Goal: Task Accomplishment & Management: Complete application form

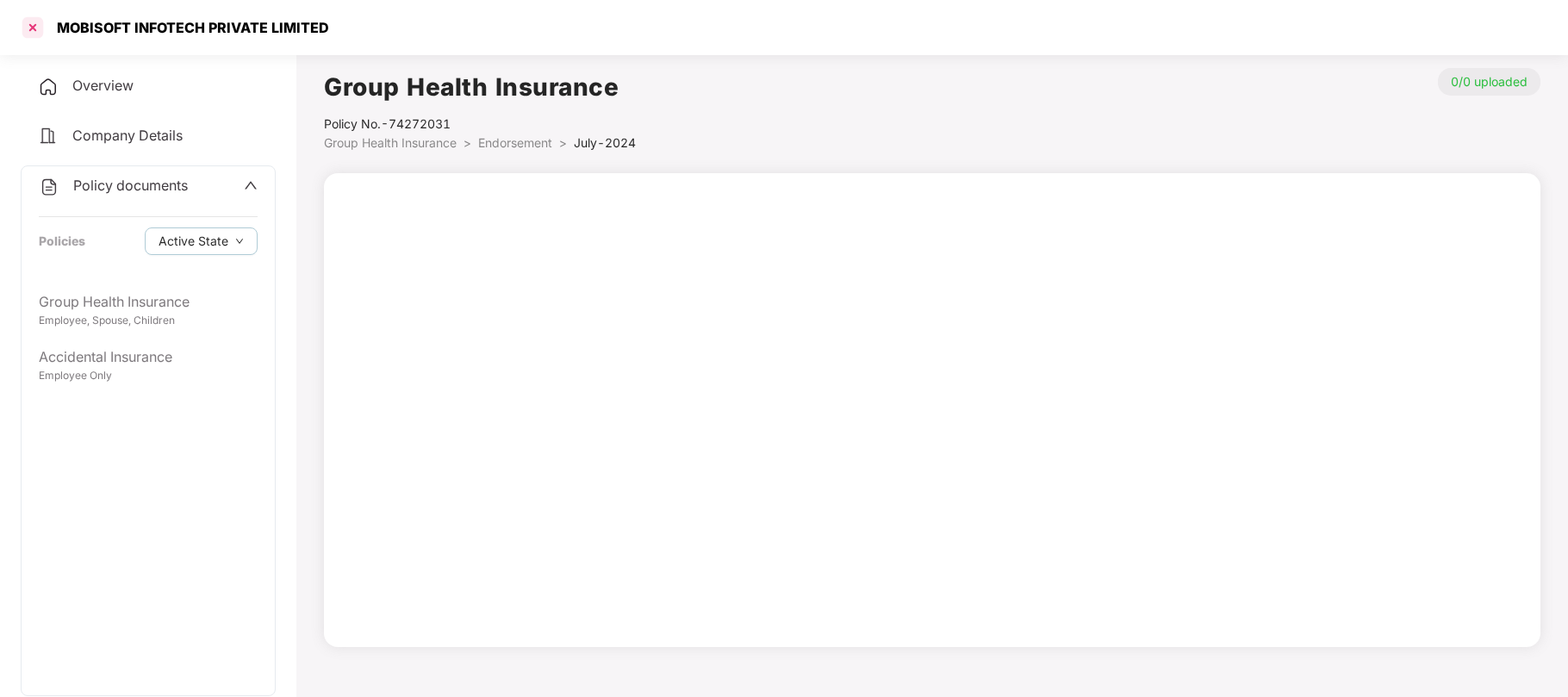
click at [32, 21] on div at bounding box center [33, 28] width 28 height 28
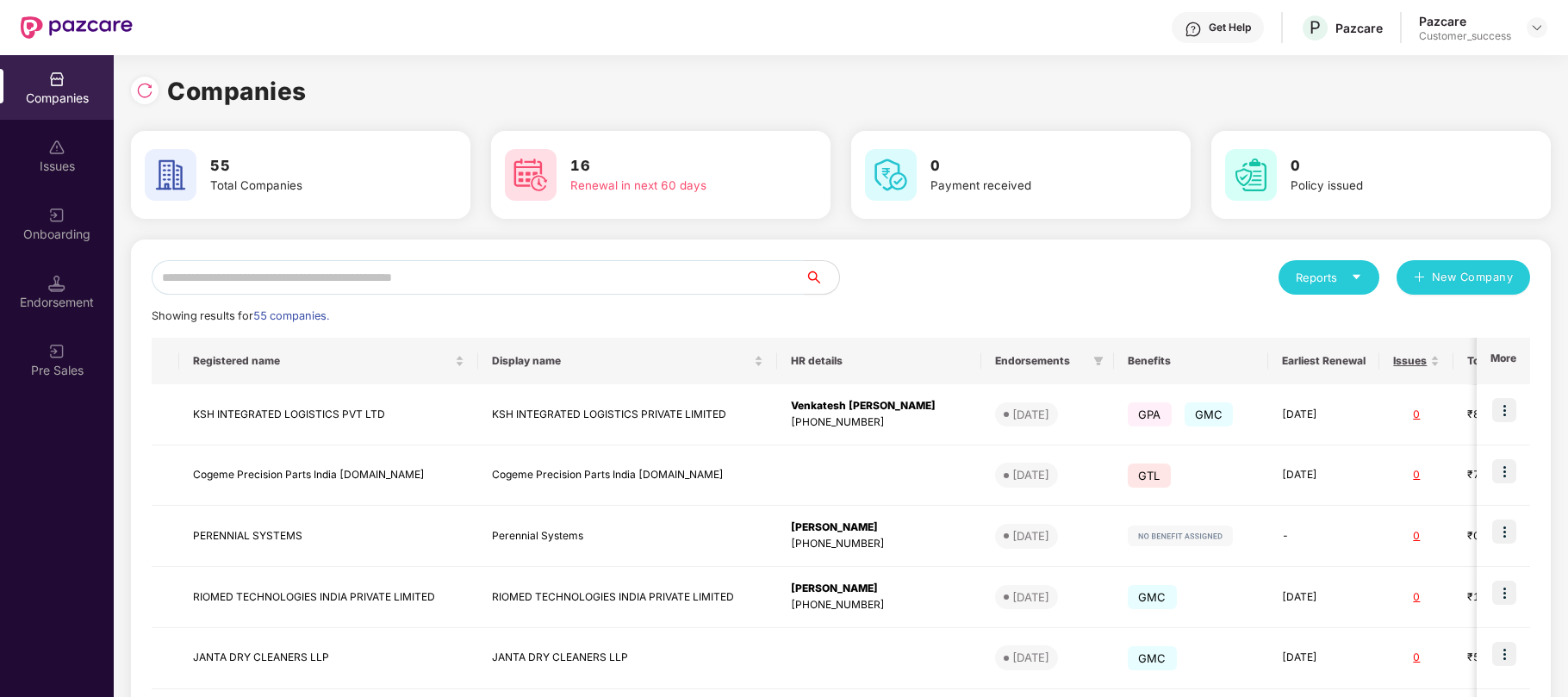
click at [371, 278] on input "text" at bounding box center [477, 277] width 653 height 34
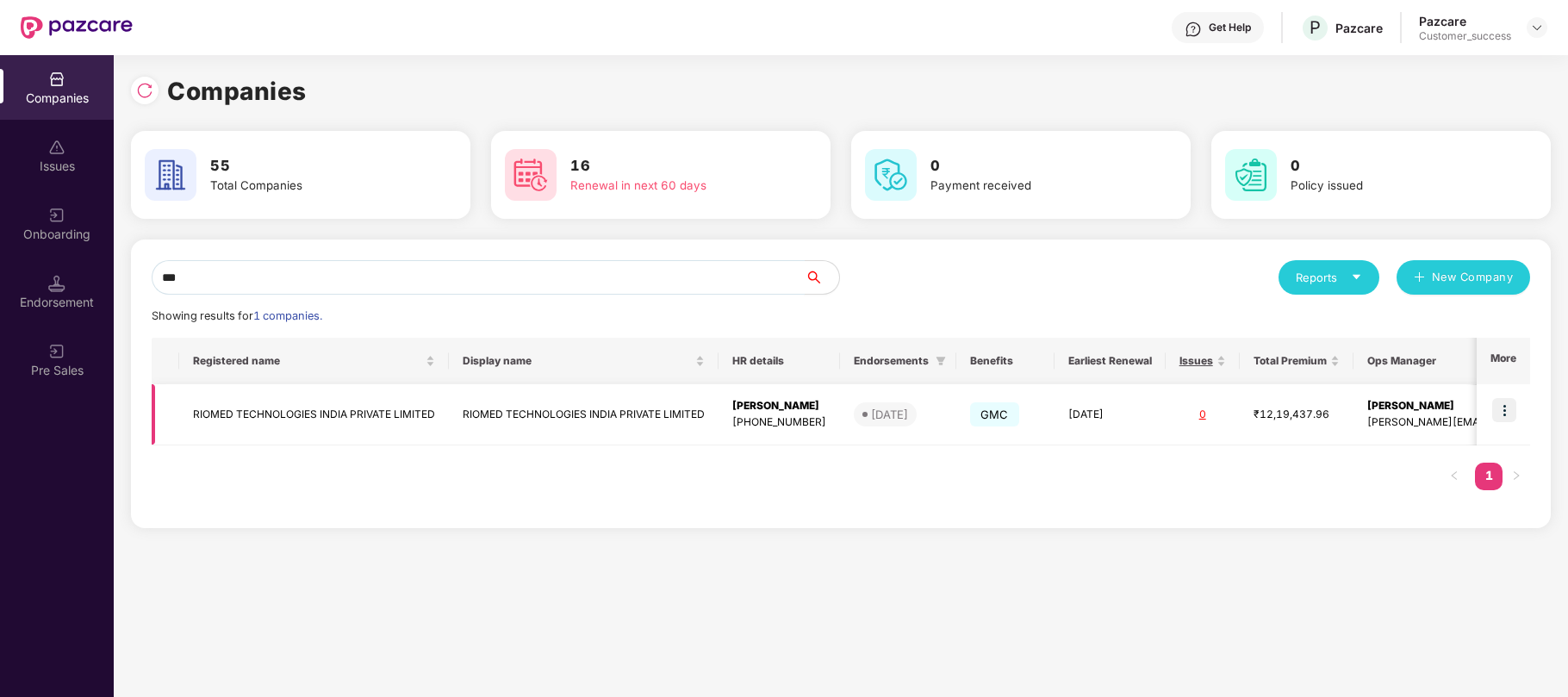
type input "***"
click at [1507, 410] on img at bounding box center [1504, 410] width 24 height 24
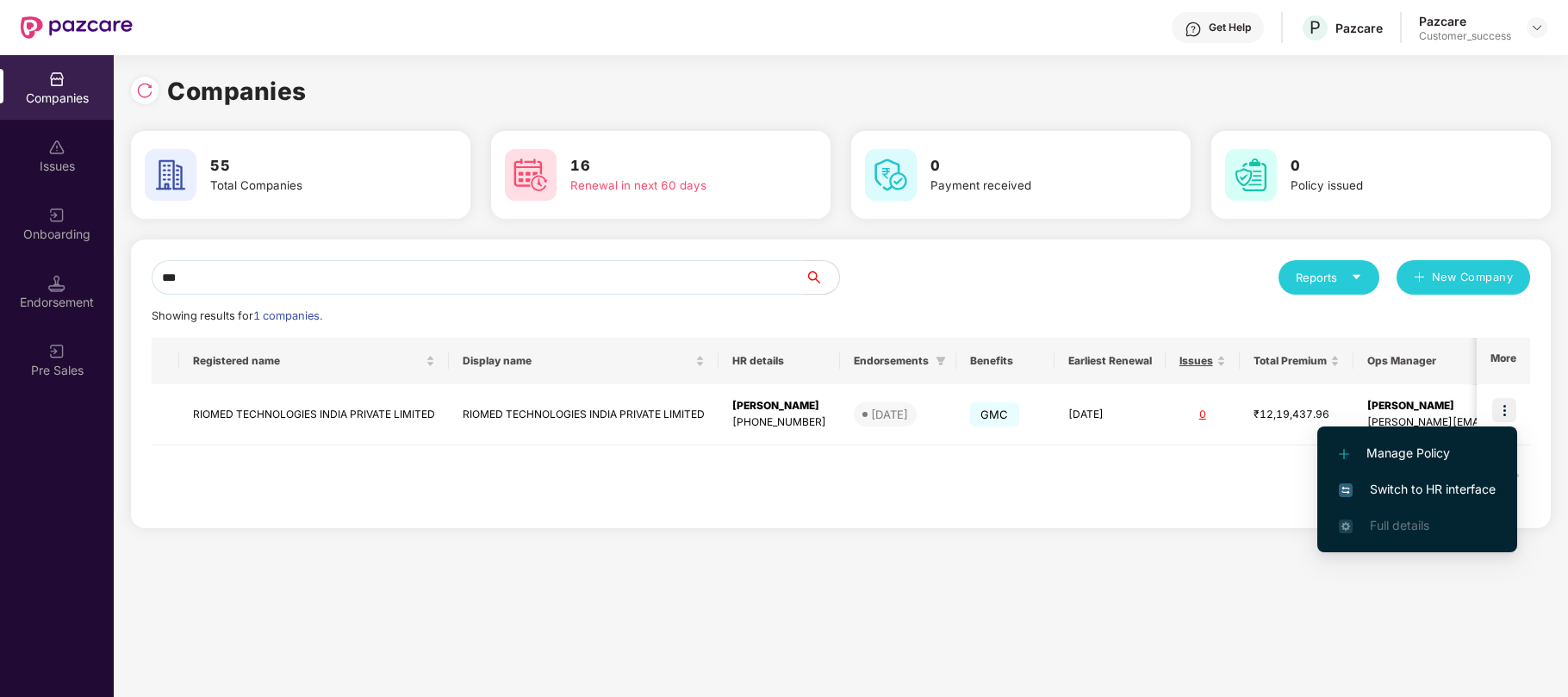
click at [1417, 477] on li "Switch to HR interface" at bounding box center [1417, 489] width 200 height 36
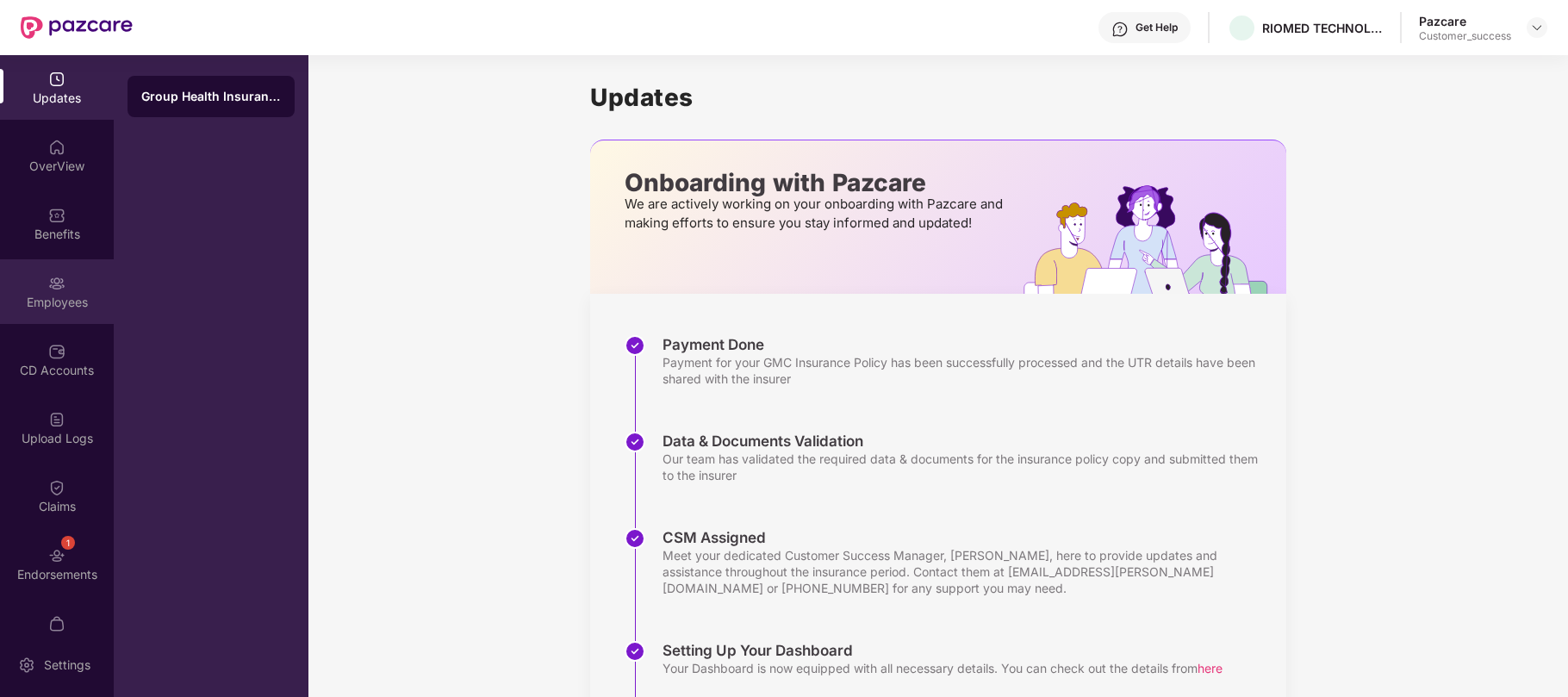
click at [67, 301] on div "Employees" at bounding box center [57, 302] width 113 height 18
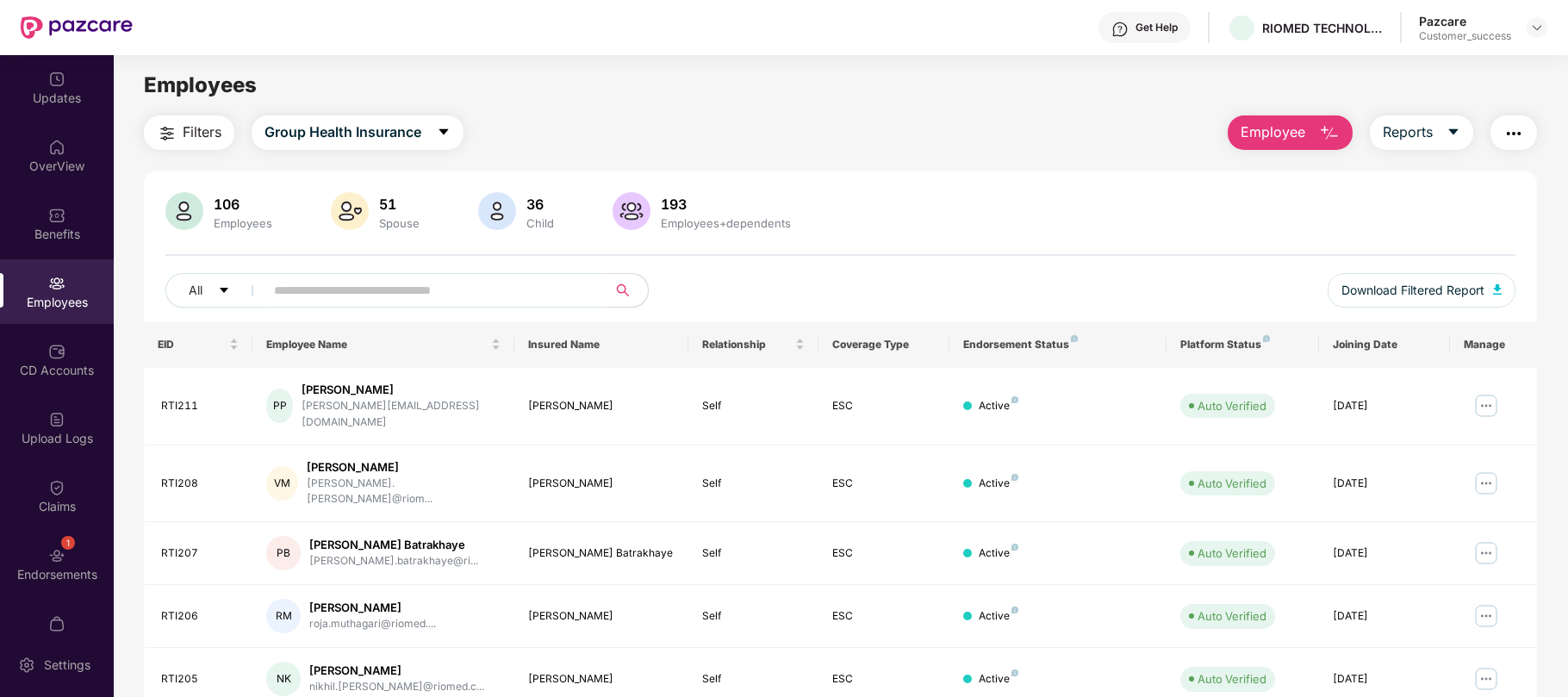
click at [517, 295] on input "text" at bounding box center [428, 291] width 309 height 26
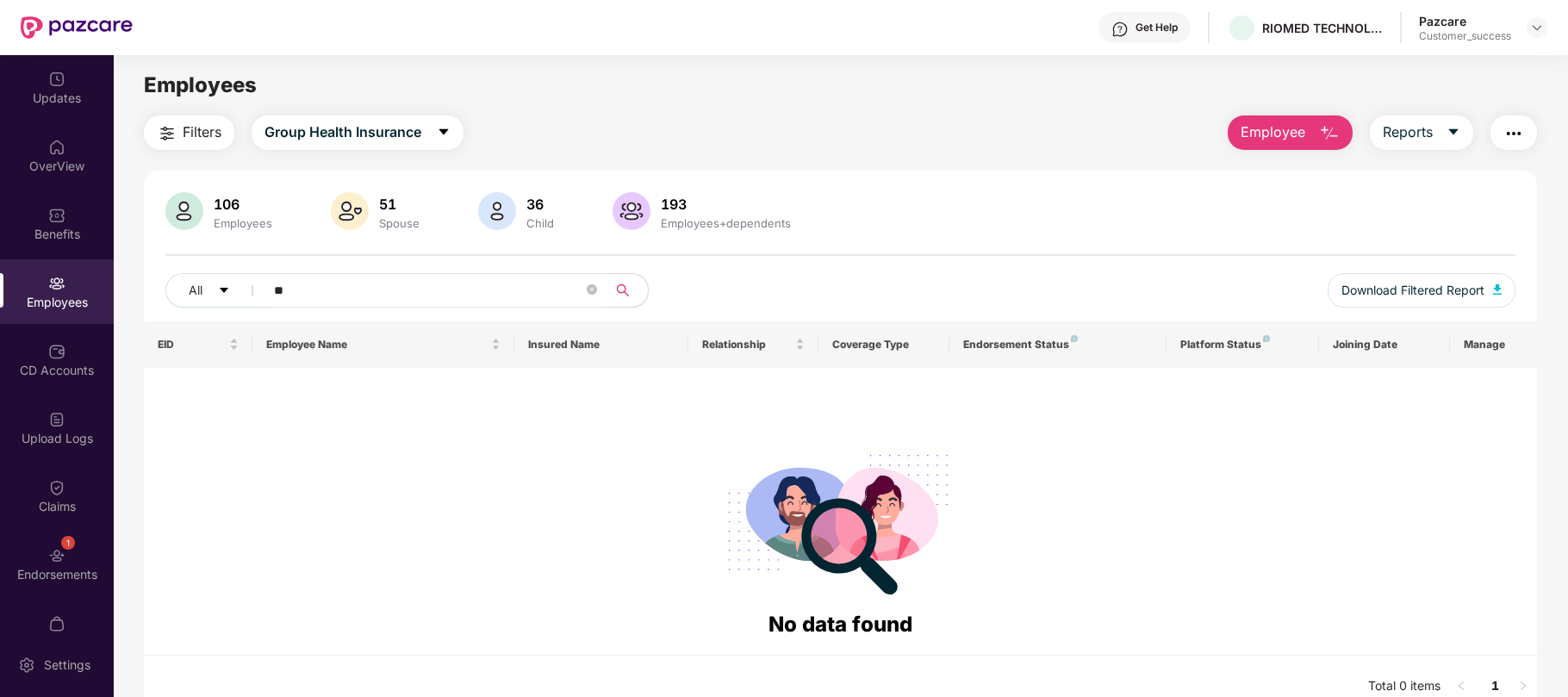
type input "*"
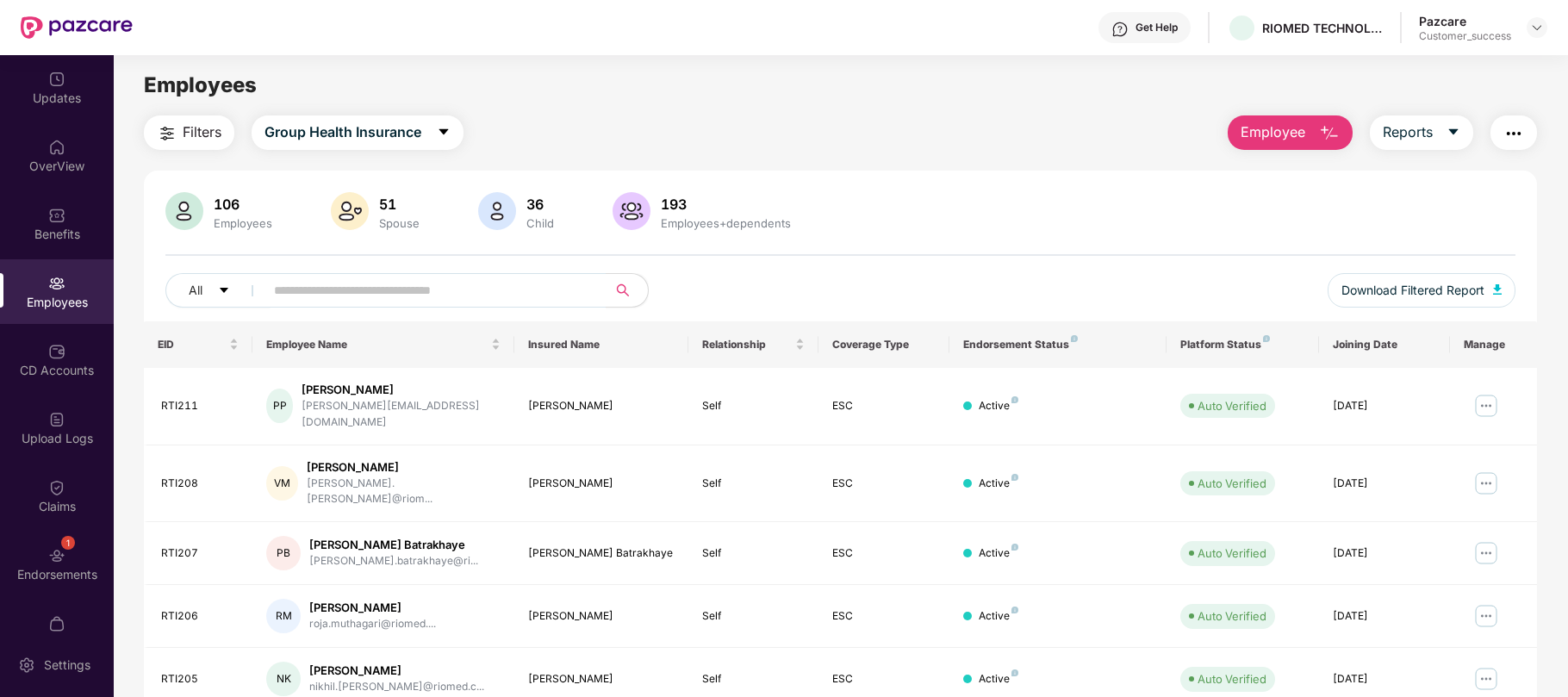
click at [865, 222] on div "106 Employees 51 Spouse 36 Child 193 Employees+dependents" at bounding box center [840, 213] width 1350 height 42
click at [1304, 142] on button "Employee" at bounding box center [1289, 132] width 124 height 34
click at [1090, 224] on div "106 Employees 51 Spouse 36 Child 193 Employees+dependents" at bounding box center [840, 213] width 1350 height 42
click at [1274, 131] on span "Employee" at bounding box center [1273, 132] width 65 height 21
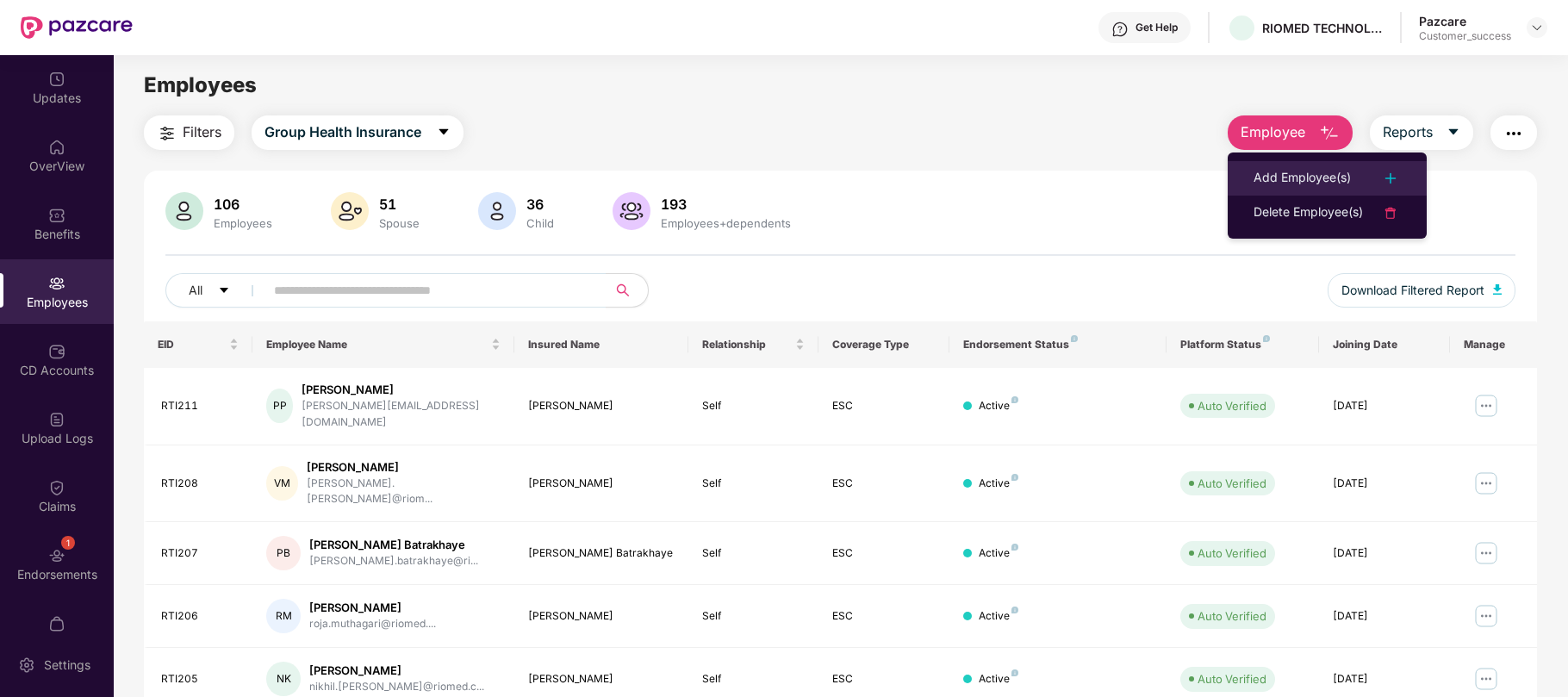
click at [1282, 171] on div "Add Employee(s)" at bounding box center [1301, 178] width 98 height 20
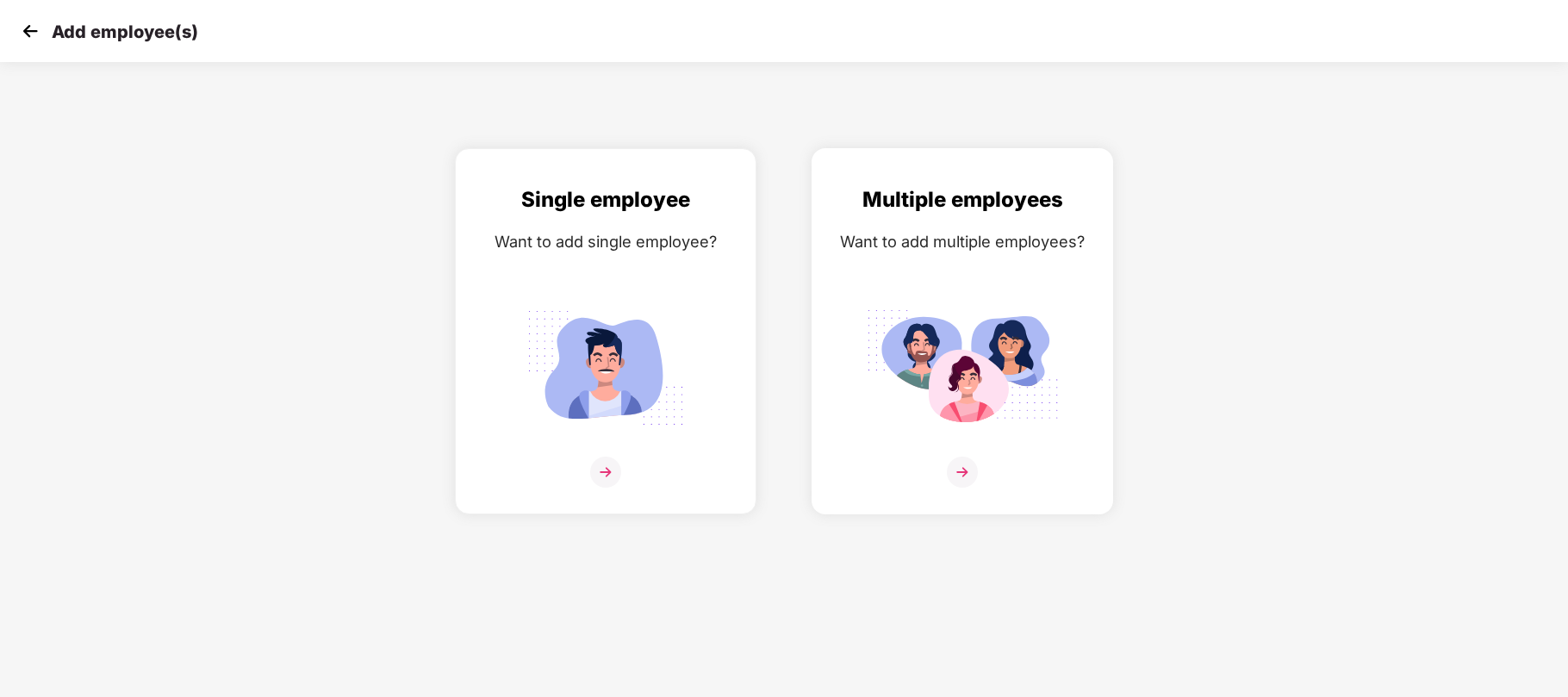
click at [1021, 309] on img at bounding box center [962, 368] width 193 height 135
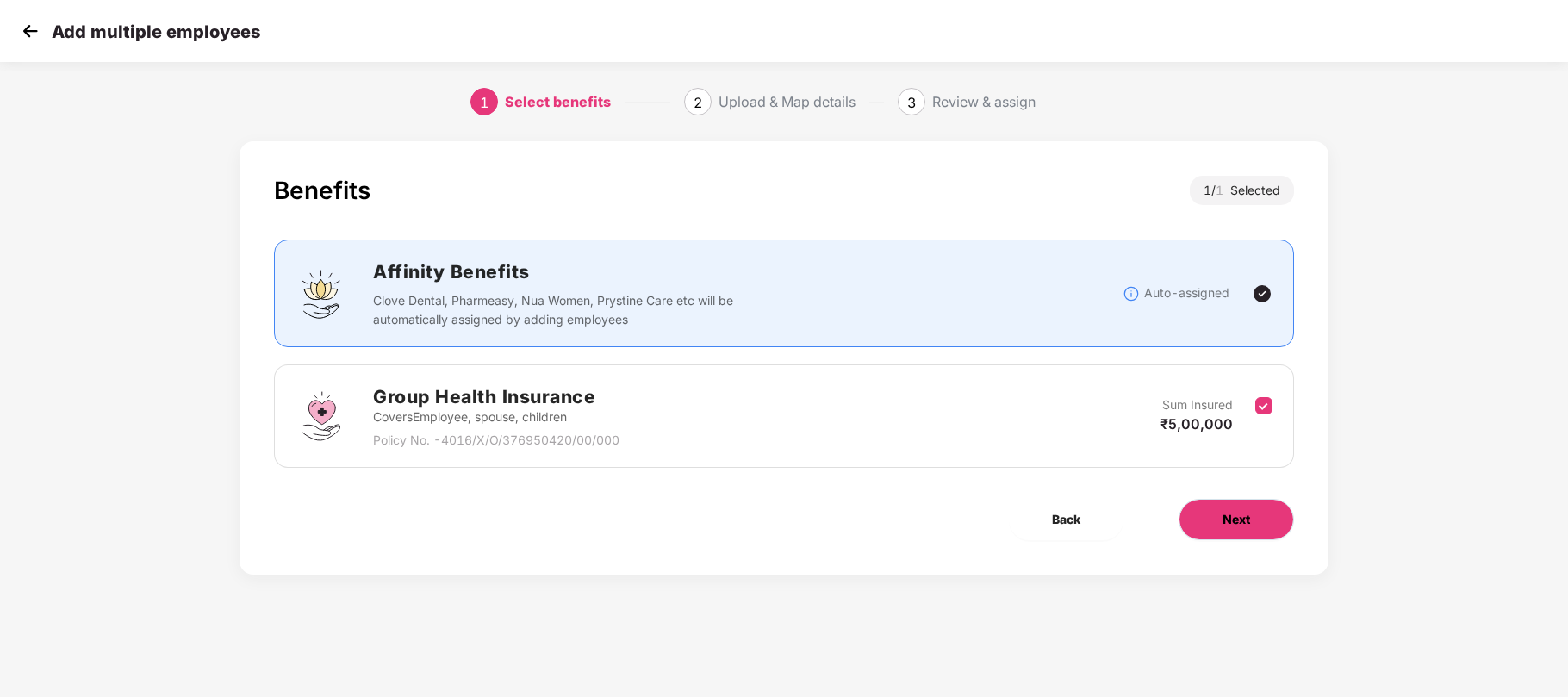
click at [1196, 510] on button "Next" at bounding box center [1236, 519] width 115 height 42
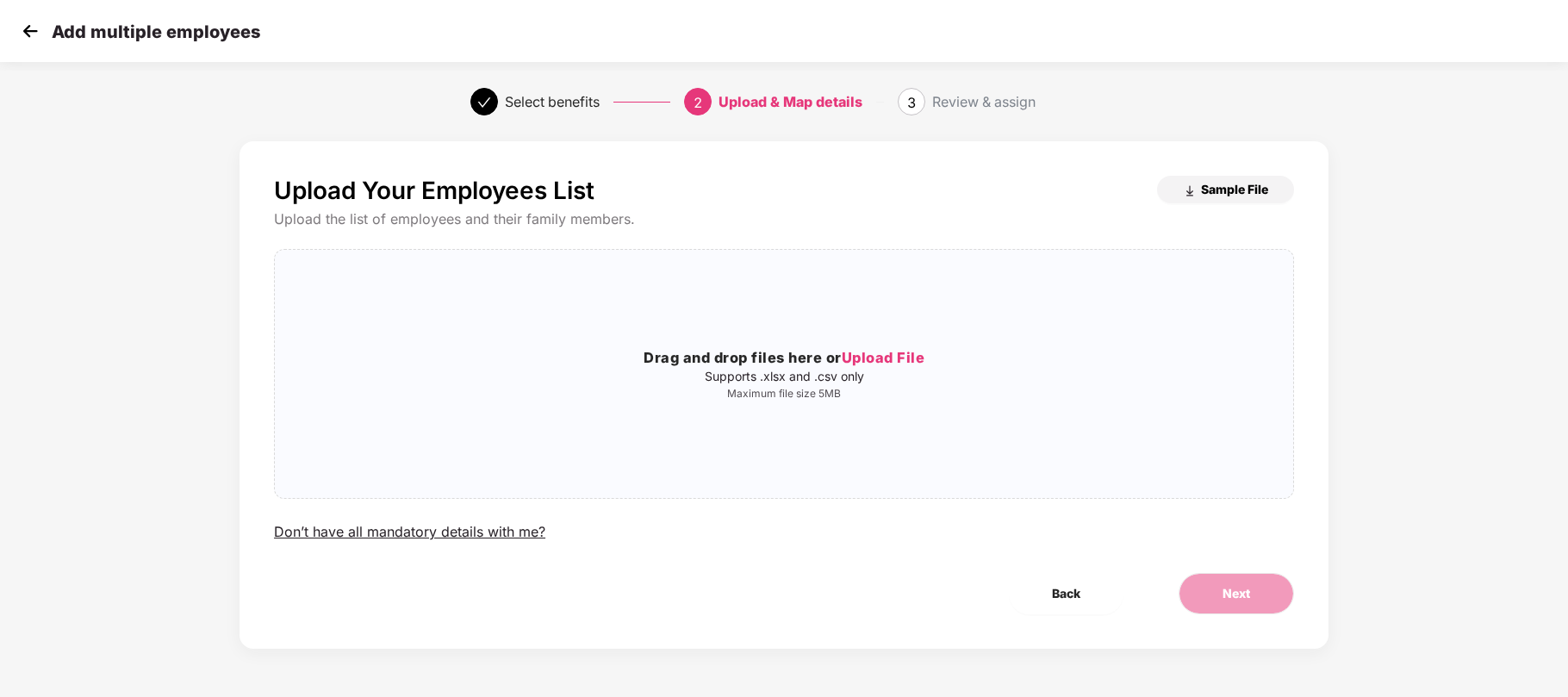
click at [1225, 190] on span "Sample File" at bounding box center [1235, 190] width 67 height 17
click at [1333, 421] on div "Upload Your Employees List Sample File Upload the list of employees and their f…" at bounding box center [784, 413] width 1307 height 559
click at [26, 29] on img at bounding box center [31, 31] width 26 height 26
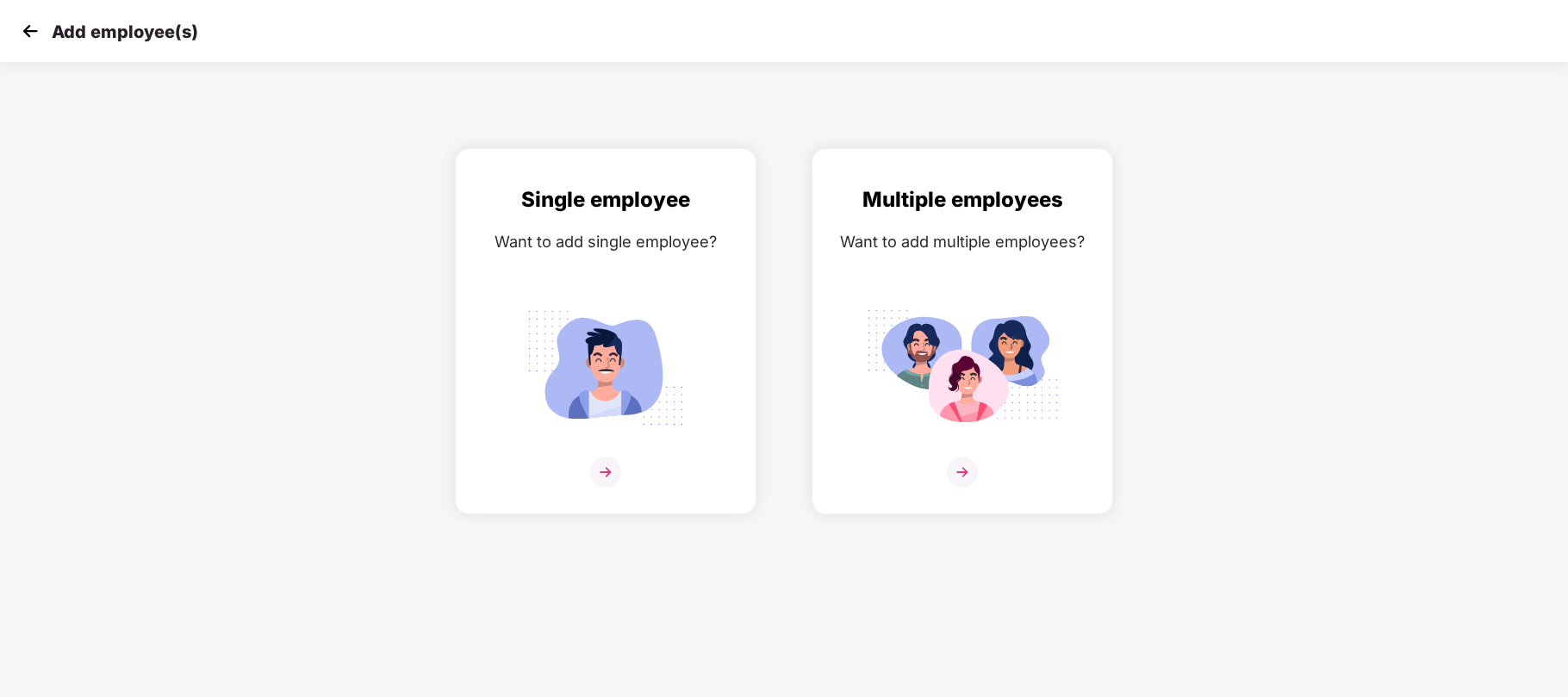
click at [26, 29] on img at bounding box center [31, 31] width 26 height 26
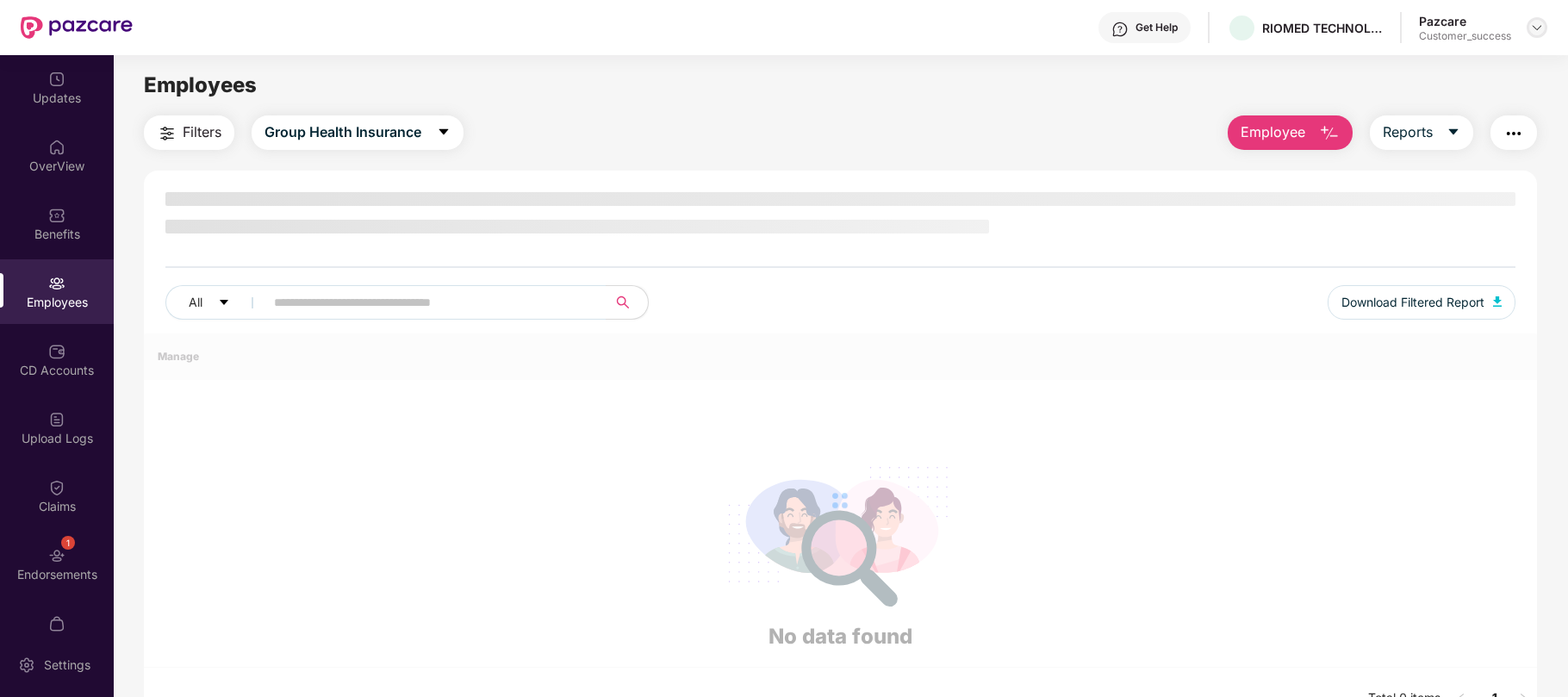
click at [1535, 24] on img at bounding box center [1536, 27] width 14 height 14
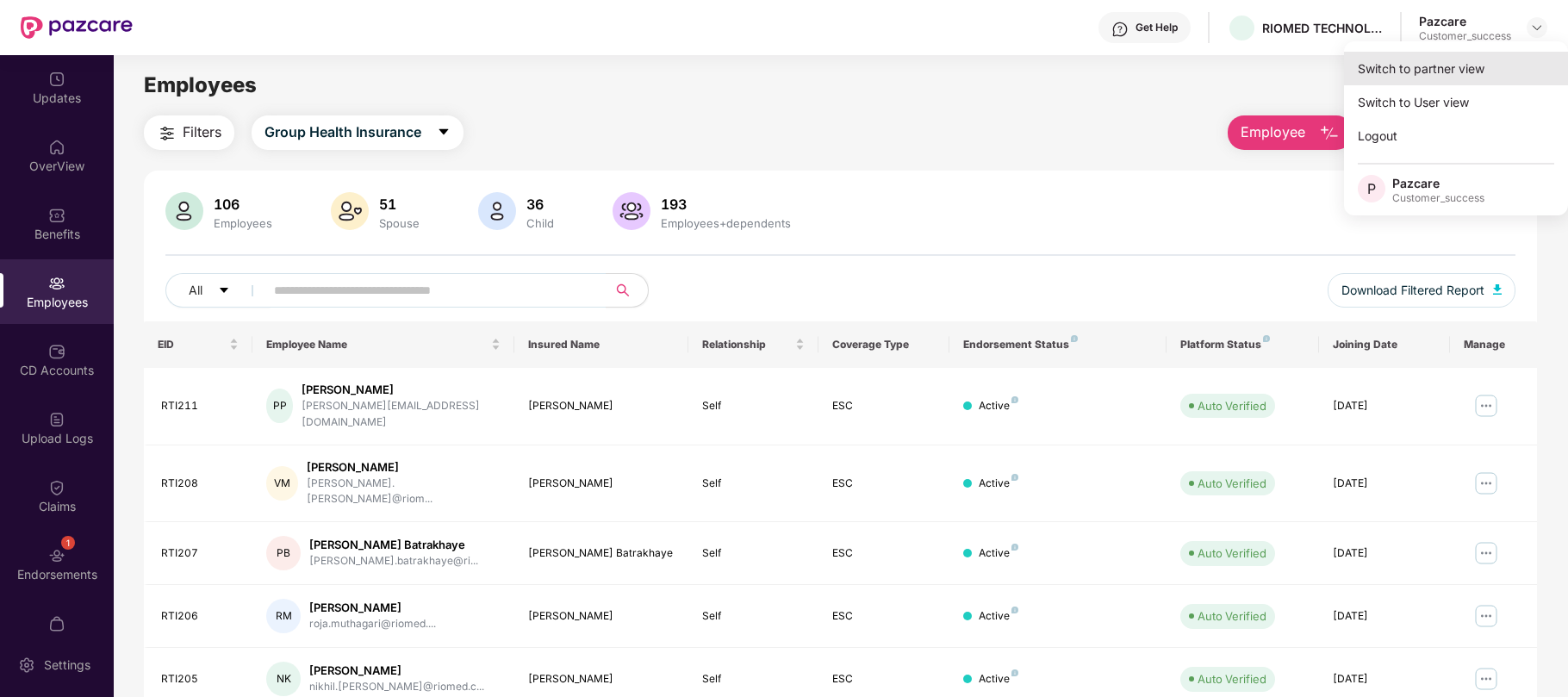
click at [1423, 77] on div "Switch to partner view" at bounding box center [1456, 69] width 224 height 33
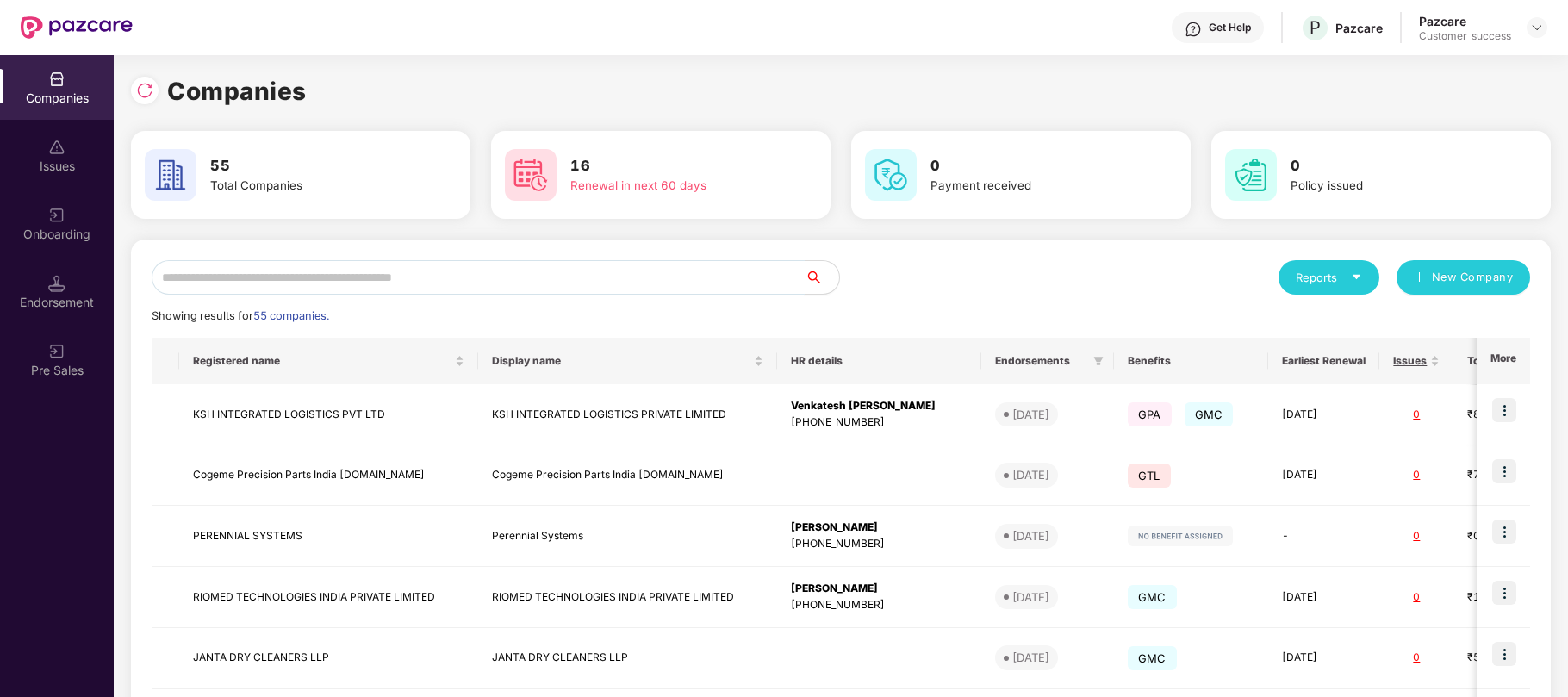
click at [520, 283] on input "text" at bounding box center [477, 277] width 653 height 34
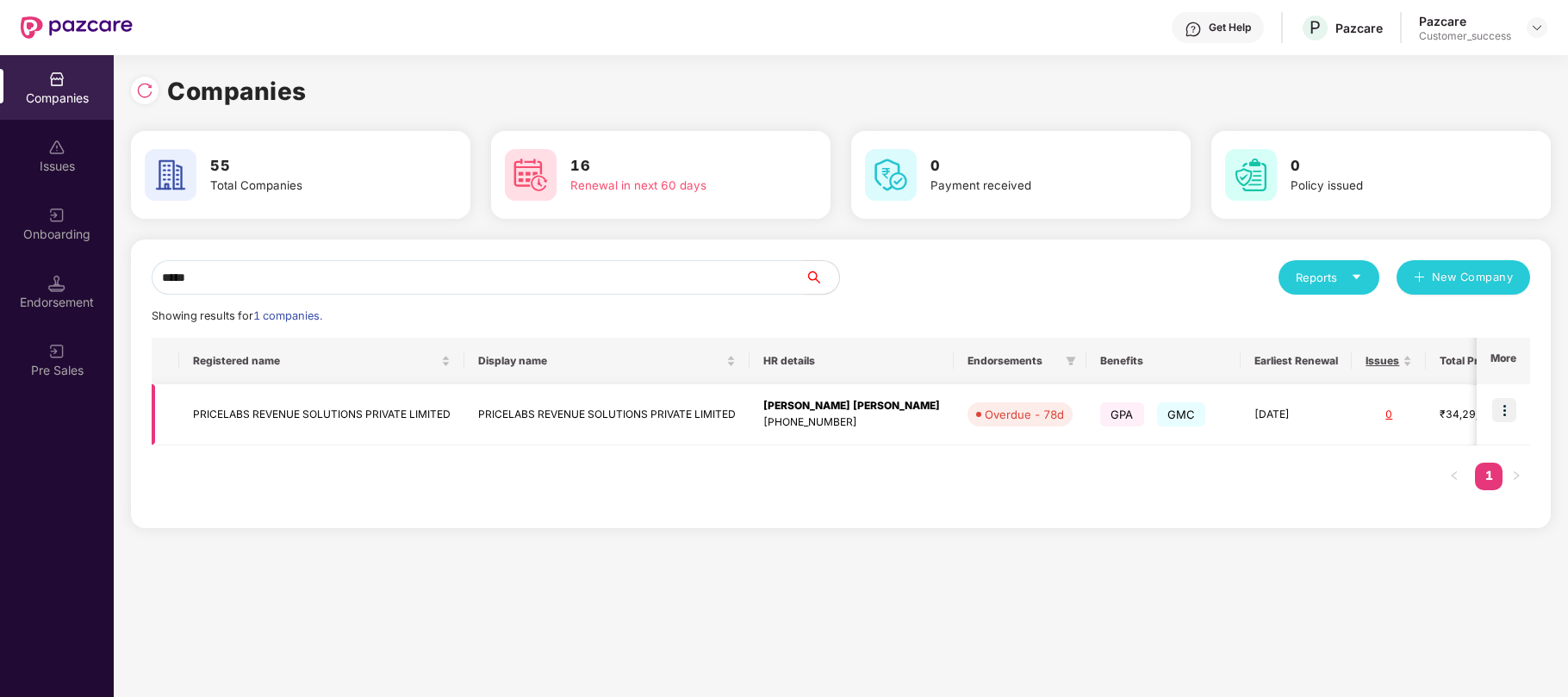
type input "*****"
click at [1499, 411] on img at bounding box center [1504, 410] width 24 height 24
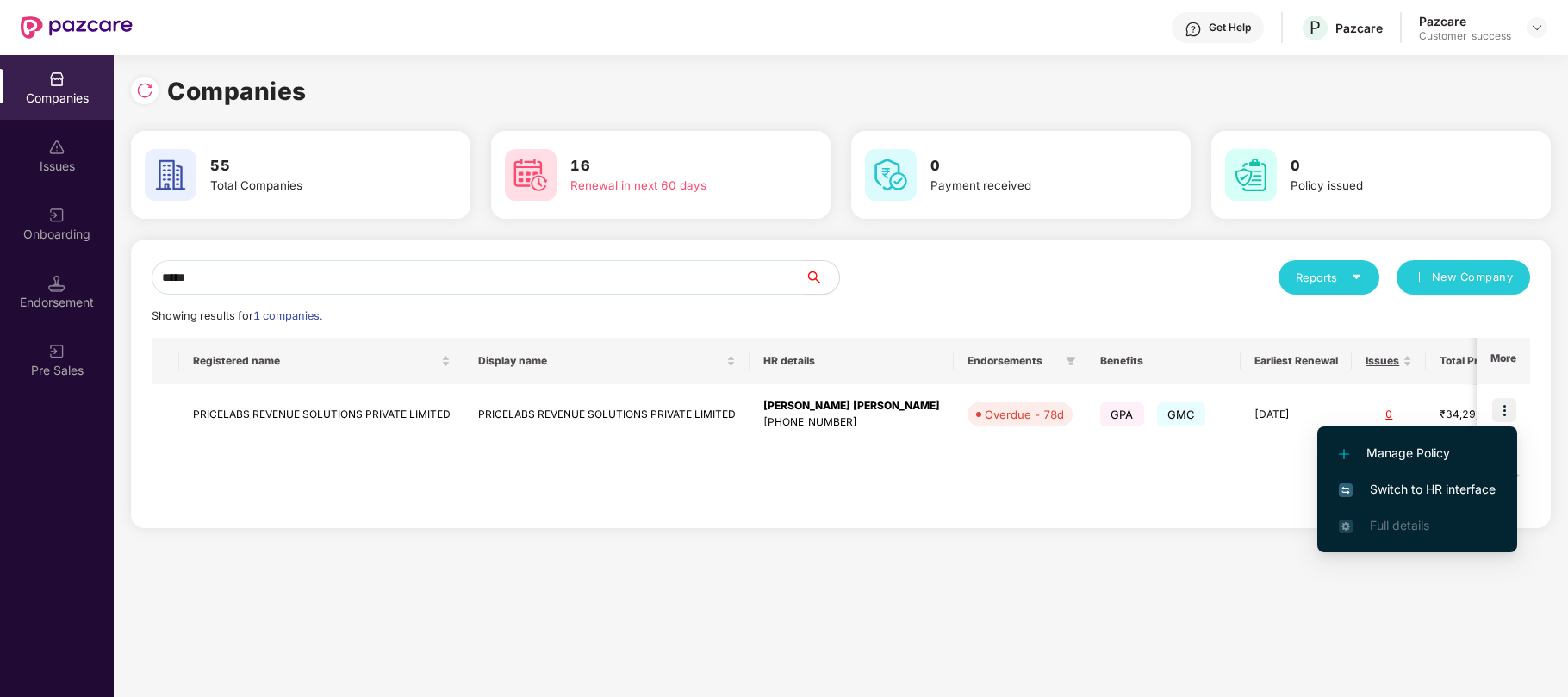
click at [1420, 494] on span "Switch to HR interface" at bounding box center [1417, 490] width 157 height 19
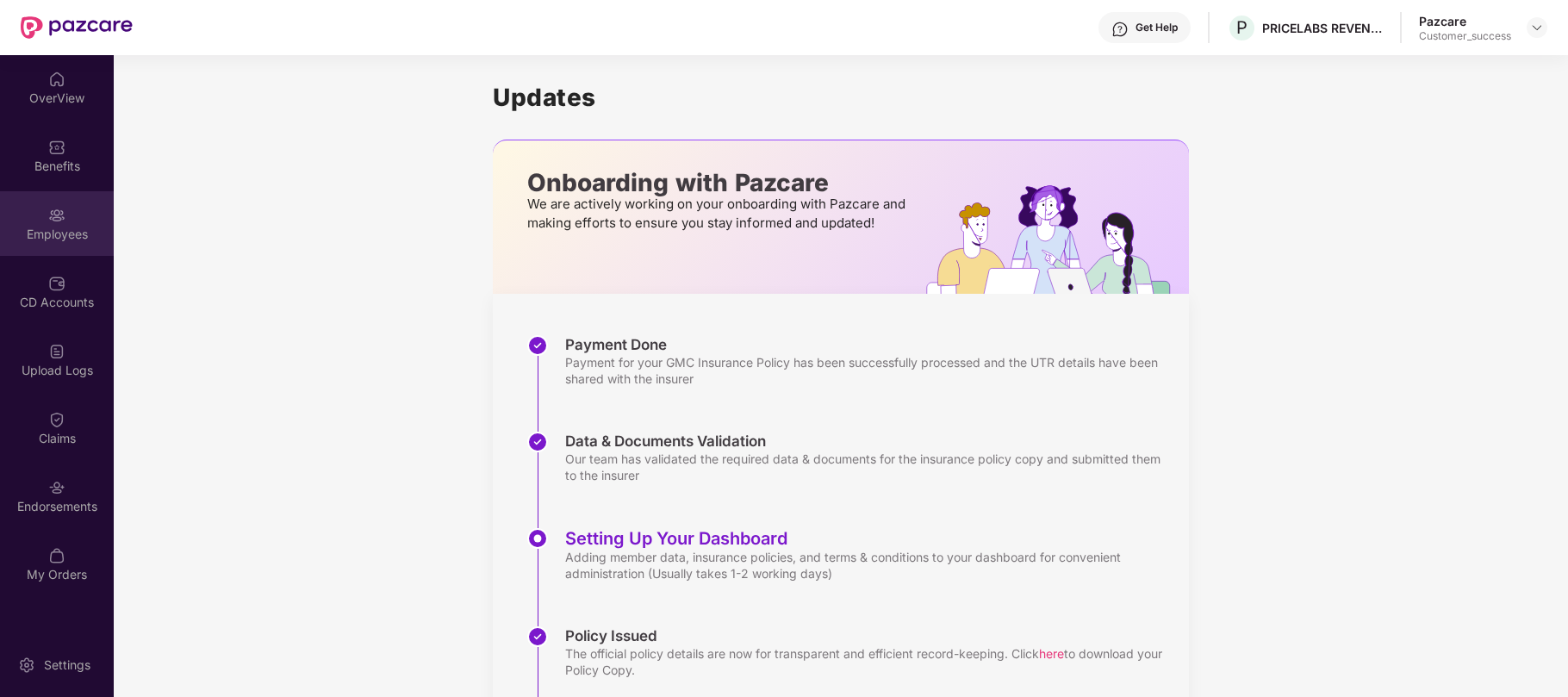
click at [63, 217] on img at bounding box center [57, 216] width 18 height 18
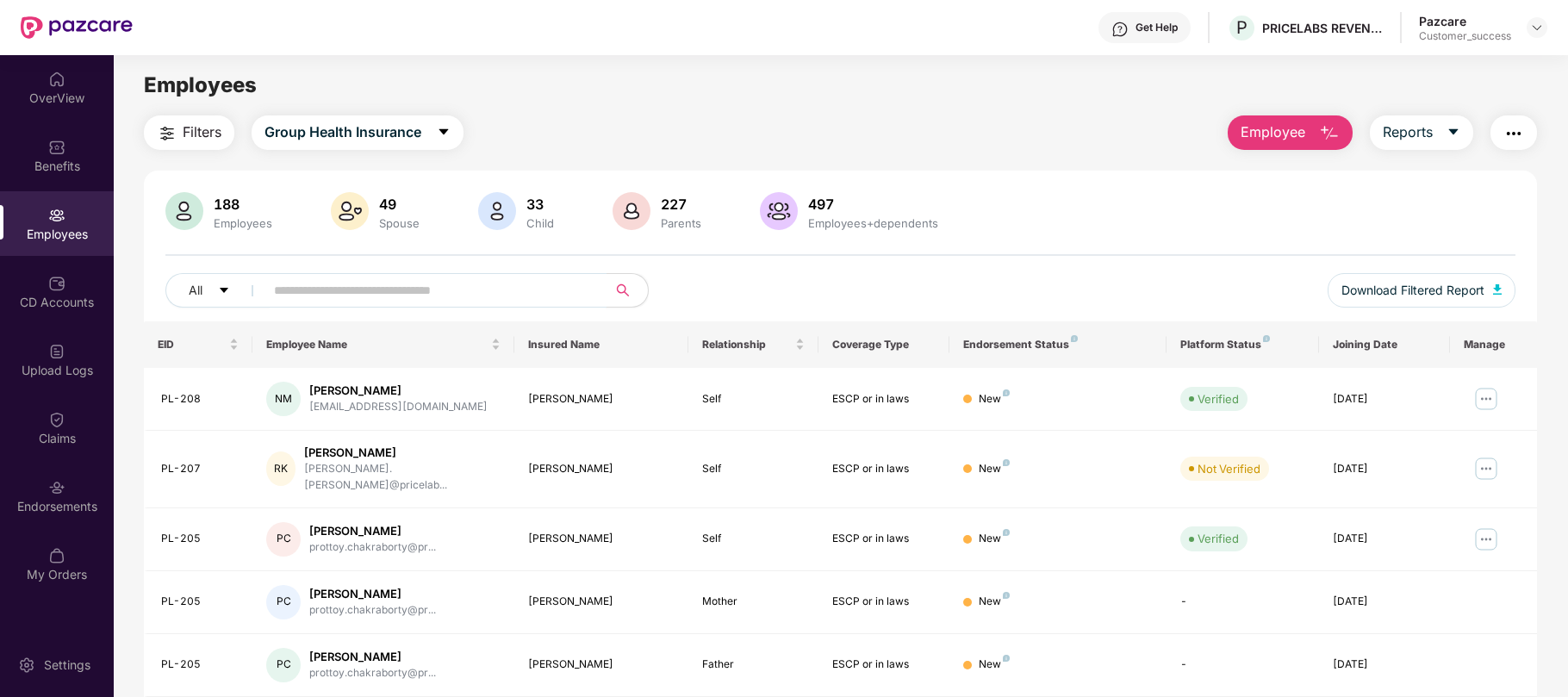
click at [365, 283] on input "text" at bounding box center [428, 291] width 309 height 26
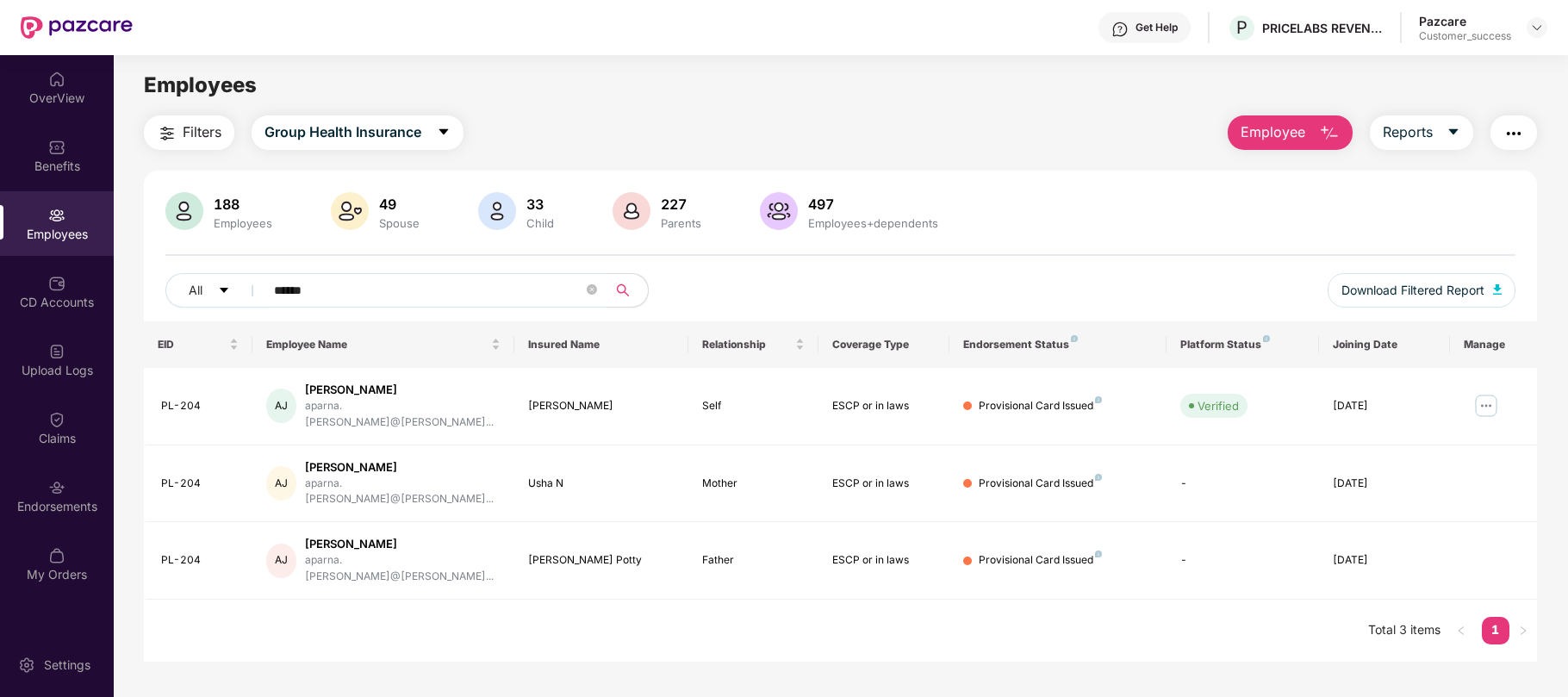
type input "******"
click at [1494, 401] on img at bounding box center [1486, 406] width 28 height 28
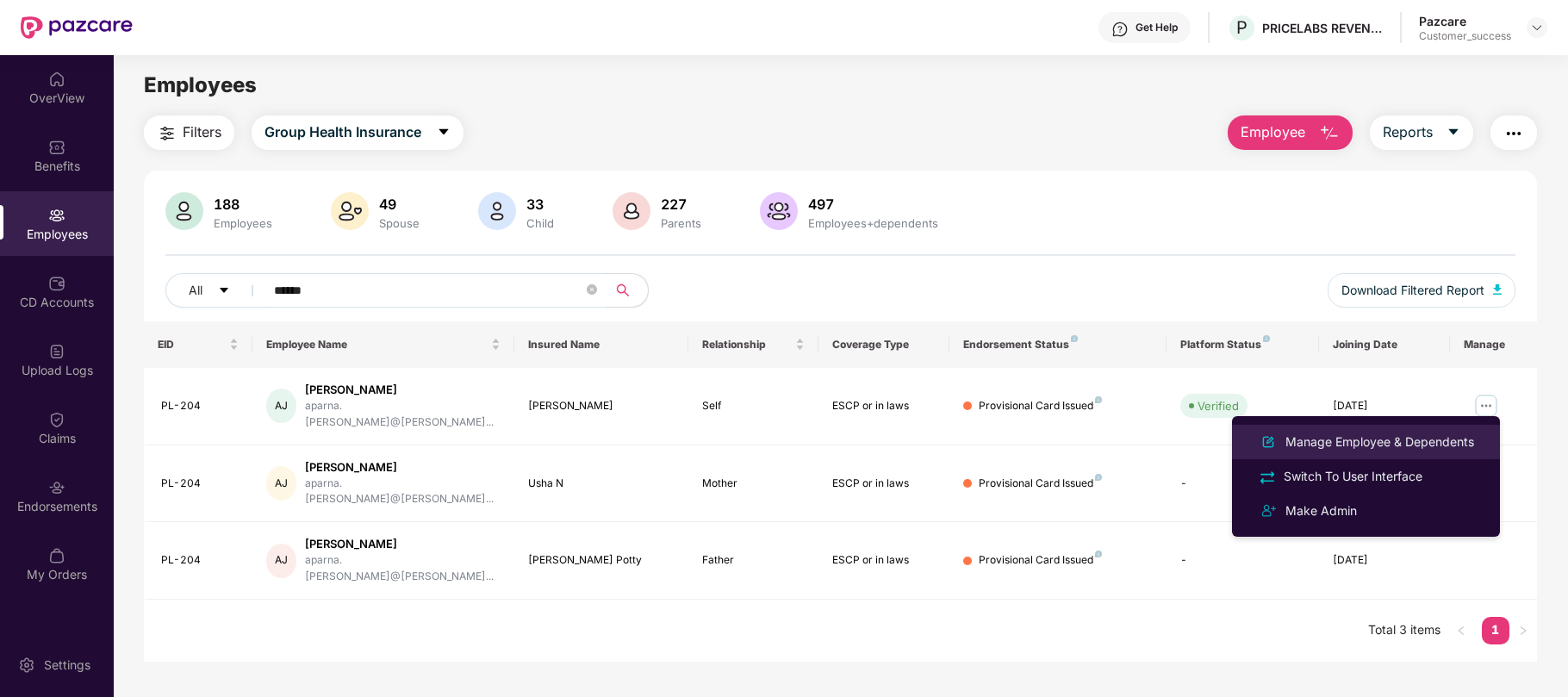
click at [1399, 429] on li "Manage Employee & Dependents" at bounding box center [1365, 441] width 268 height 34
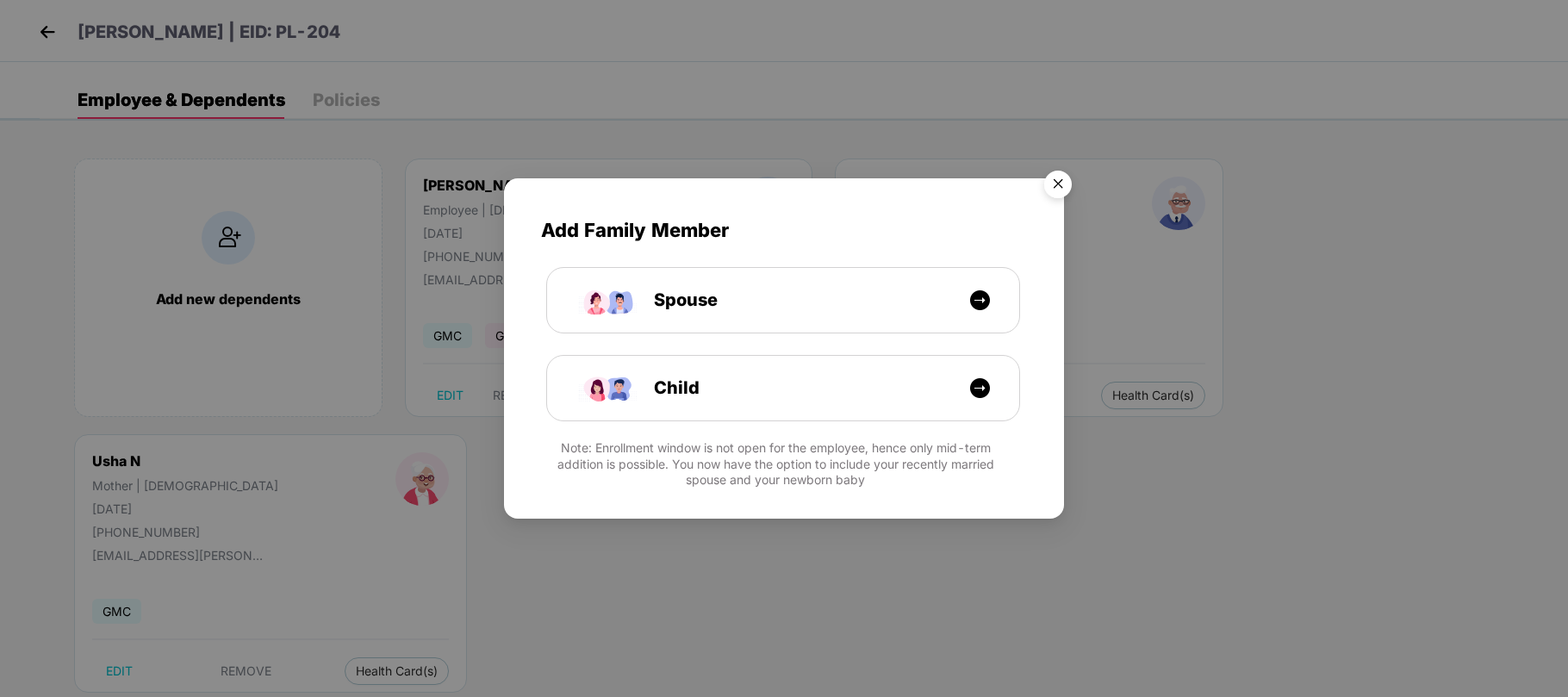
click at [1065, 178] on img "Close" at bounding box center [1058, 187] width 48 height 48
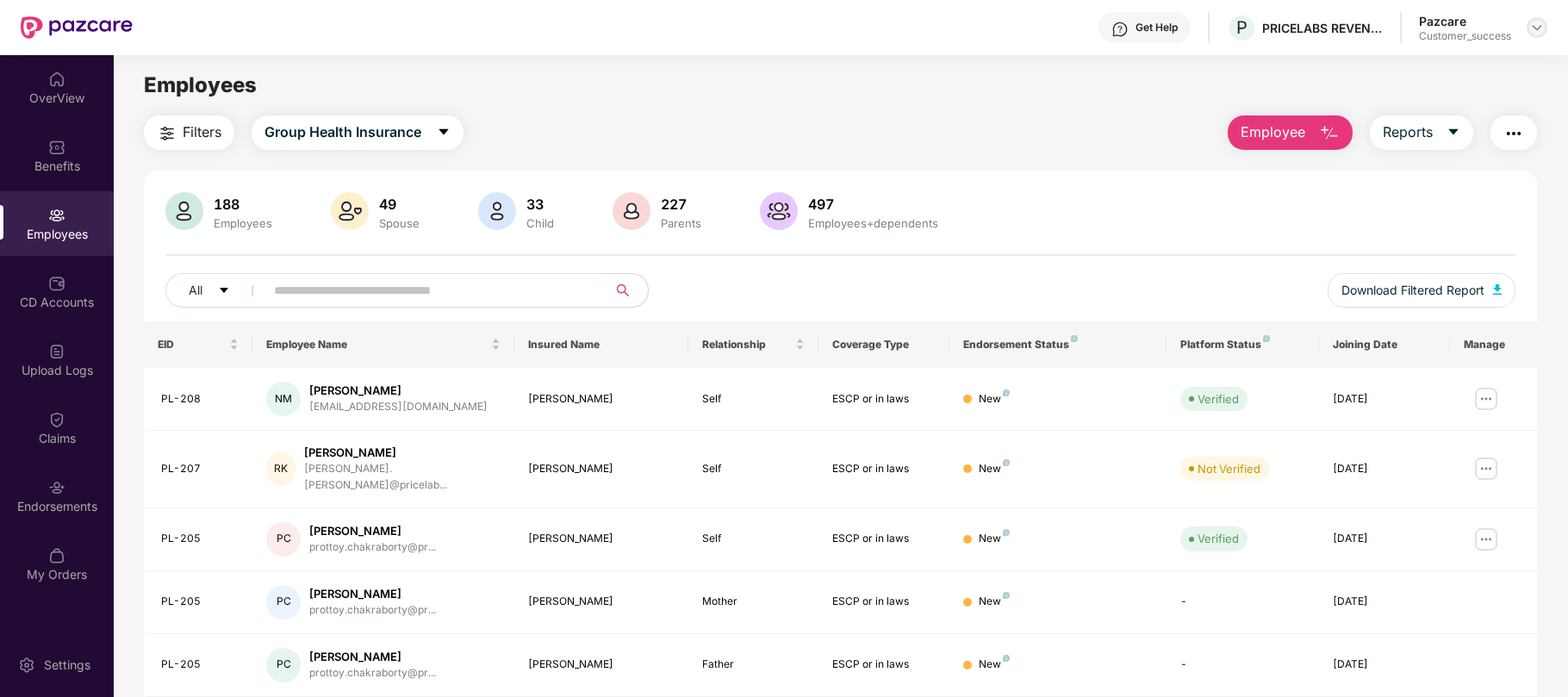
click at [1528, 29] on div at bounding box center [1536, 28] width 20 height 20
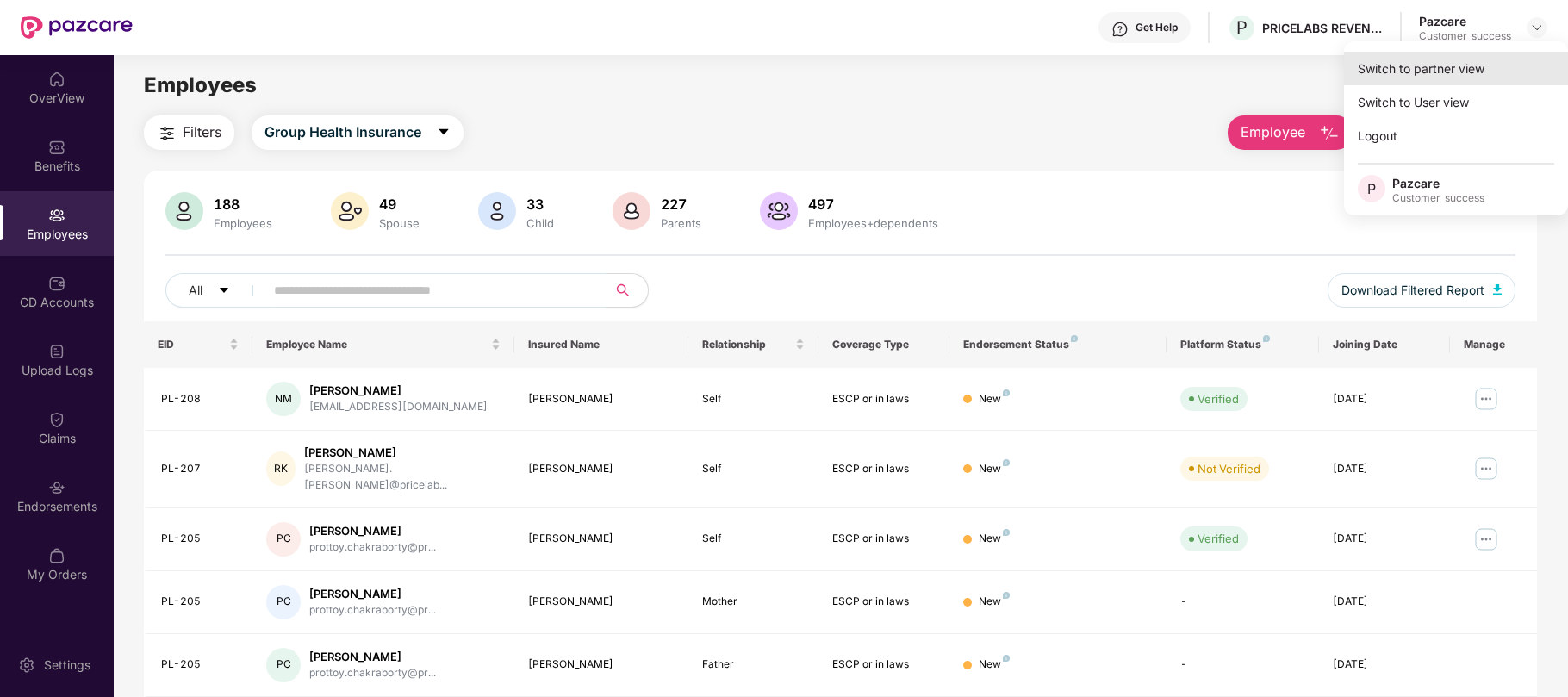
click at [1371, 64] on div "Switch to partner view" at bounding box center [1456, 69] width 224 height 33
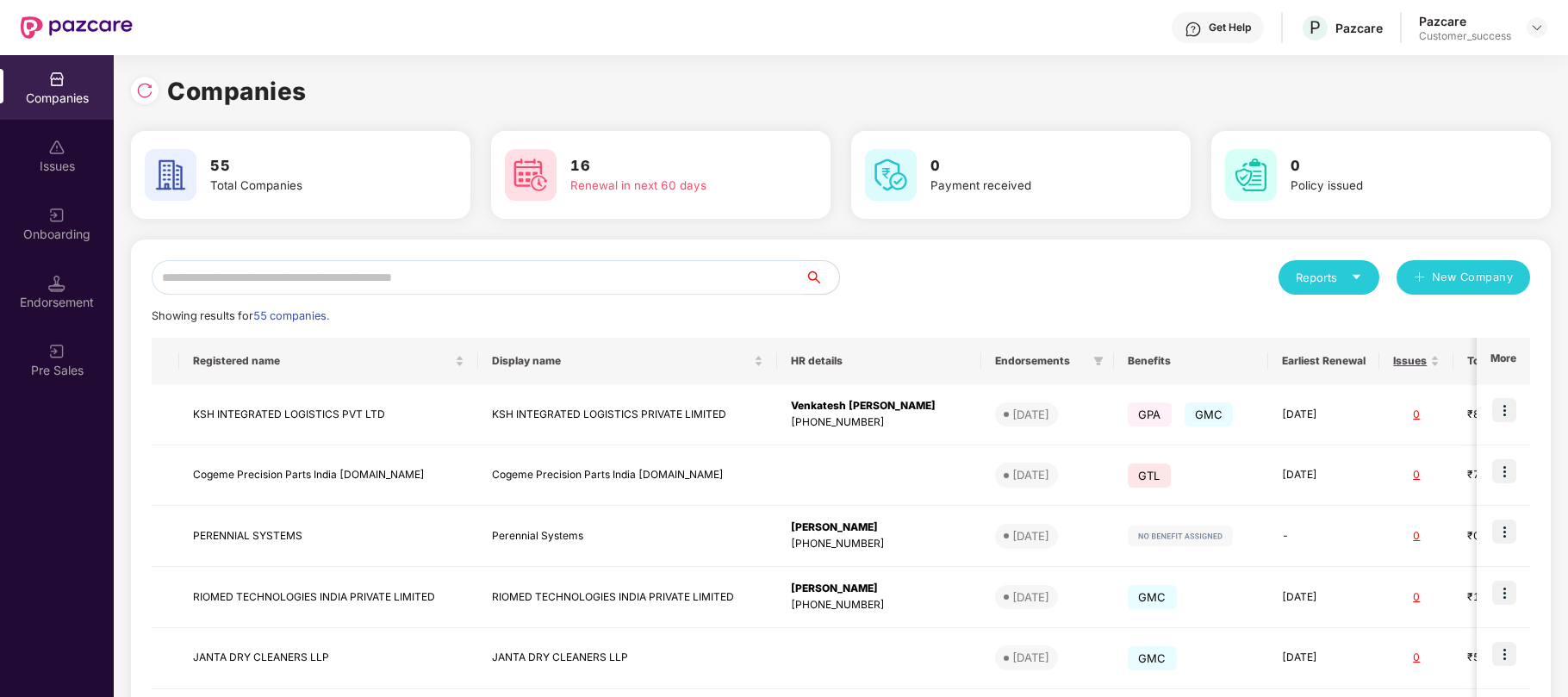
click at [466, 281] on input "text" at bounding box center [477, 277] width 653 height 34
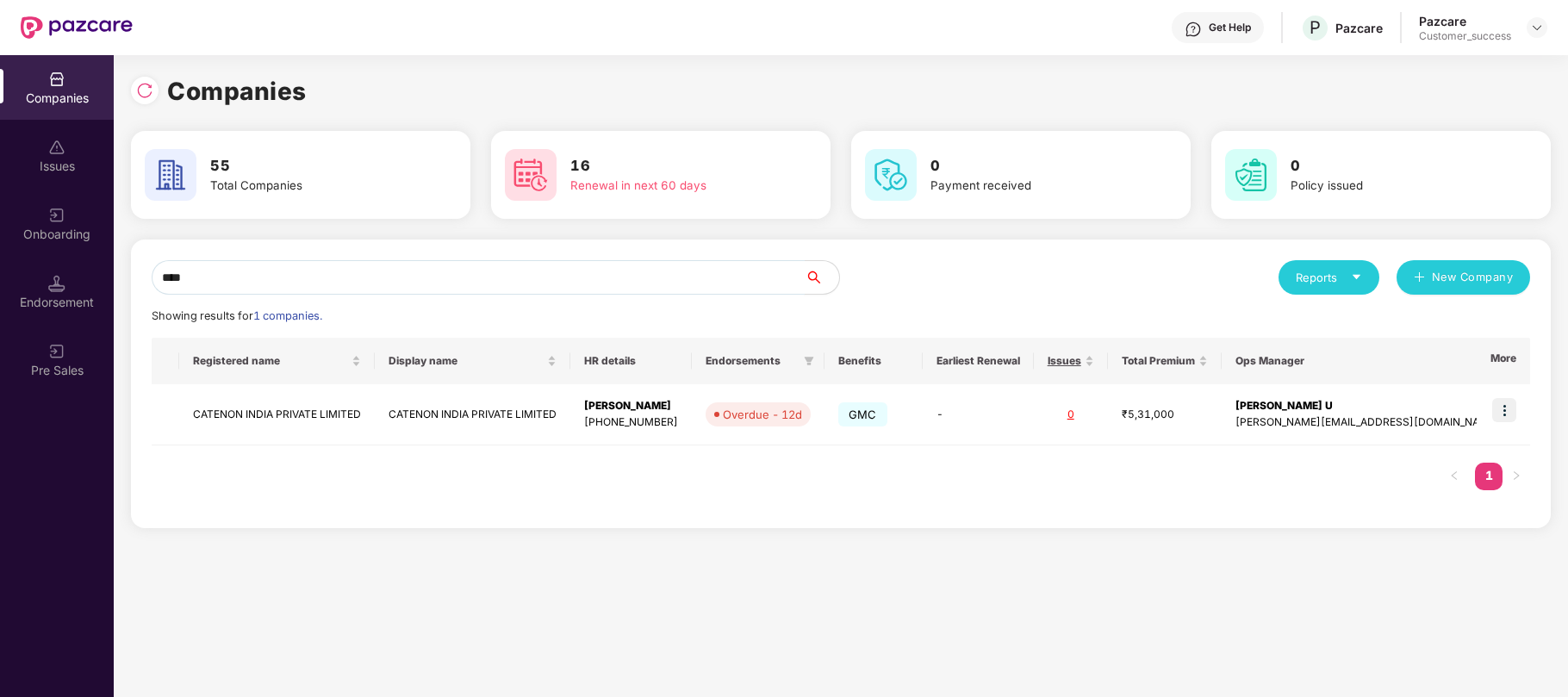
type input "****"
click at [311, 409] on td "CATENON INDIA PRIVATE LIMITED" at bounding box center [277, 415] width 196 height 61
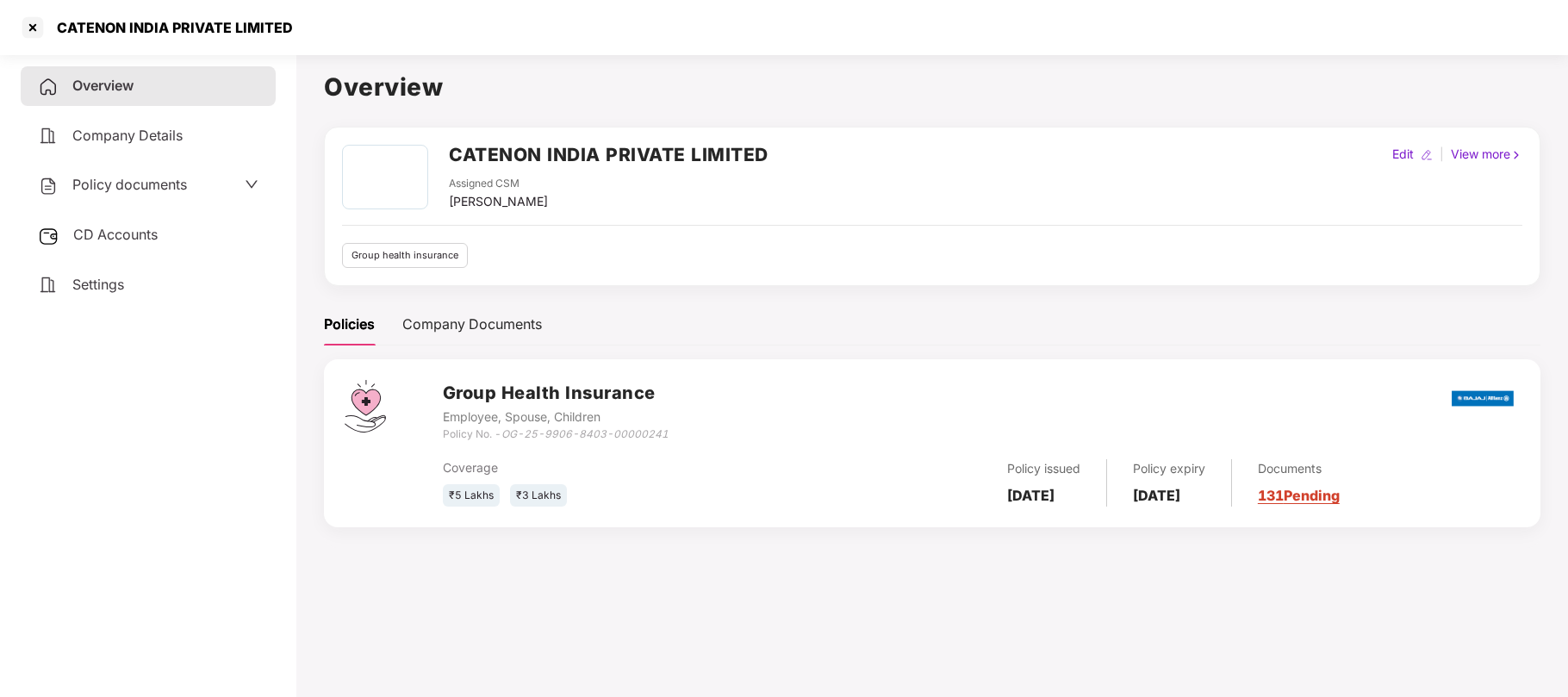
click at [176, 191] on span "Policy documents" at bounding box center [129, 184] width 114 height 18
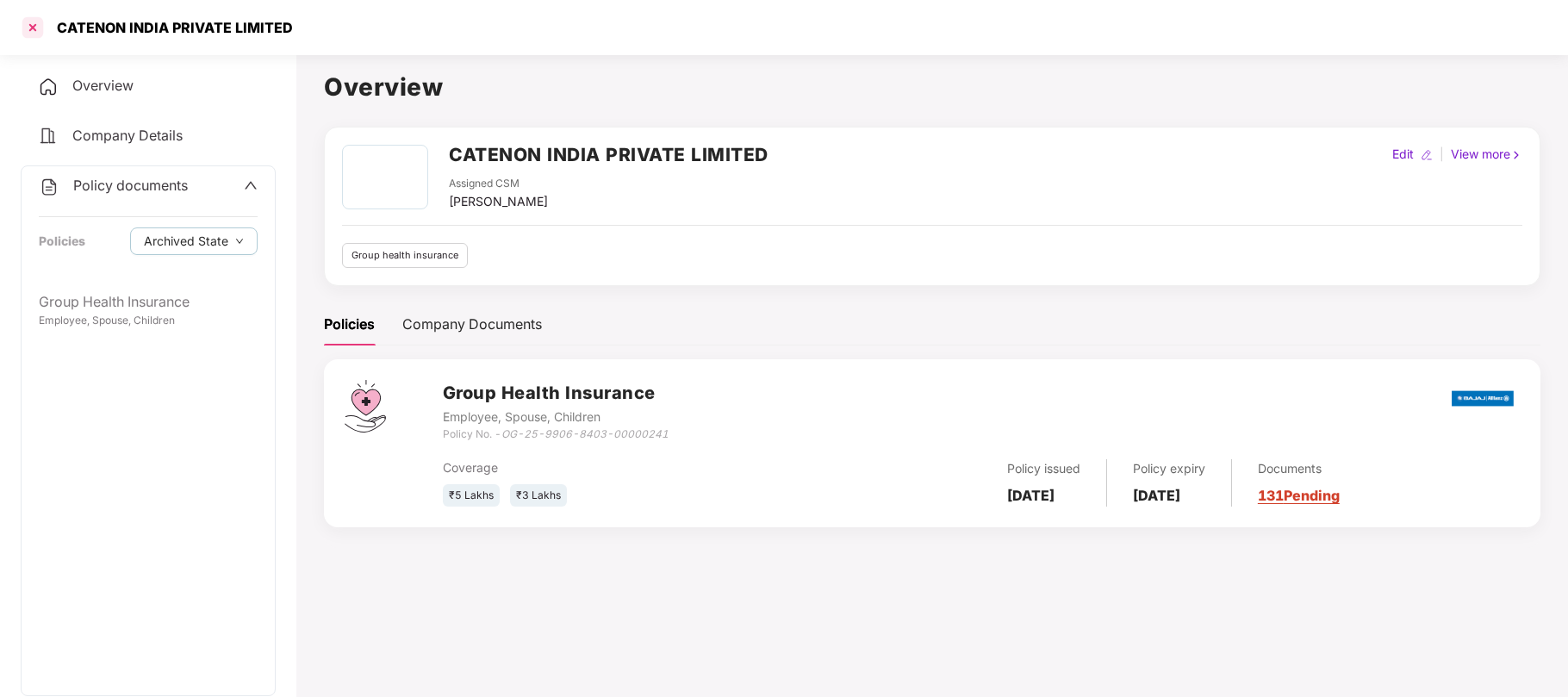
click at [30, 34] on div at bounding box center [33, 28] width 28 height 28
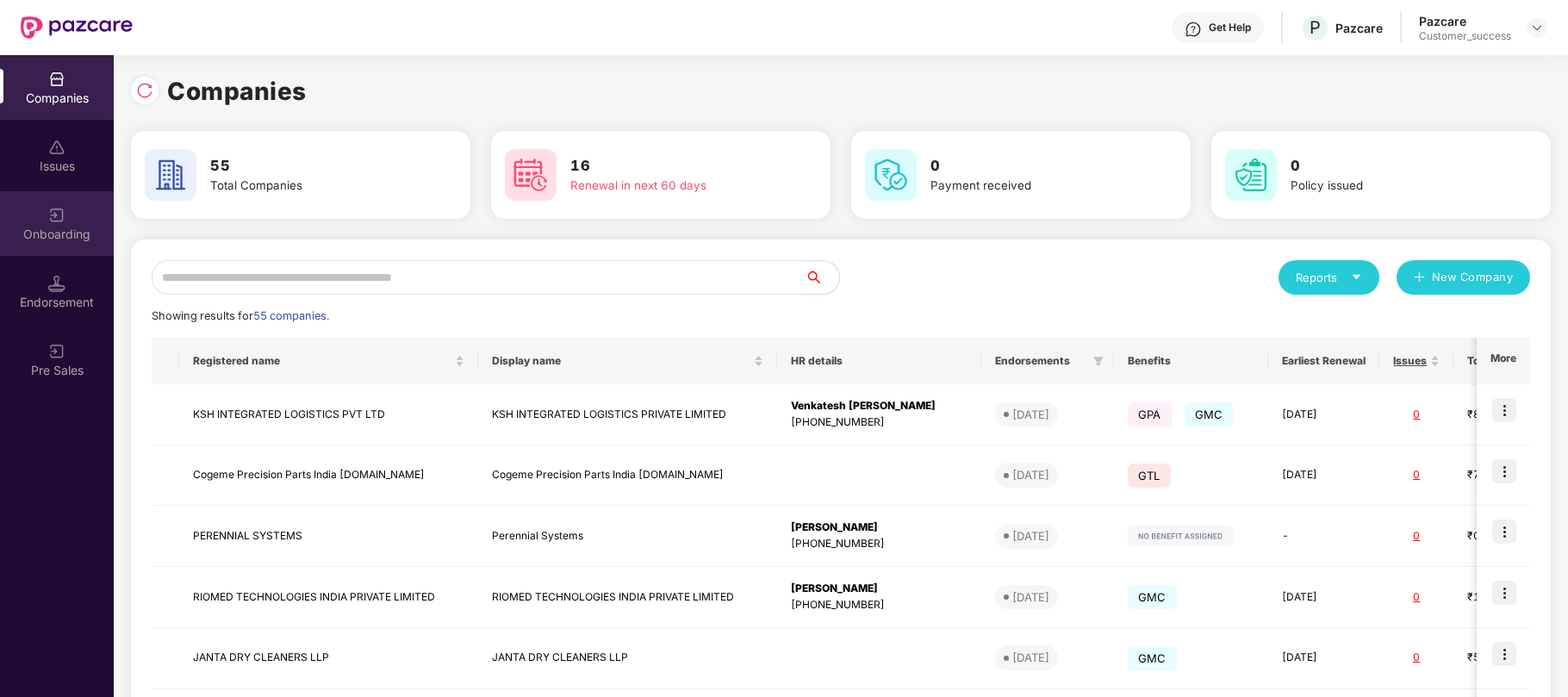
click at [64, 235] on div "Onboarding" at bounding box center [57, 234] width 113 height 18
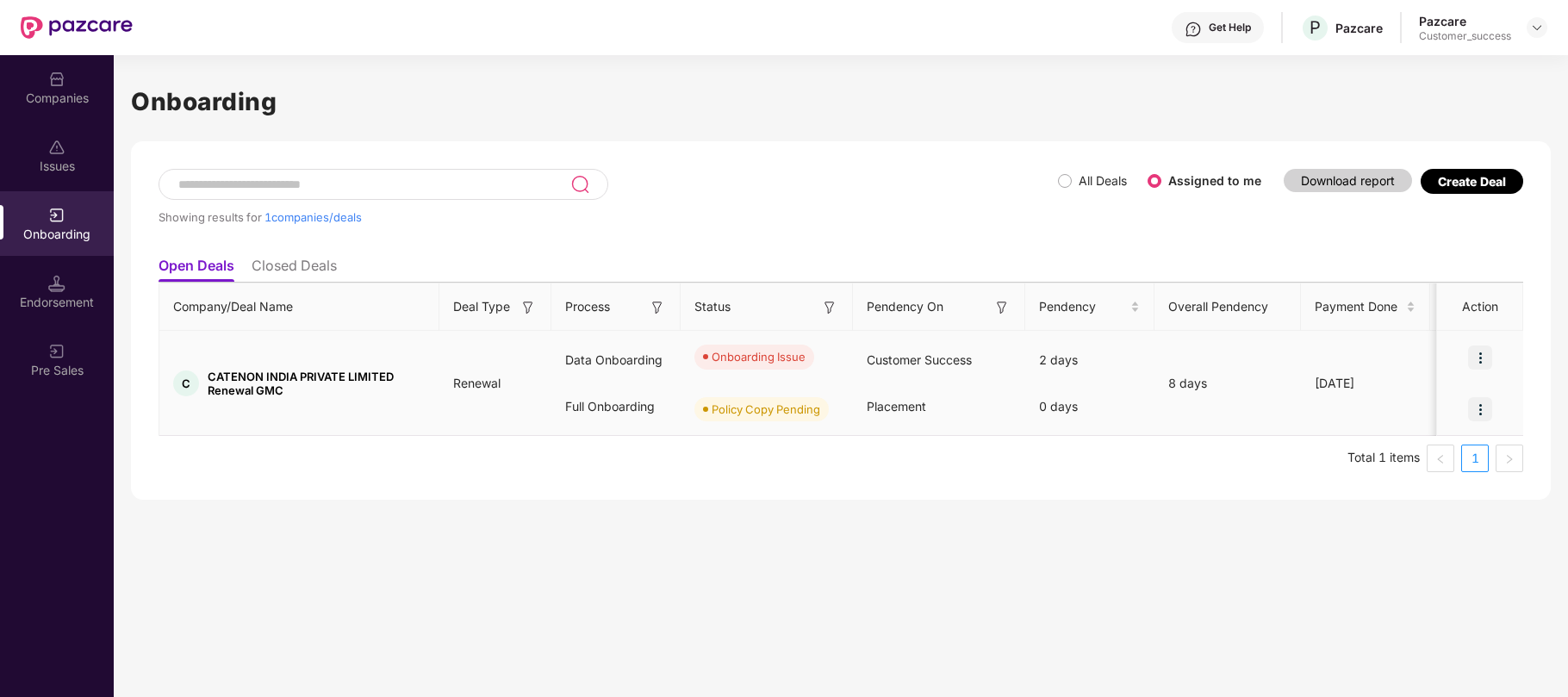
click at [1475, 359] on img at bounding box center [1480, 358] width 24 height 24
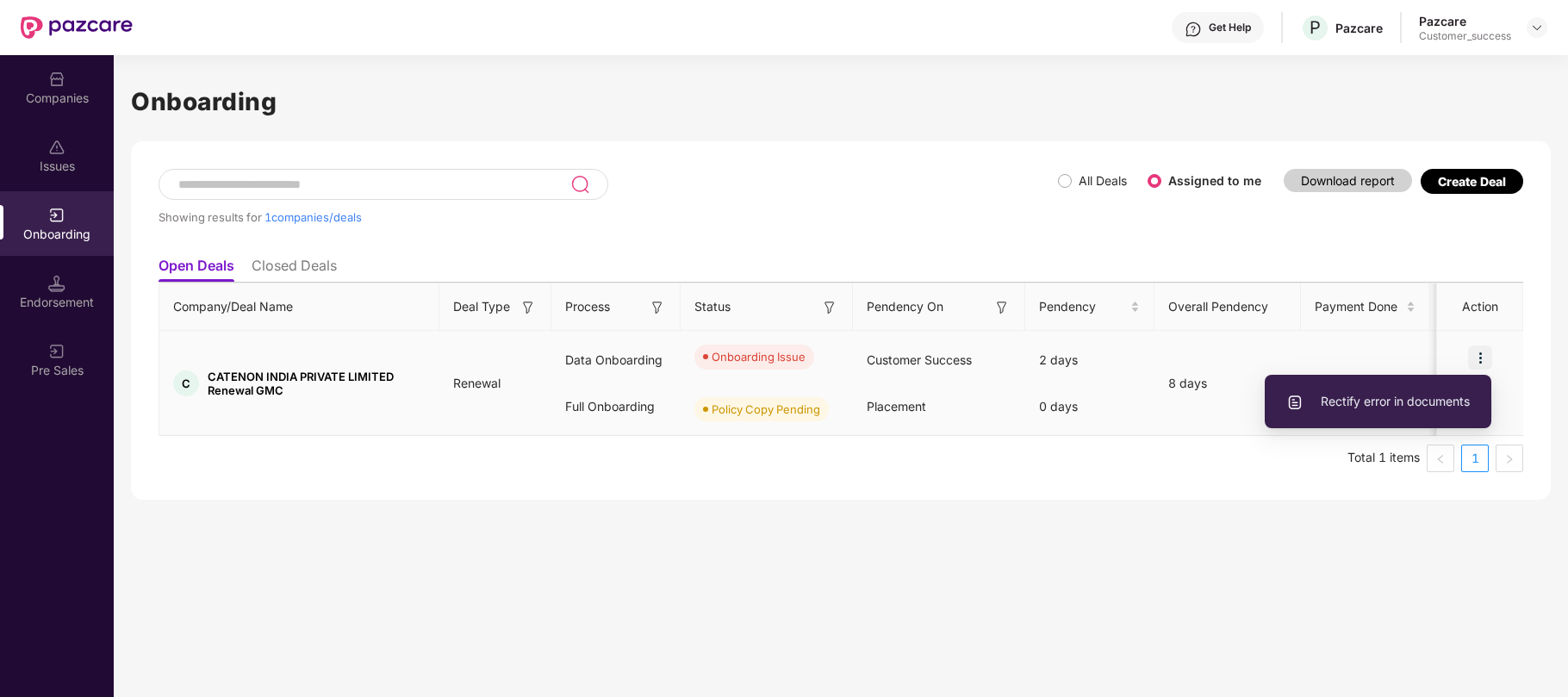
click at [1390, 398] on span "Rectify error in documents" at bounding box center [1378, 401] width 184 height 19
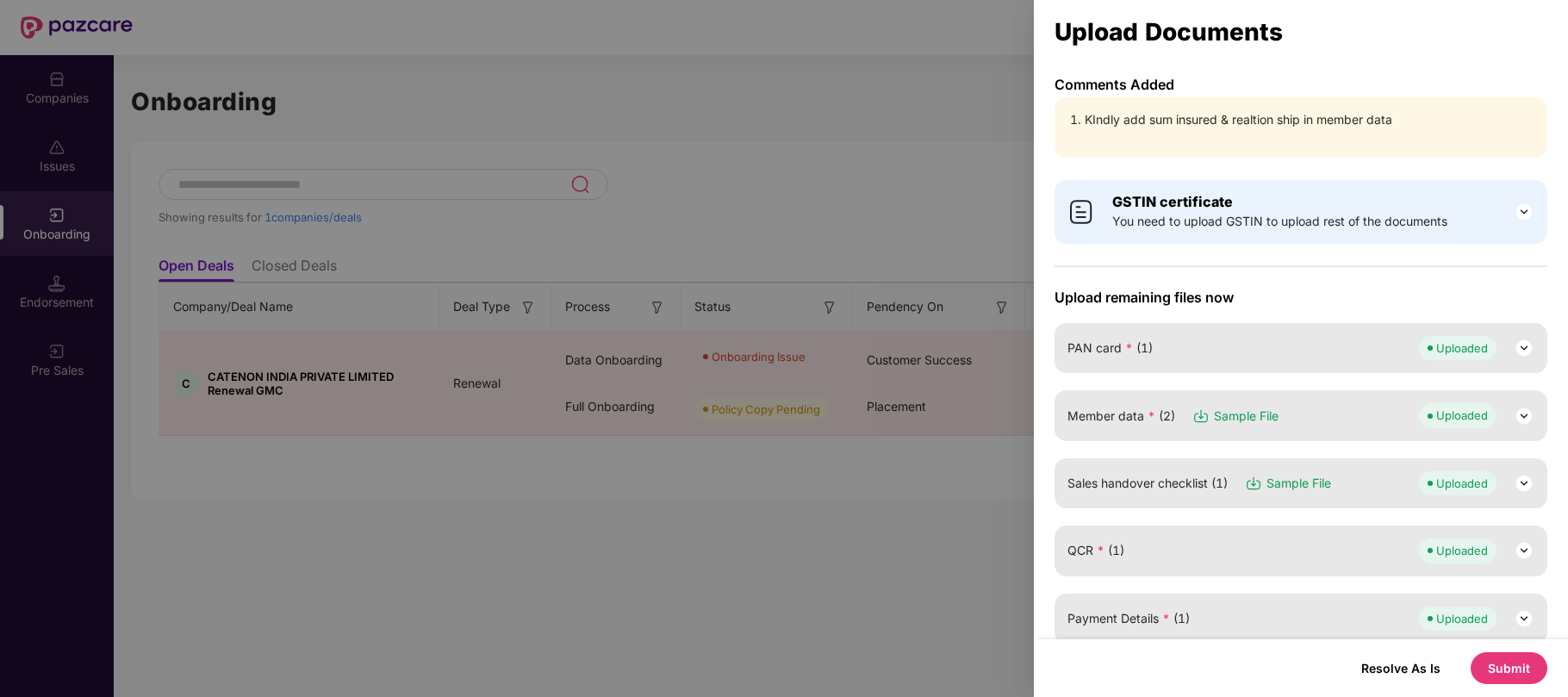
click at [1514, 411] on img at bounding box center [1523, 416] width 20 height 20
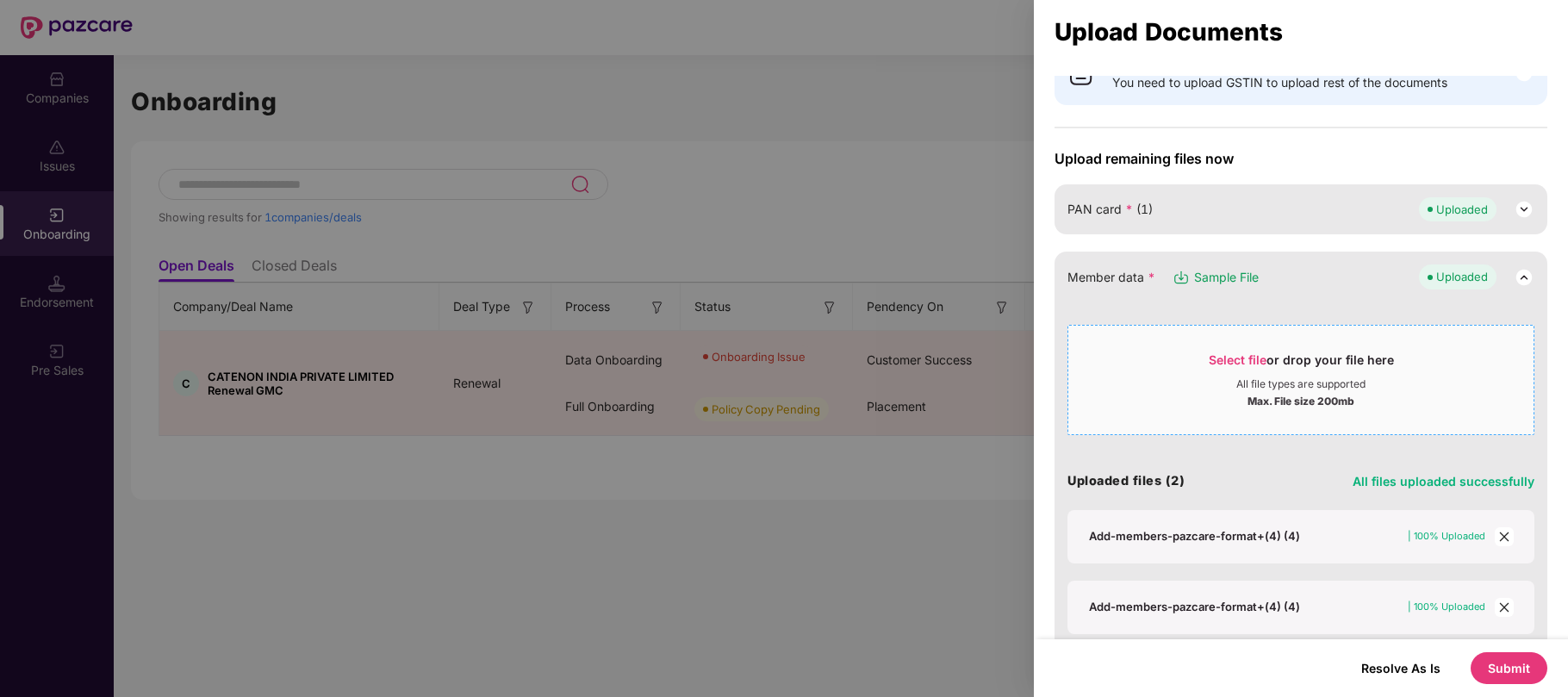
scroll to position [141, 0]
click at [1251, 534] on div "Add-members-pazcare-format+(4) (4)" at bounding box center [1194, 533] width 211 height 16
click at [1503, 538] on icon "close" at bounding box center [1504, 533] width 12 height 12
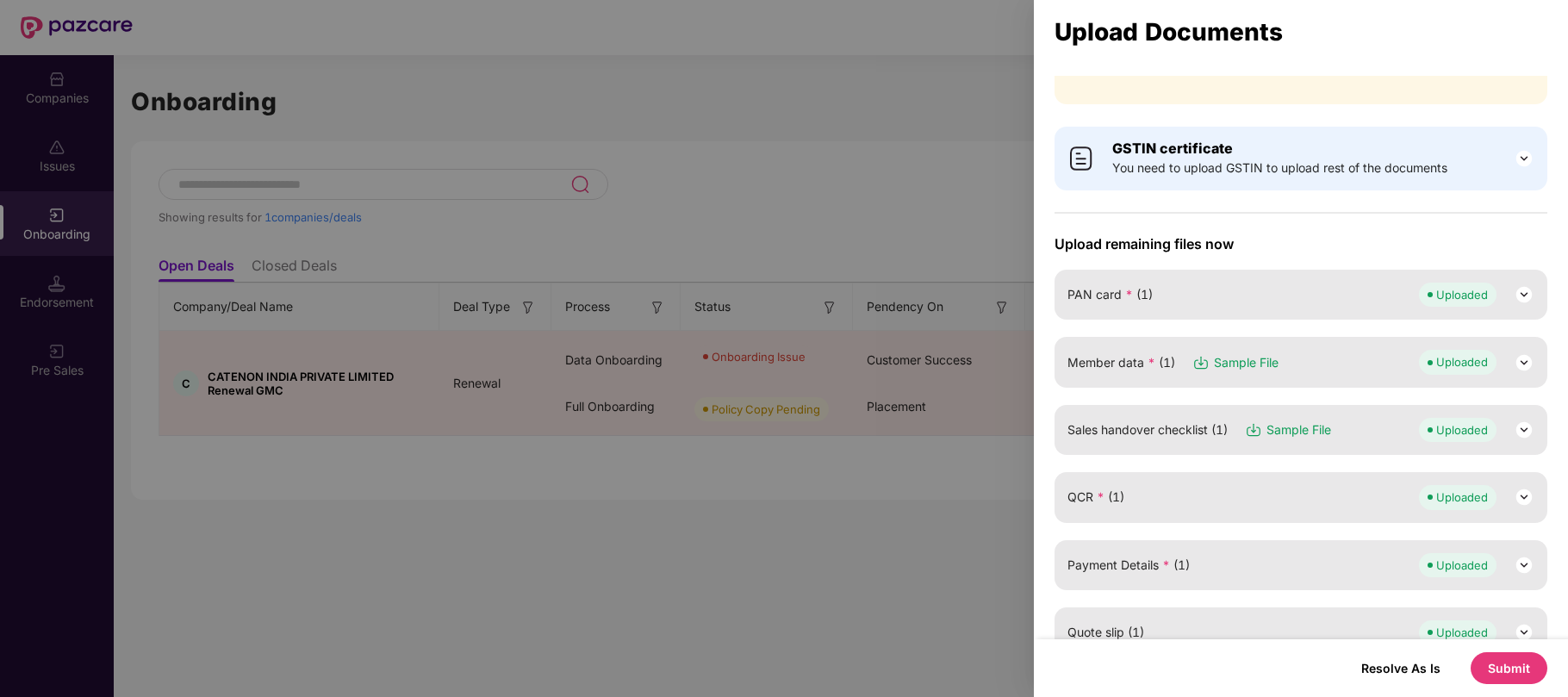
scroll to position [55, 0]
click at [1516, 424] on img at bounding box center [1523, 428] width 20 height 20
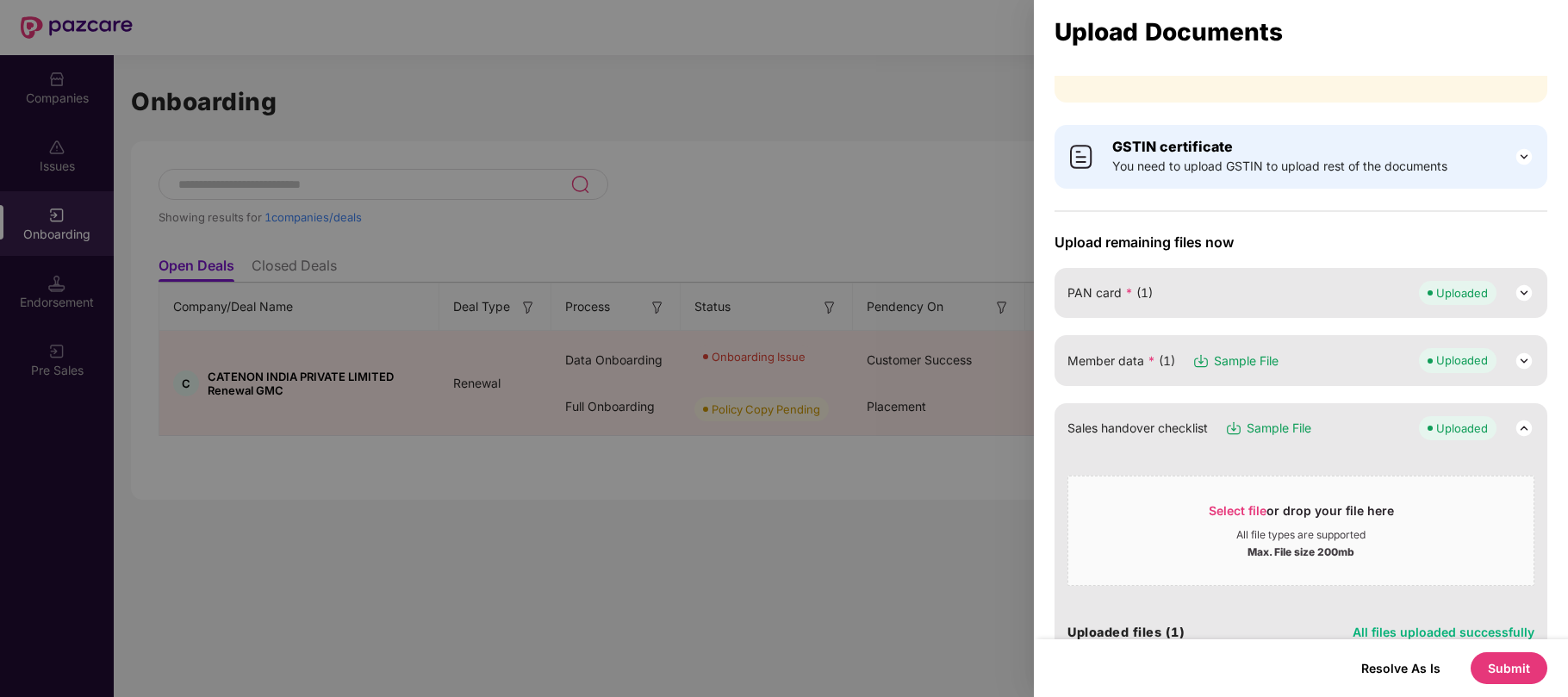
click at [1527, 361] on img at bounding box center [1523, 361] width 20 height 20
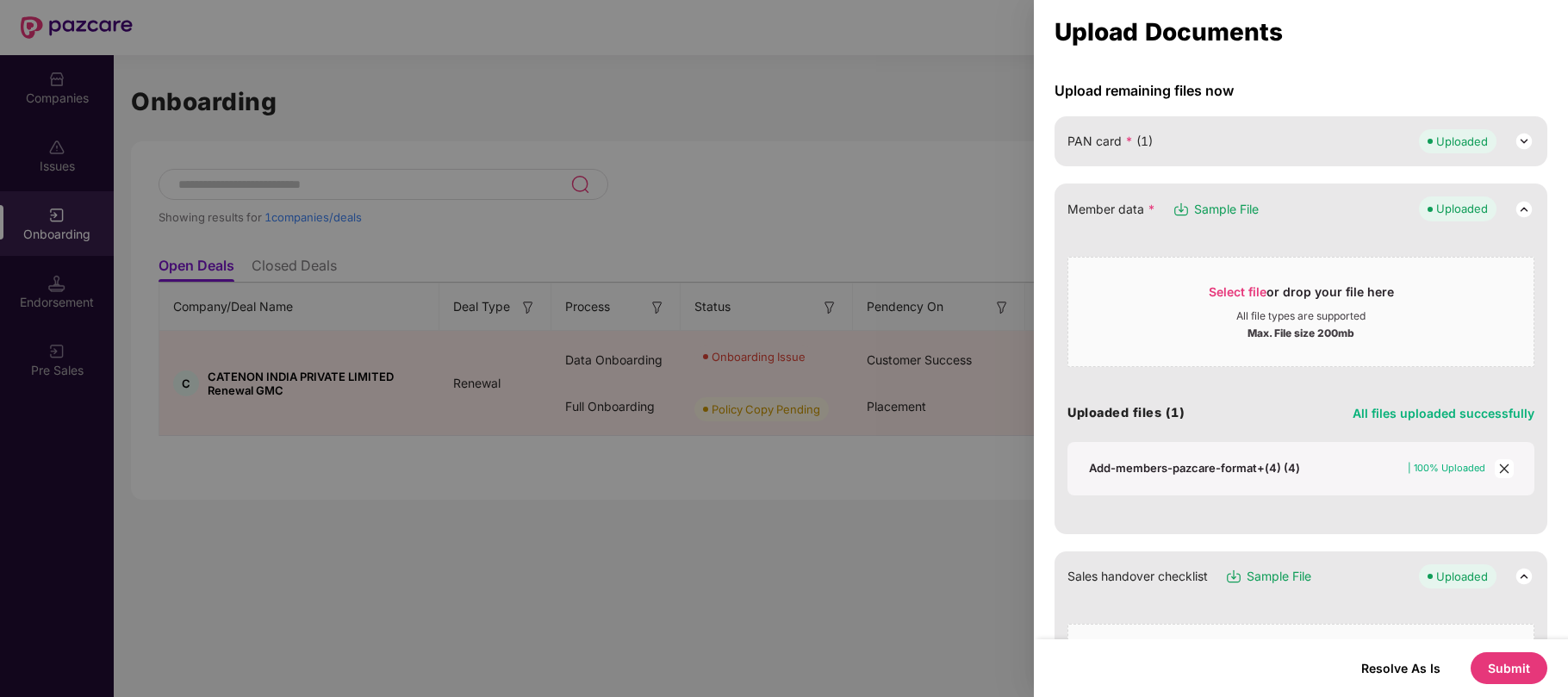
scroll to position [245, 0]
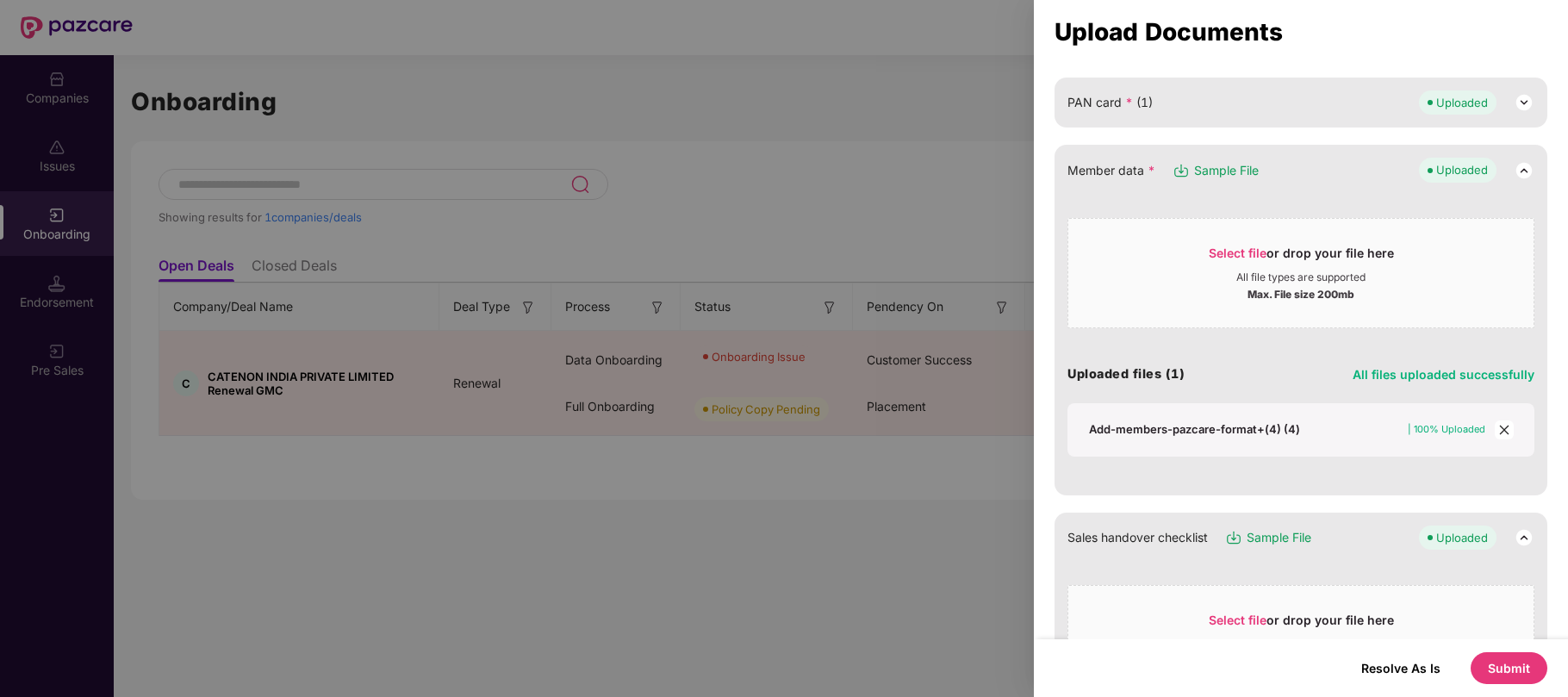
click at [1499, 428] on icon "close" at bounding box center [1504, 429] width 9 height 9
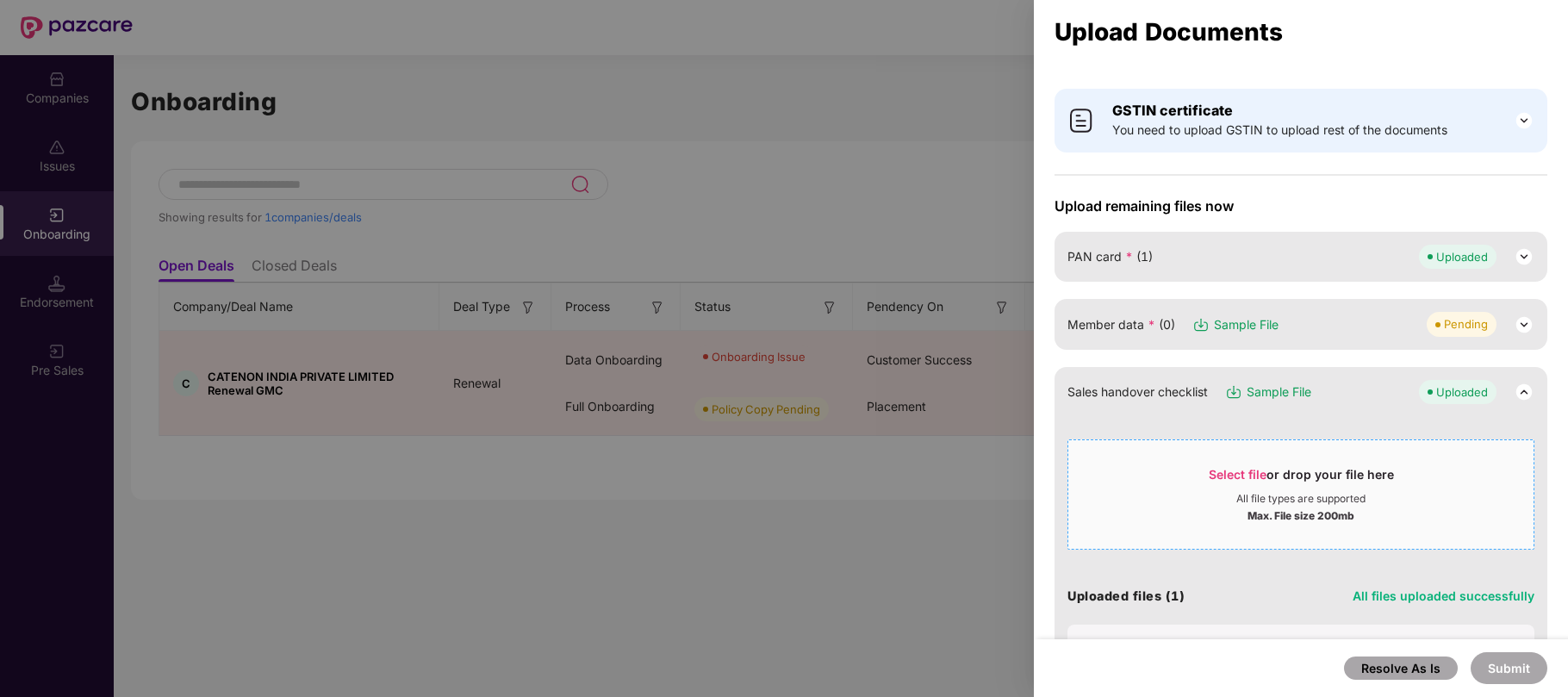
scroll to position [90, 0]
click at [1524, 318] on img at bounding box center [1523, 325] width 20 height 20
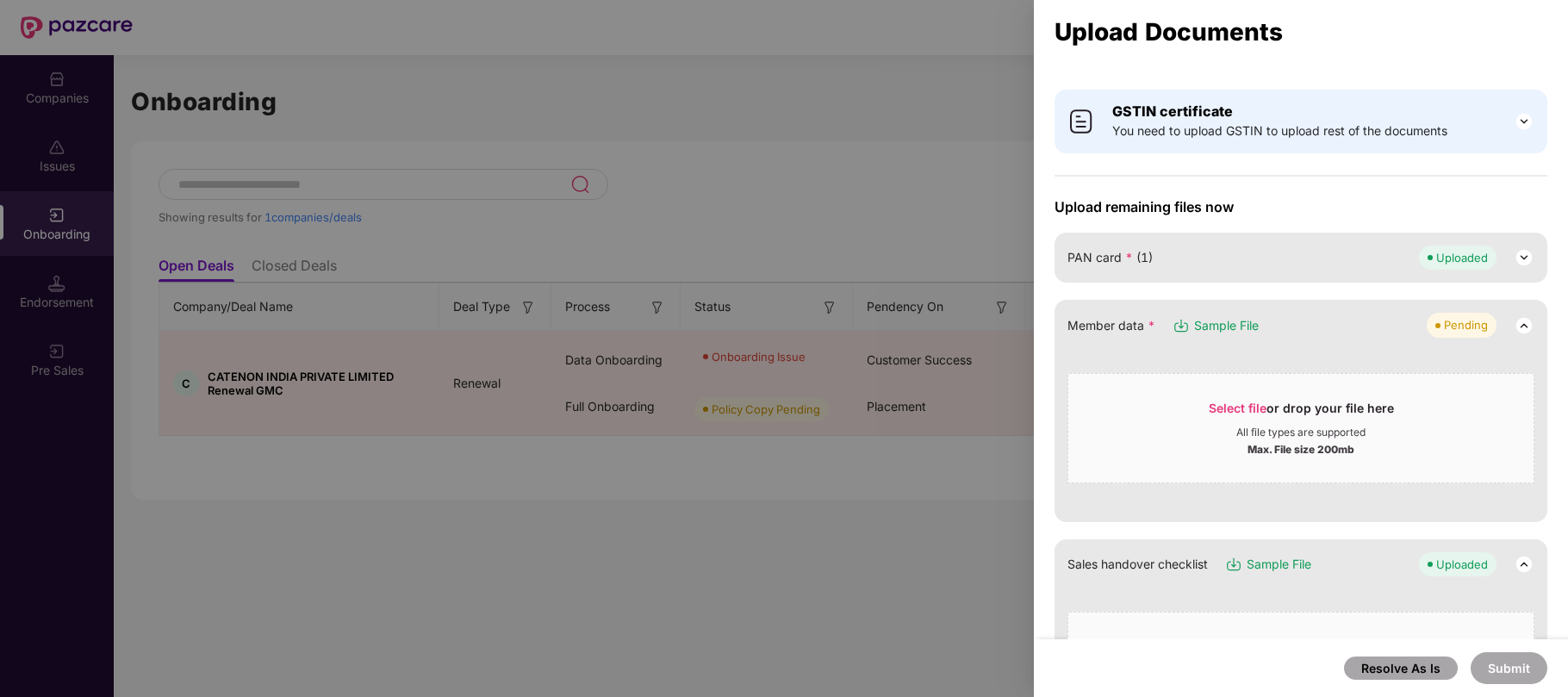
click at [1232, 331] on span "Sample File" at bounding box center [1226, 325] width 65 height 19
click at [1227, 407] on span "Select file" at bounding box center [1237, 408] width 58 height 15
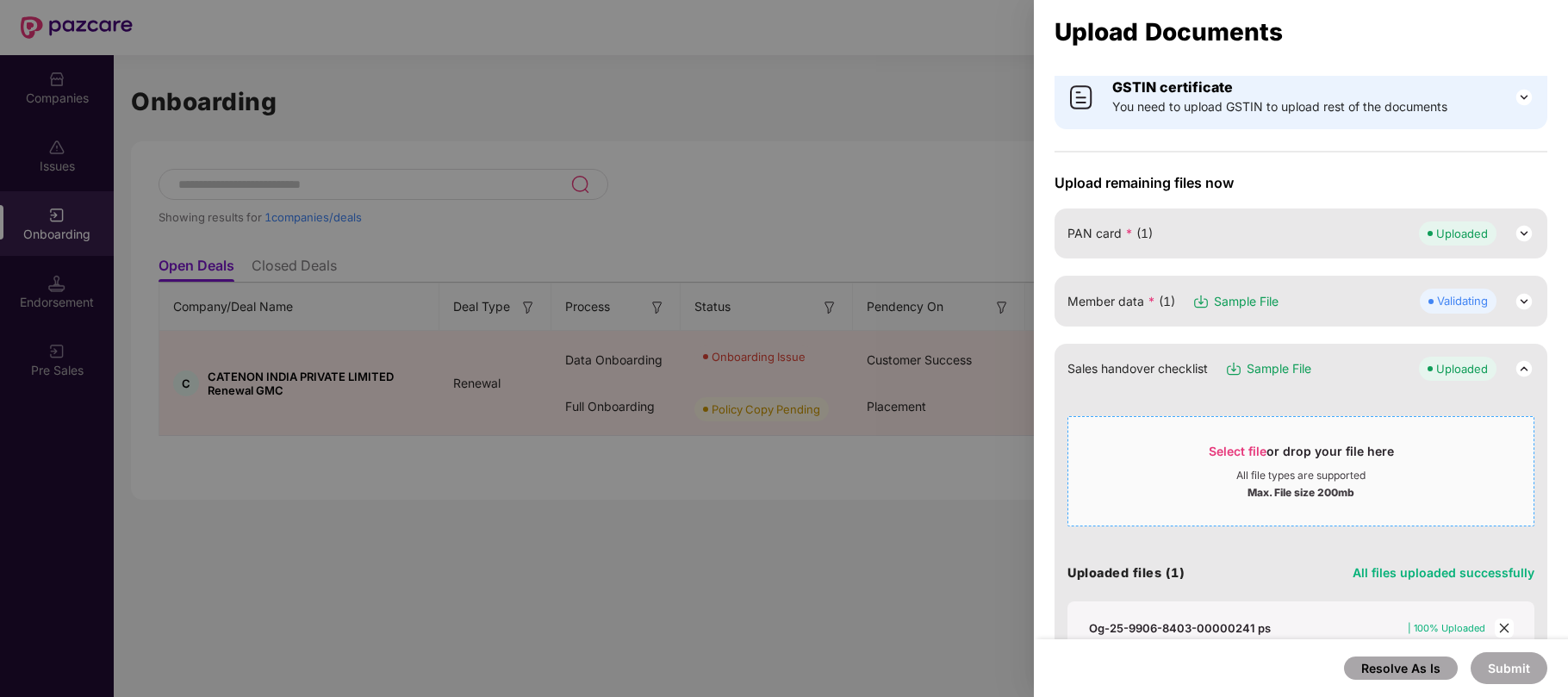
scroll to position [137, 0]
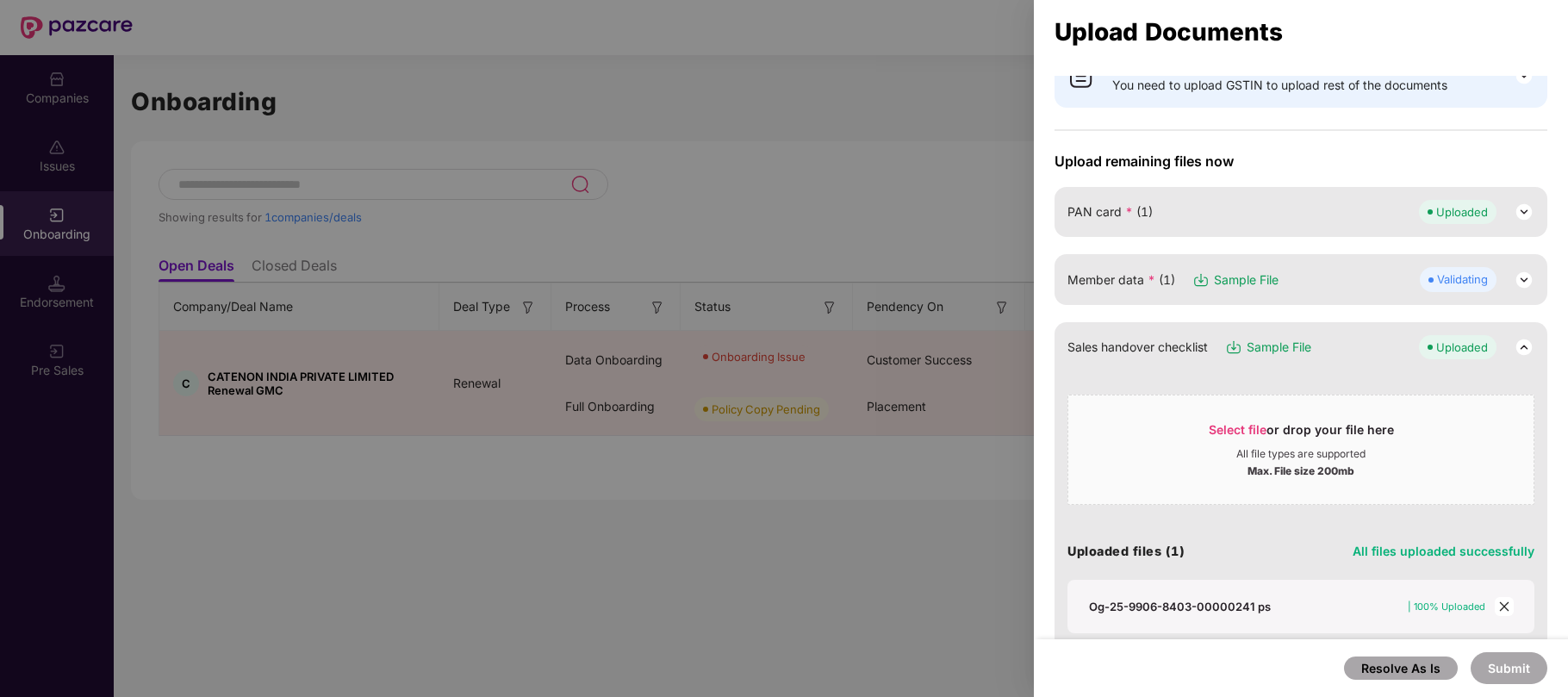
click at [1522, 349] on img at bounding box center [1523, 348] width 20 height 20
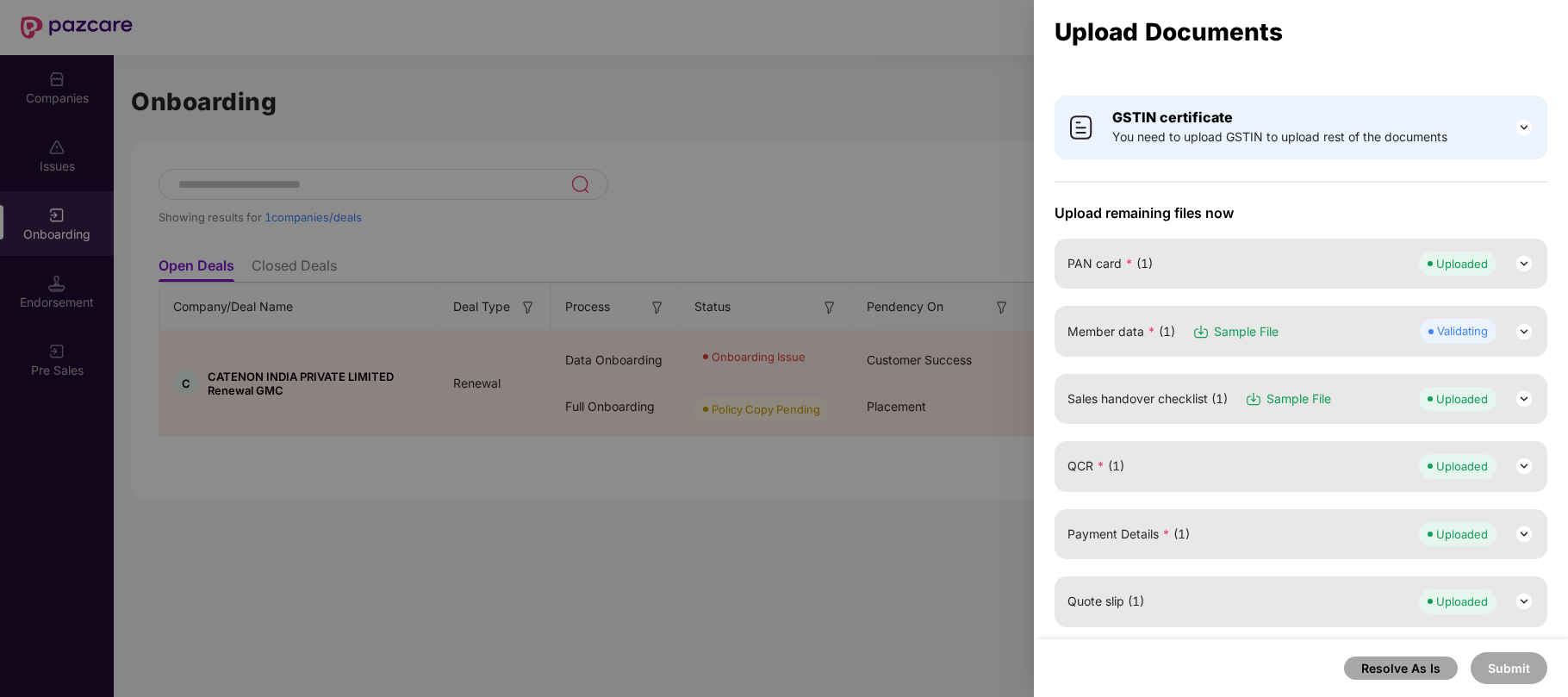
scroll to position [0, 0]
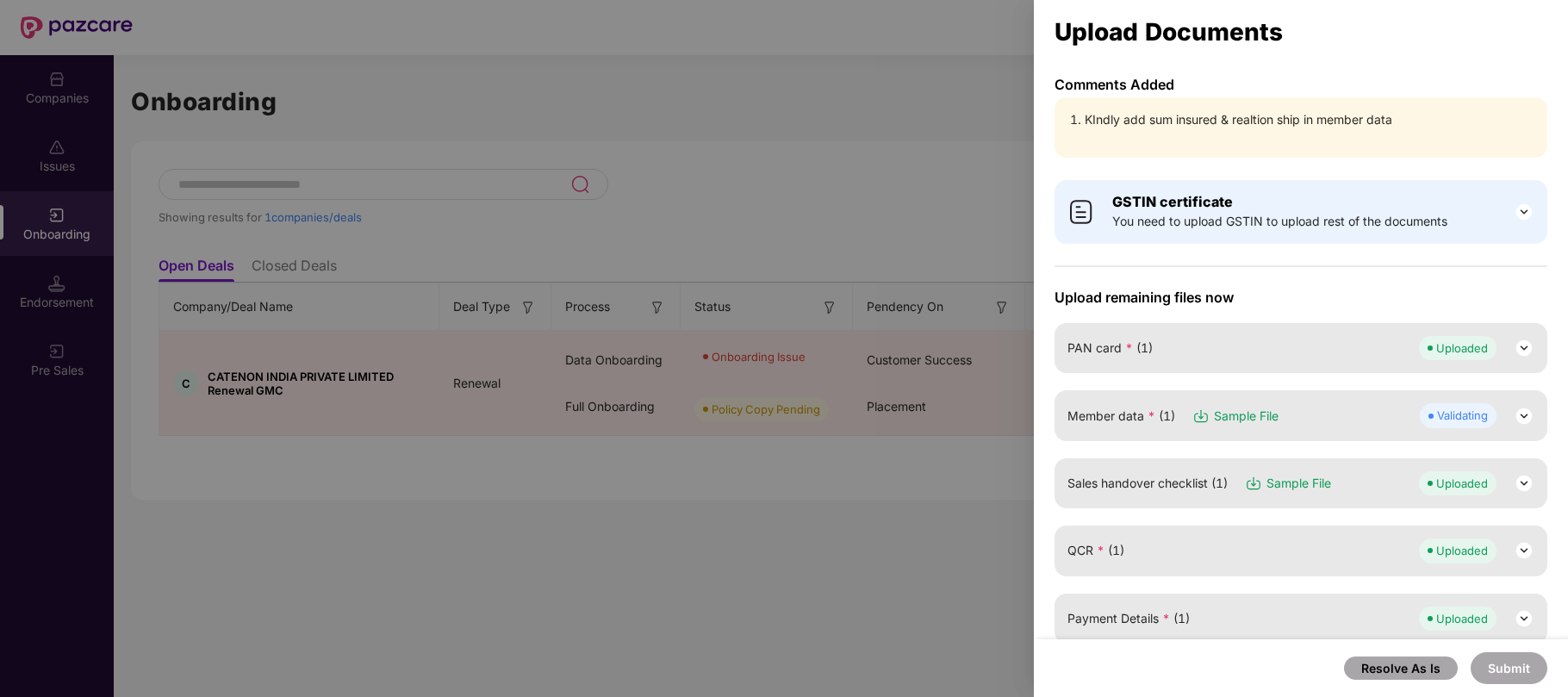
click at [1521, 417] on img at bounding box center [1523, 416] width 20 height 20
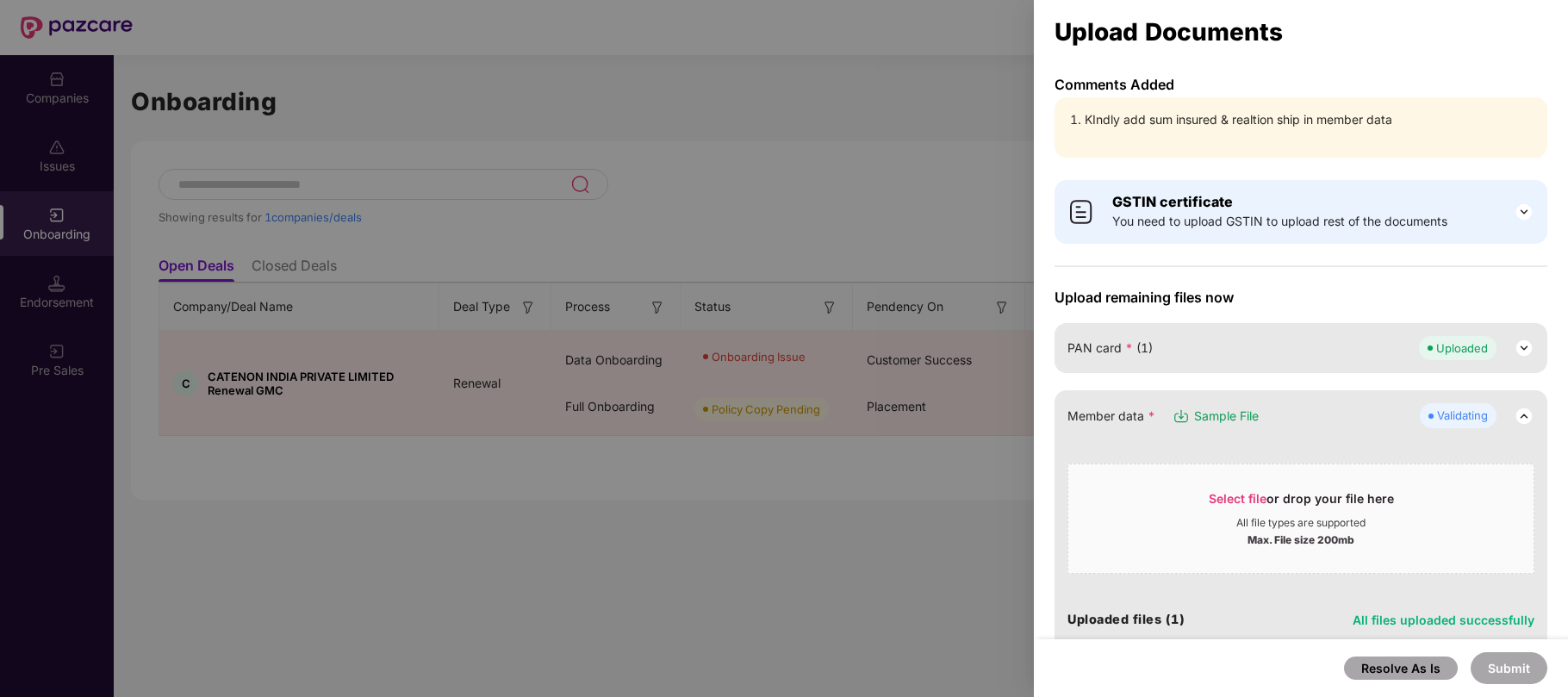
click at [1521, 417] on img at bounding box center [1523, 416] width 20 height 20
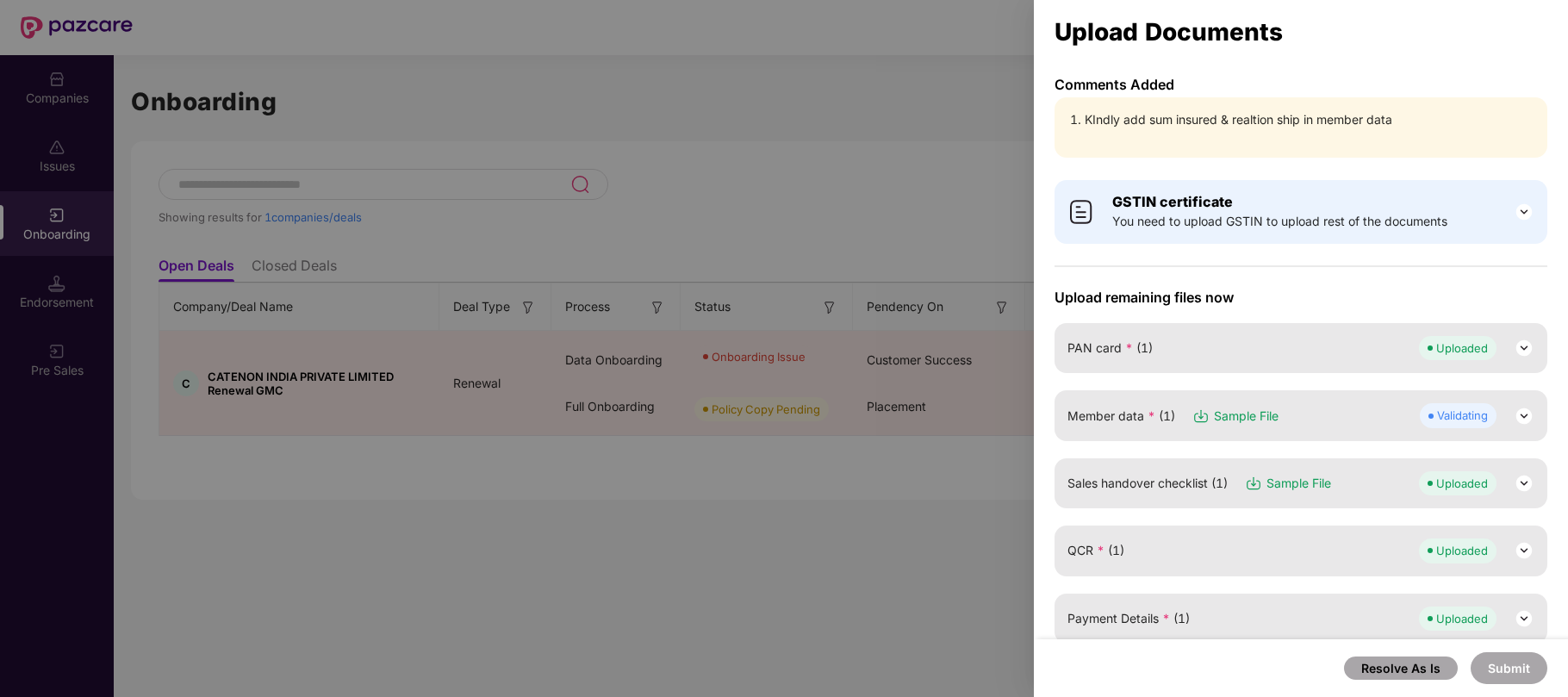
click at [576, 63] on div at bounding box center [784, 348] width 1568 height 697
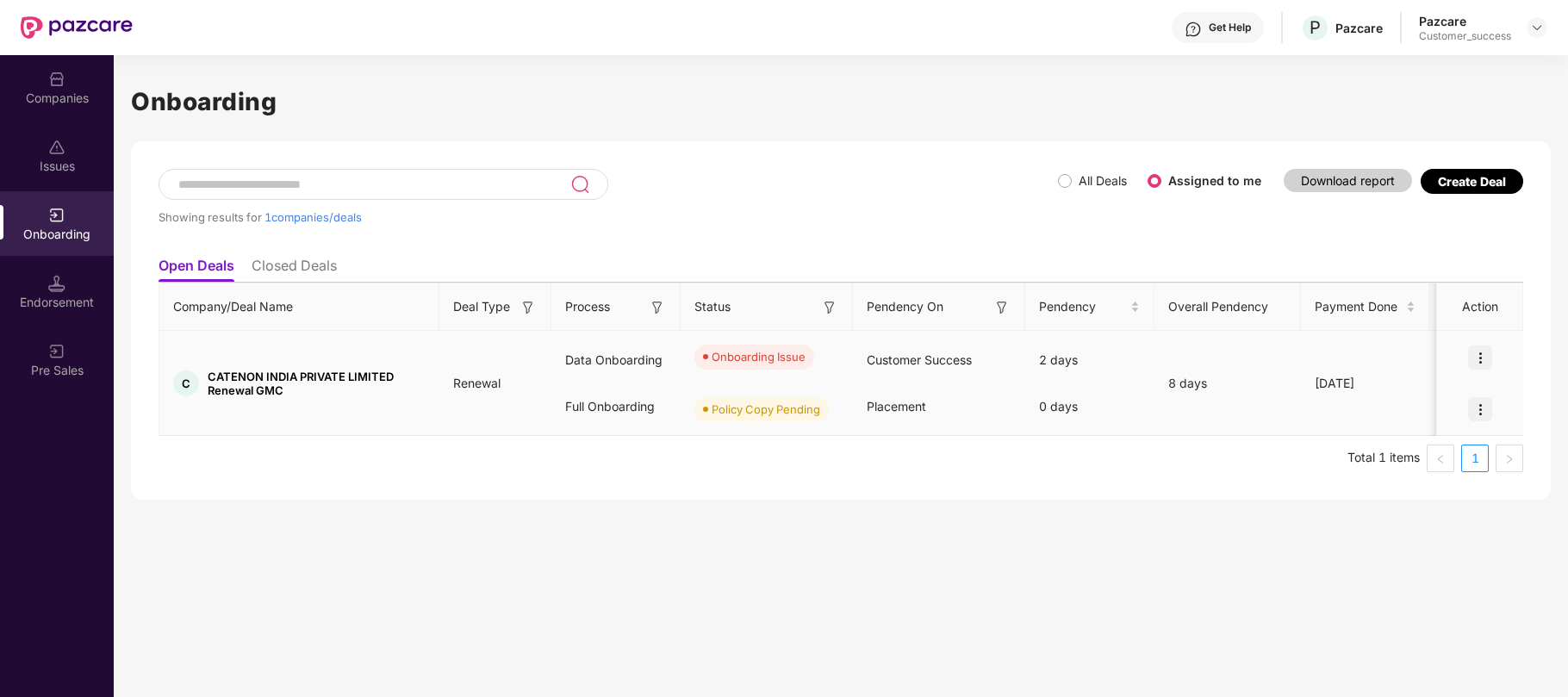
click at [1480, 357] on img at bounding box center [1480, 358] width 24 height 24
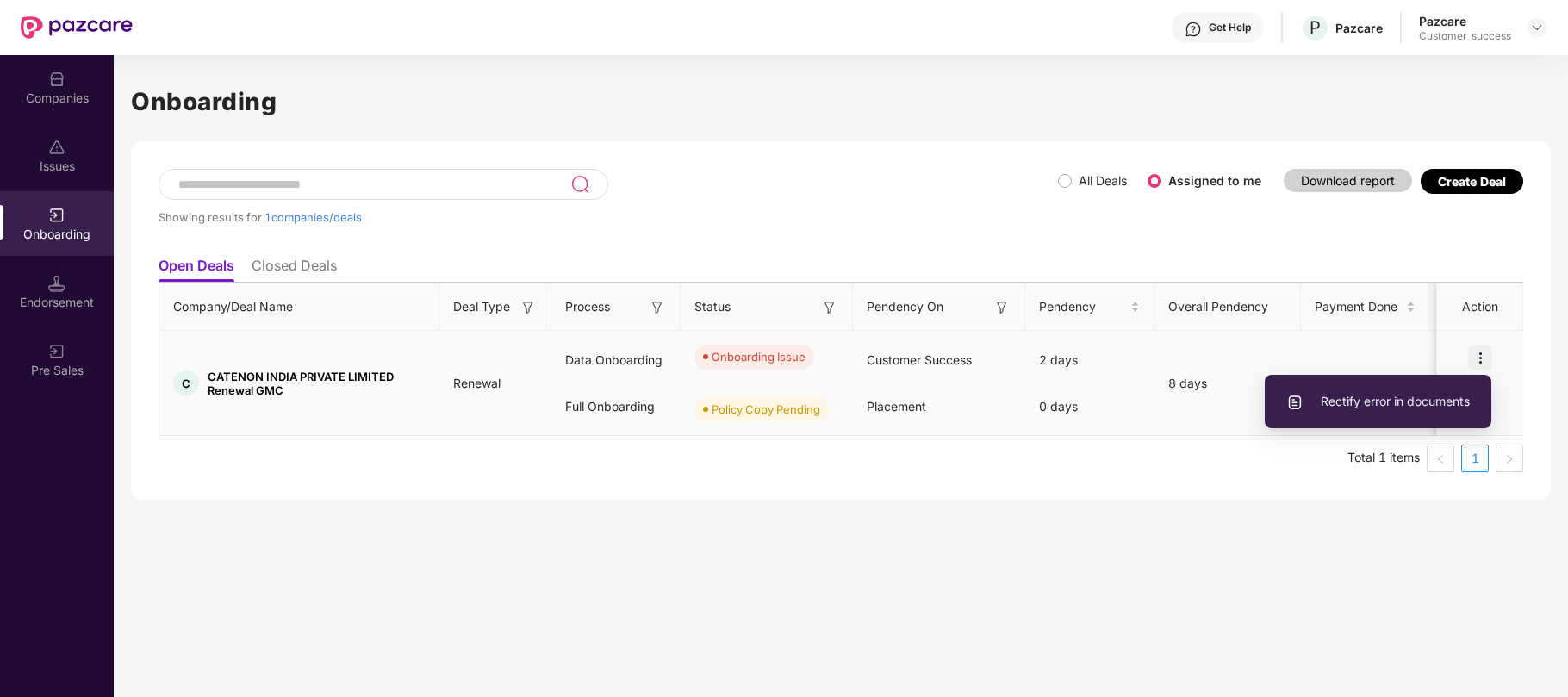
click at [1389, 400] on span "Rectify error in documents" at bounding box center [1378, 401] width 184 height 19
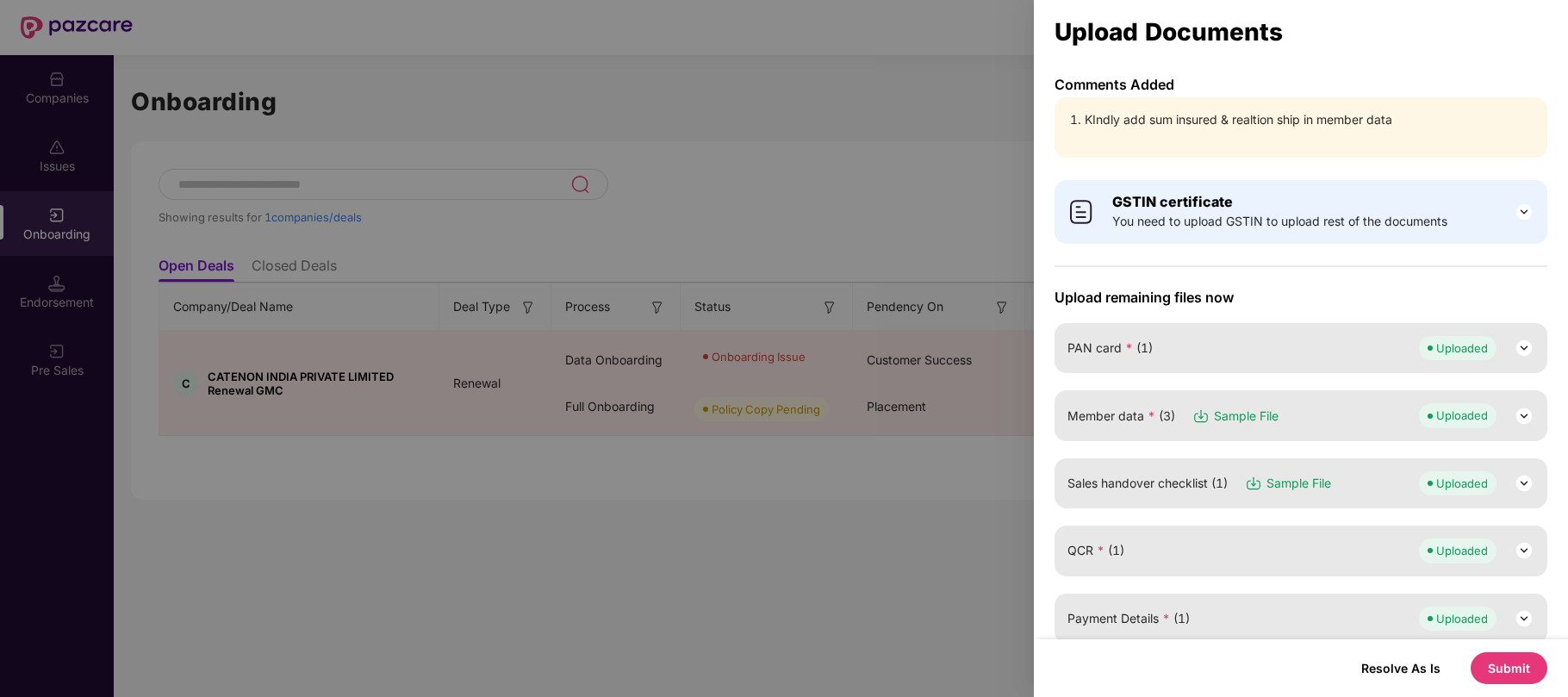
click at [1514, 421] on img at bounding box center [1523, 416] width 20 height 20
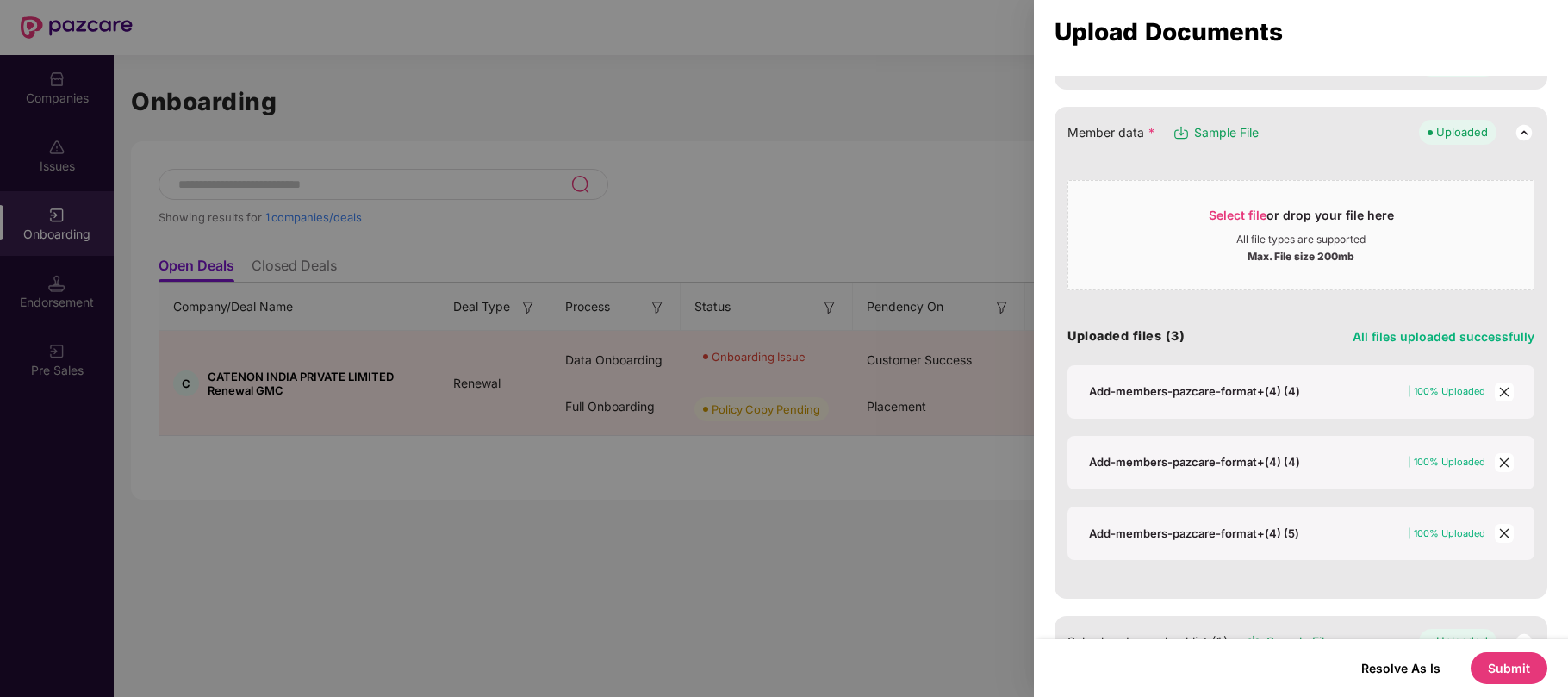
scroll to position [288, 0]
click at [1498, 388] on icon "close" at bounding box center [1504, 388] width 12 height 12
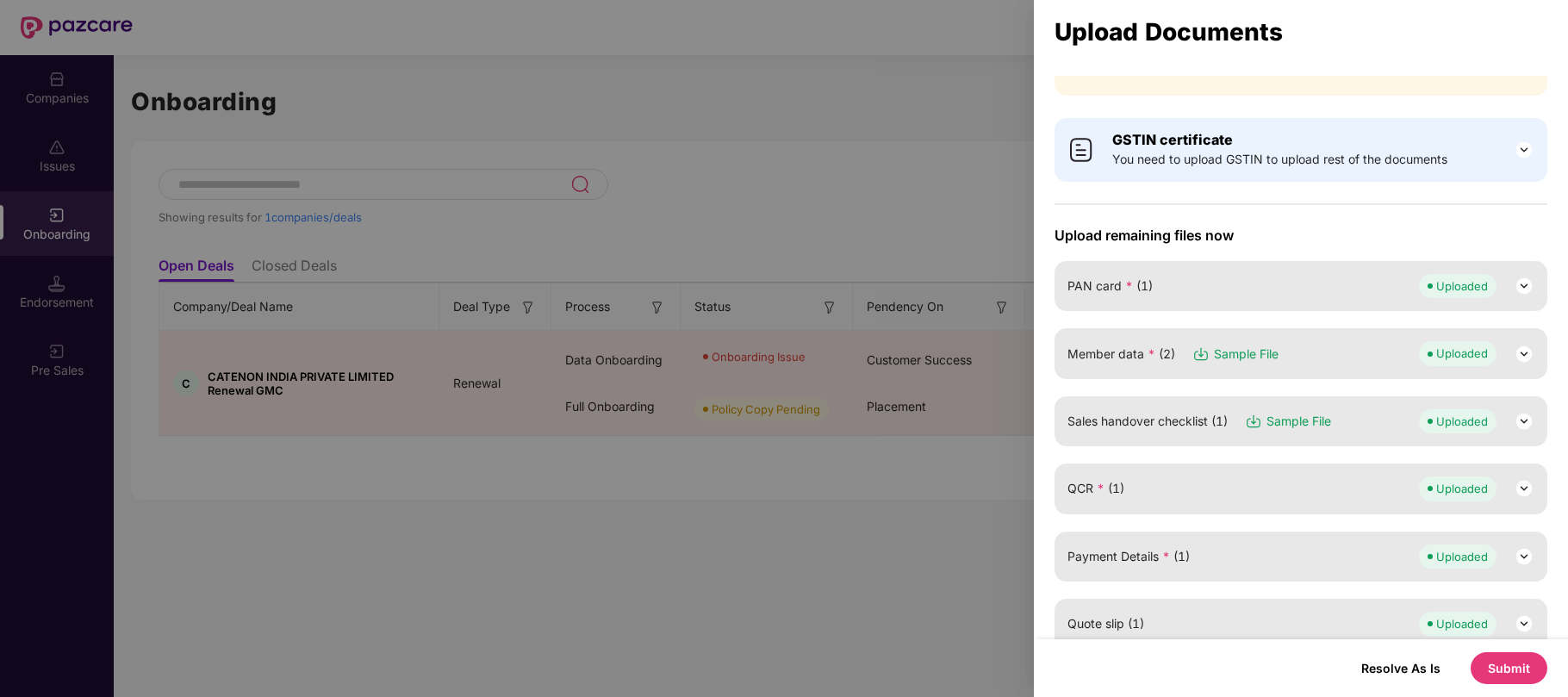
scroll to position [60, 0]
click at [1522, 355] on img at bounding box center [1523, 356] width 20 height 20
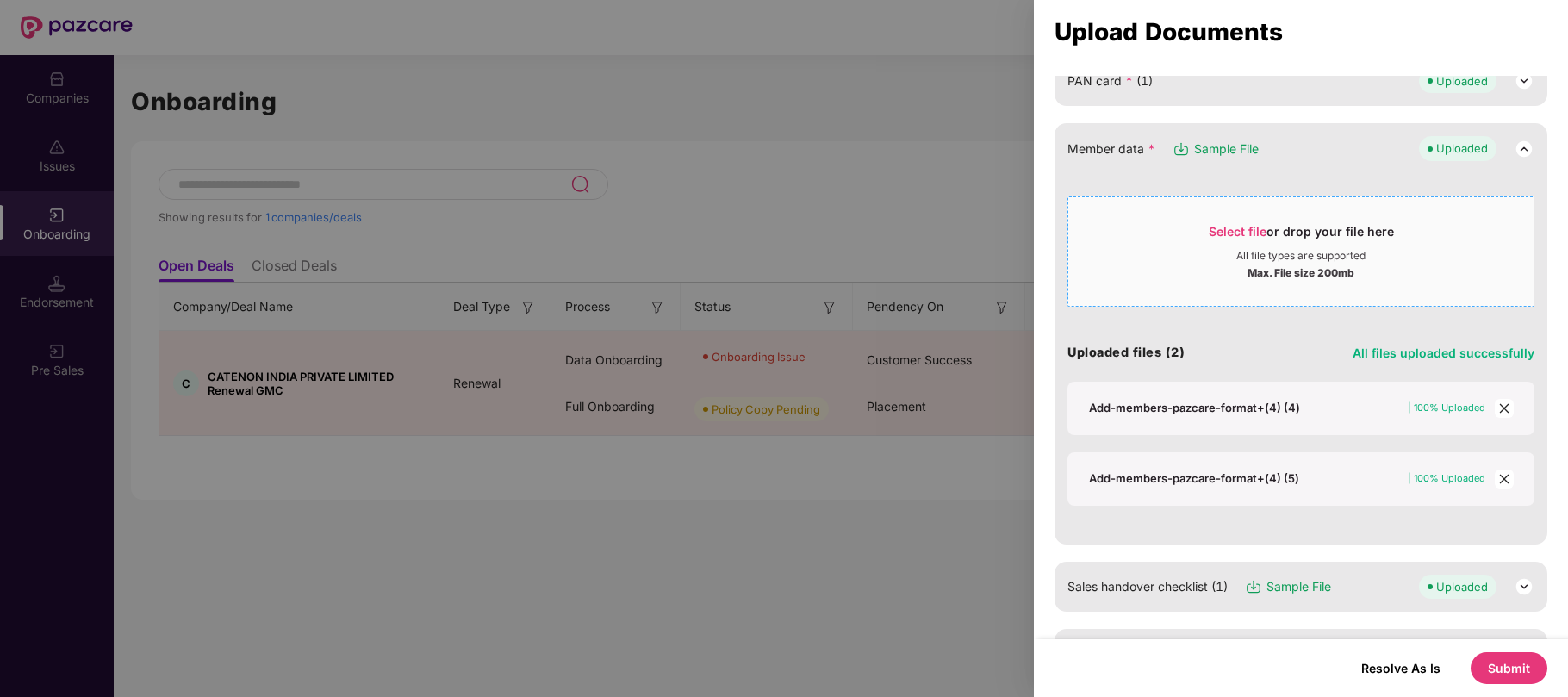
scroll to position [269, 0]
click at [1499, 480] on icon "close" at bounding box center [1504, 477] width 12 height 12
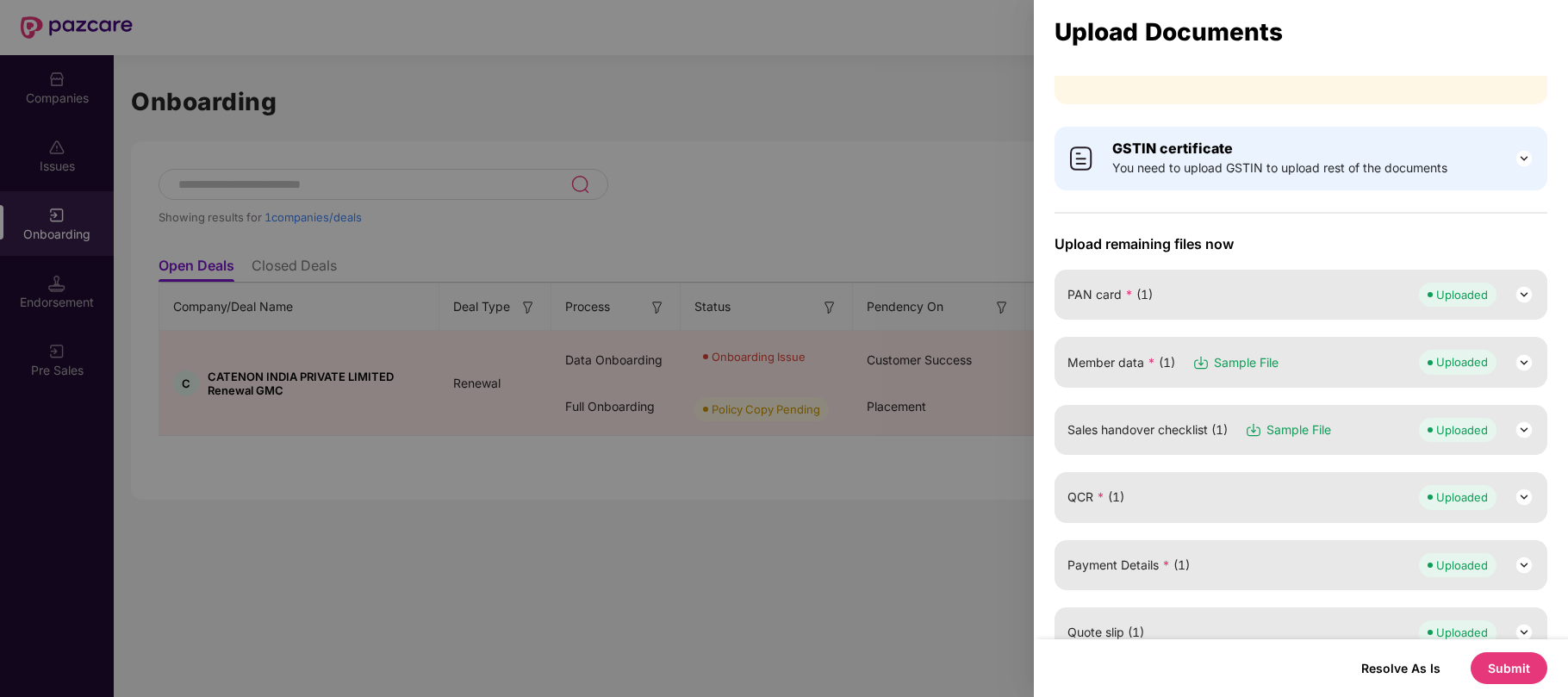
scroll to position [53, 0]
click at [1518, 360] on img at bounding box center [1523, 363] width 20 height 20
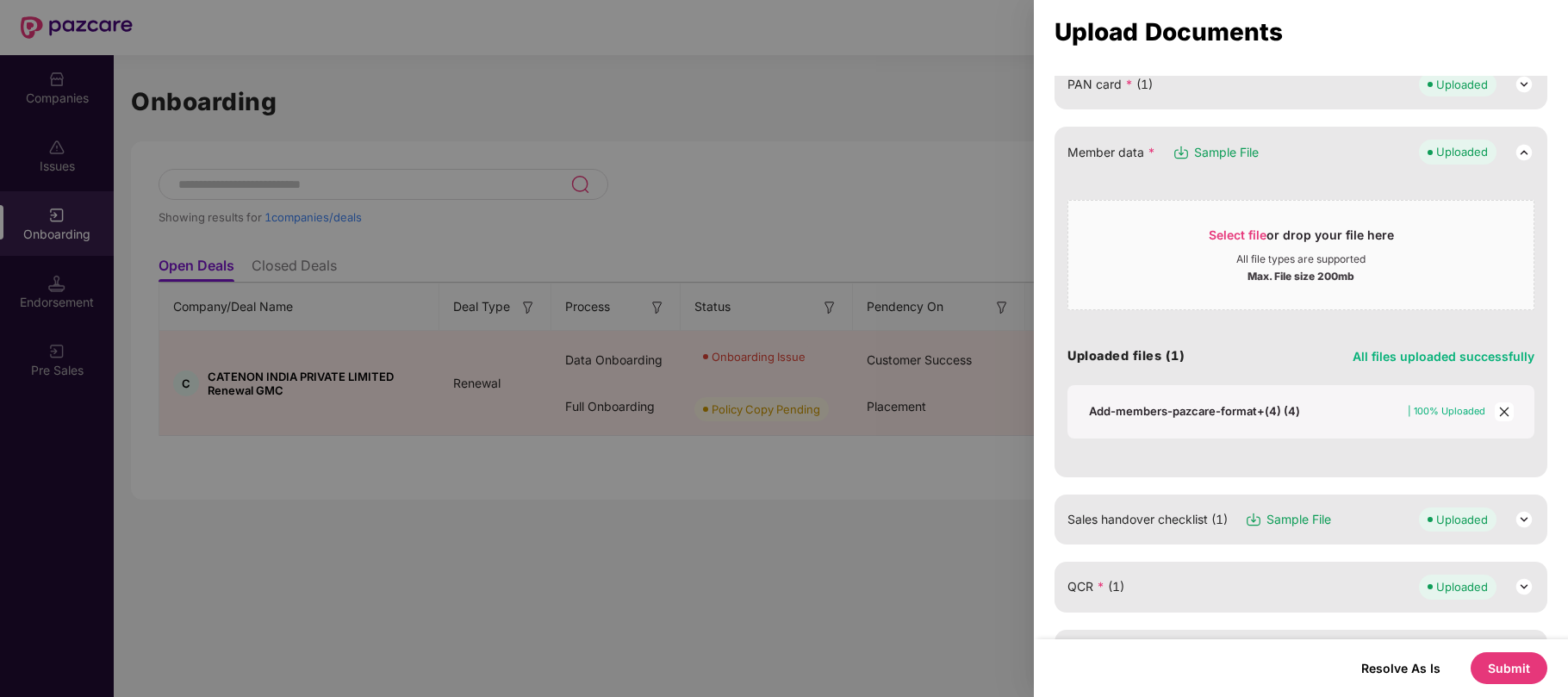
scroll to position [270, 0]
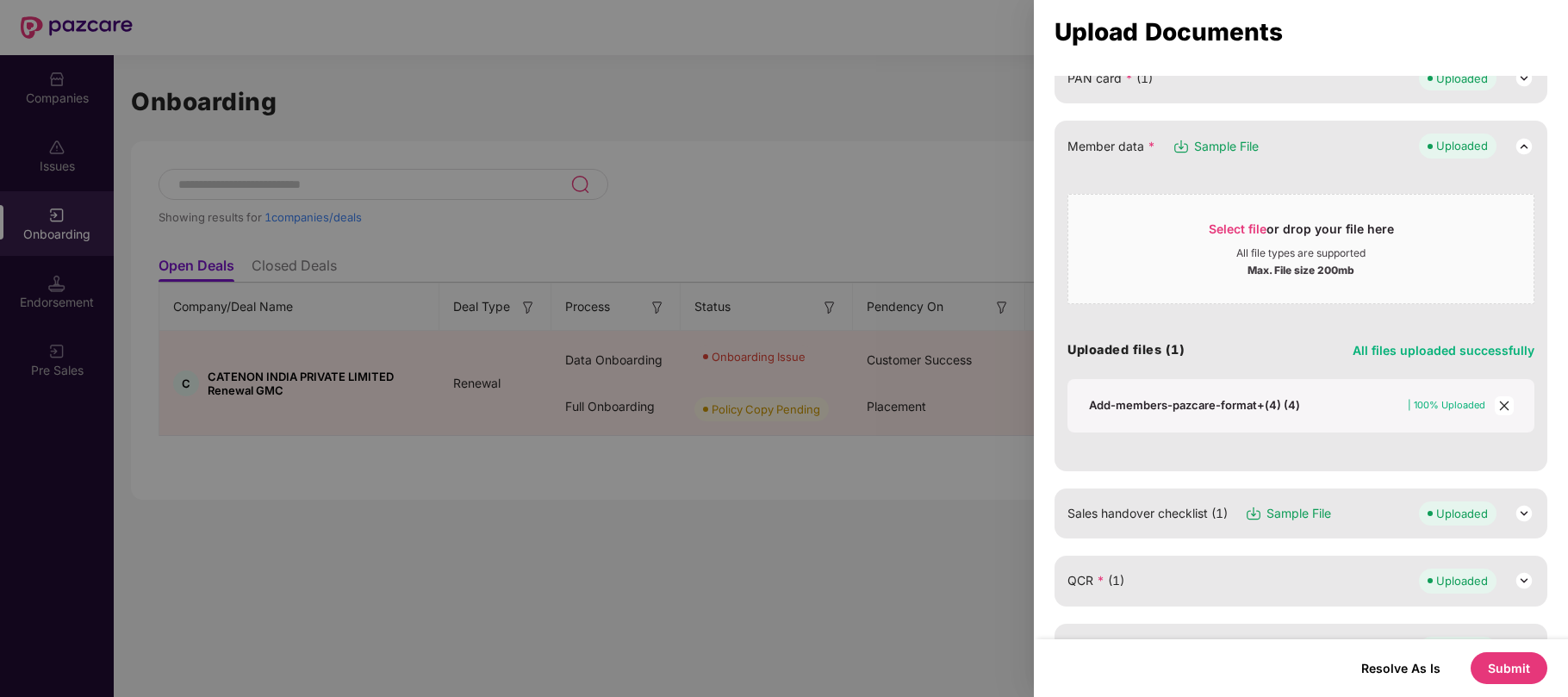
click at [1499, 405] on icon "close" at bounding box center [1504, 405] width 12 height 12
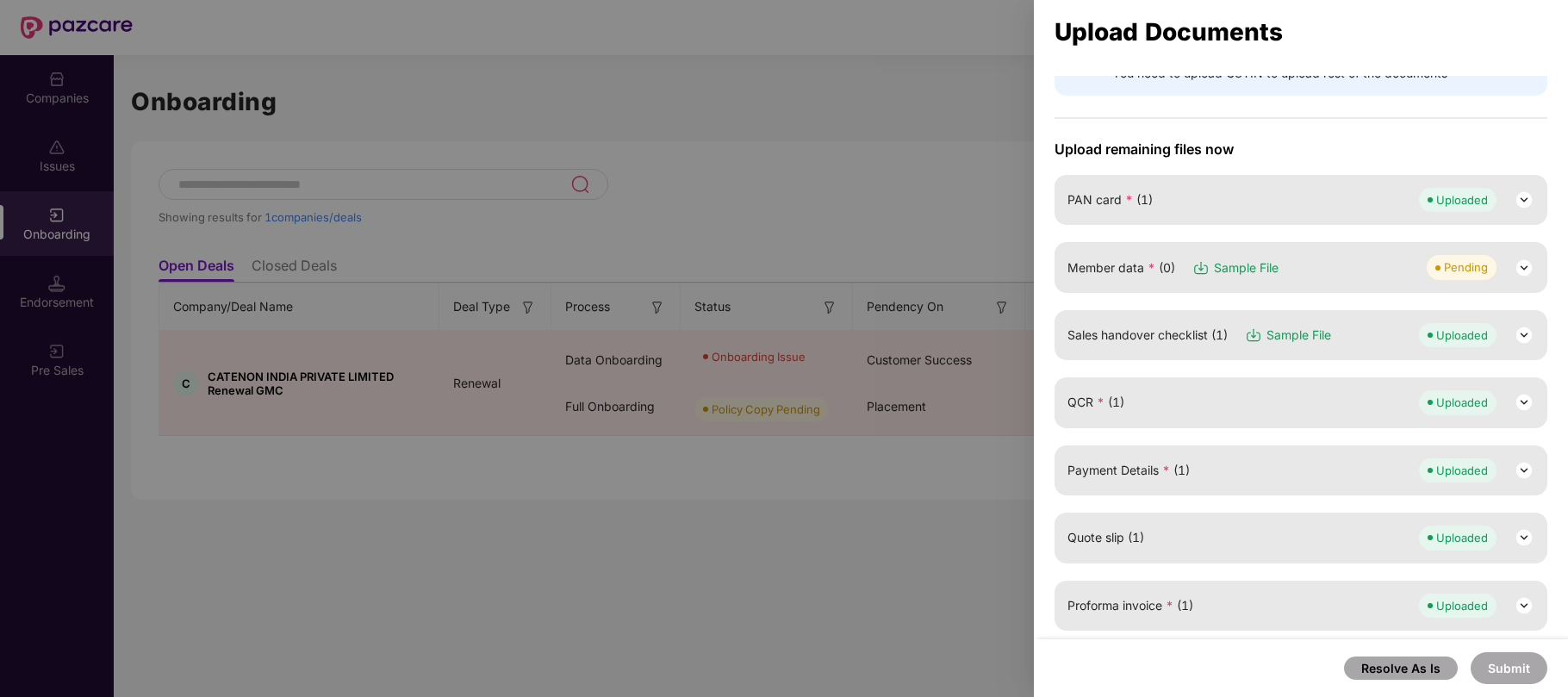
scroll to position [147, 0]
click at [1478, 267] on div "Pending" at bounding box center [1465, 269] width 44 height 18
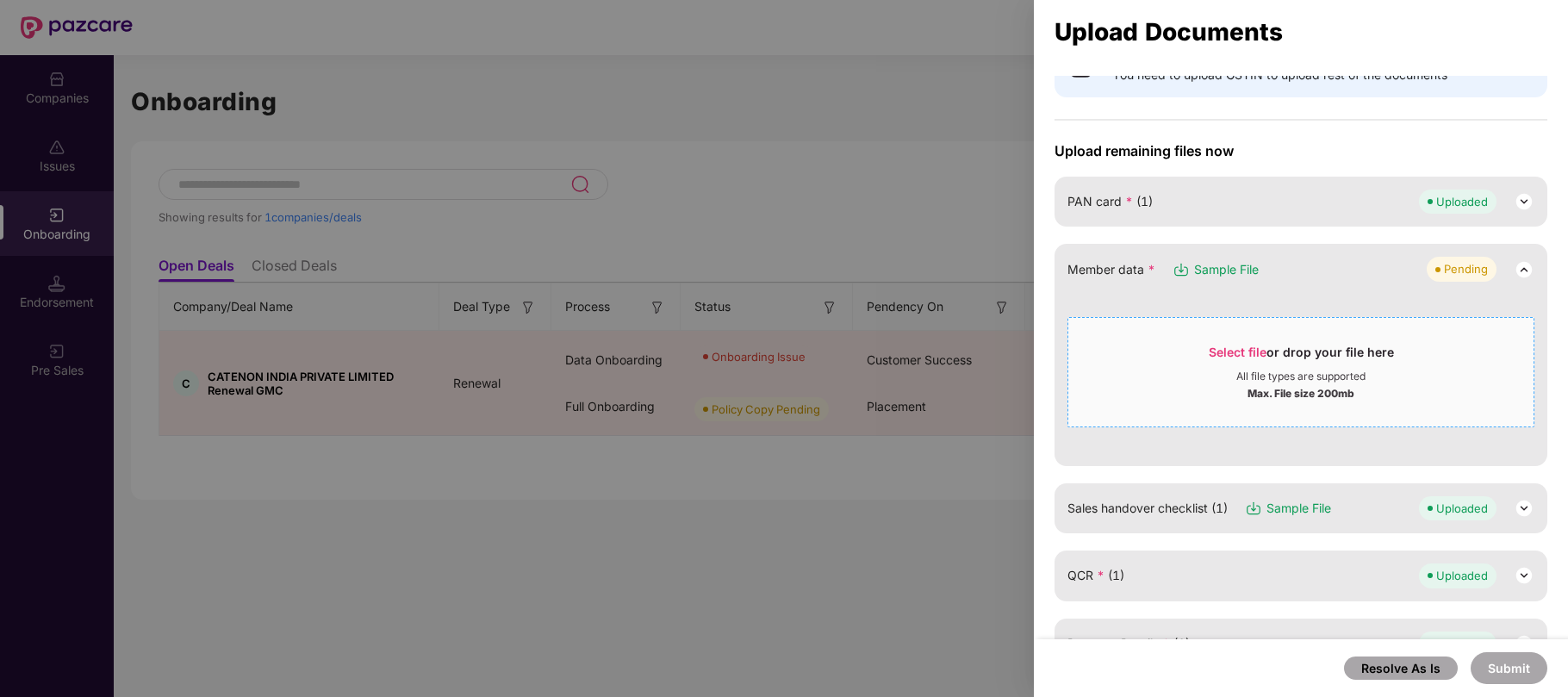
click at [1251, 351] on span "Select file" at bounding box center [1237, 352] width 58 height 15
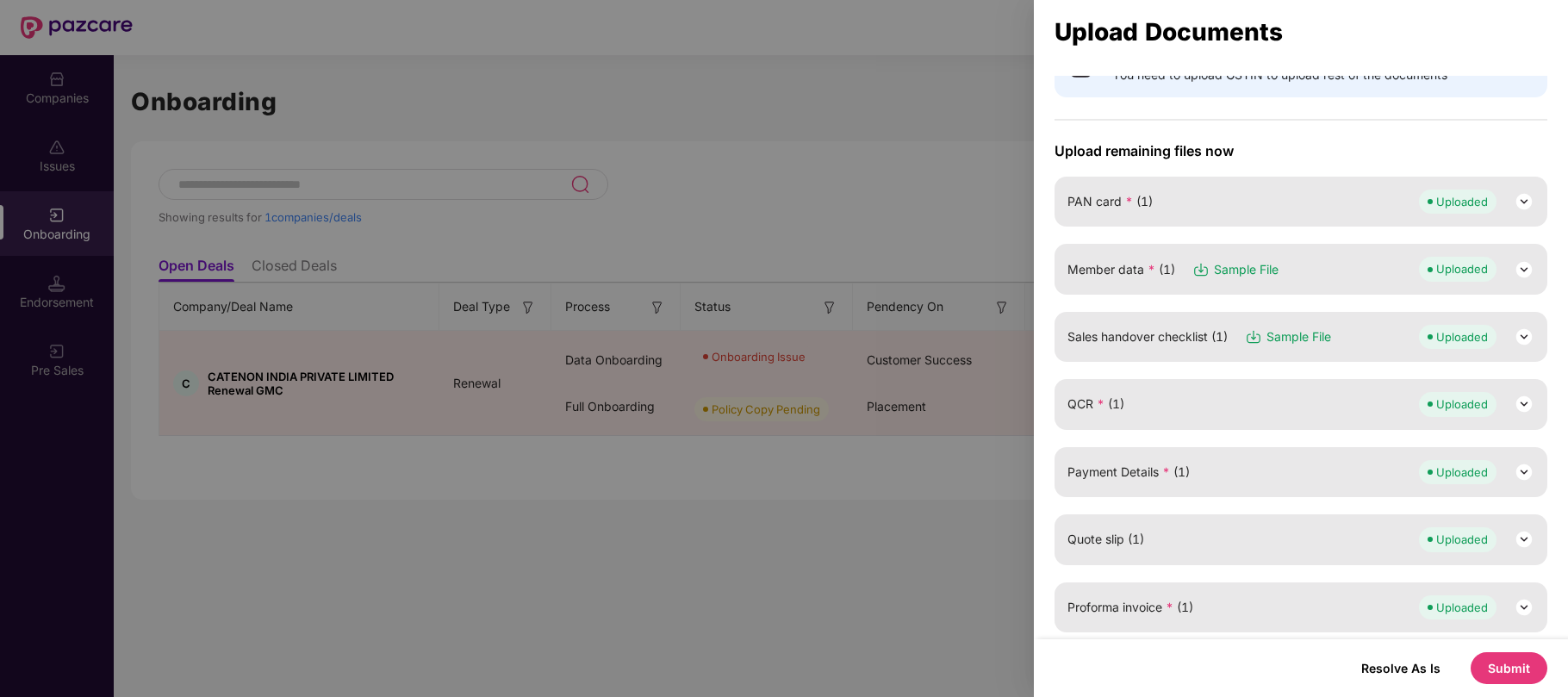
click at [1475, 663] on button "Submit" at bounding box center [1509, 668] width 77 height 32
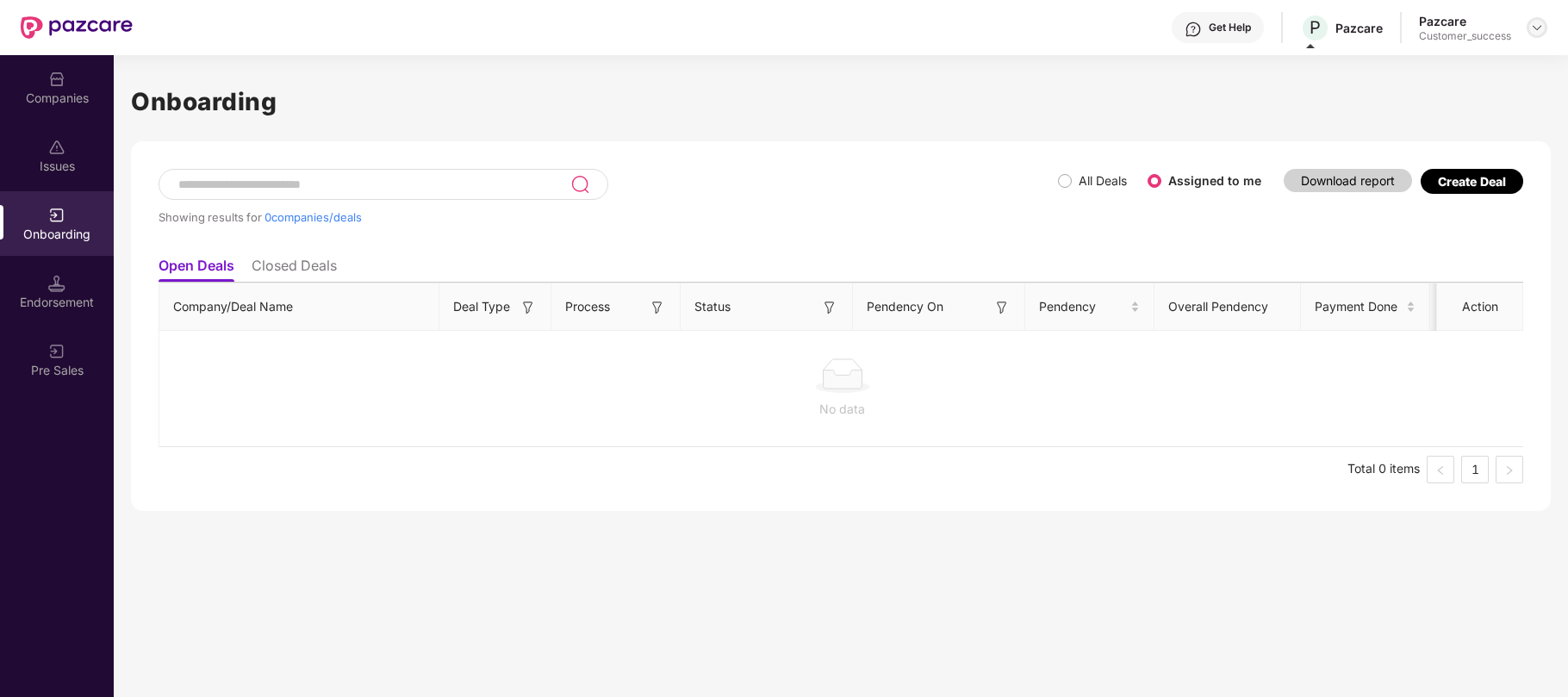
click at [1540, 26] on img at bounding box center [1536, 27] width 14 height 14
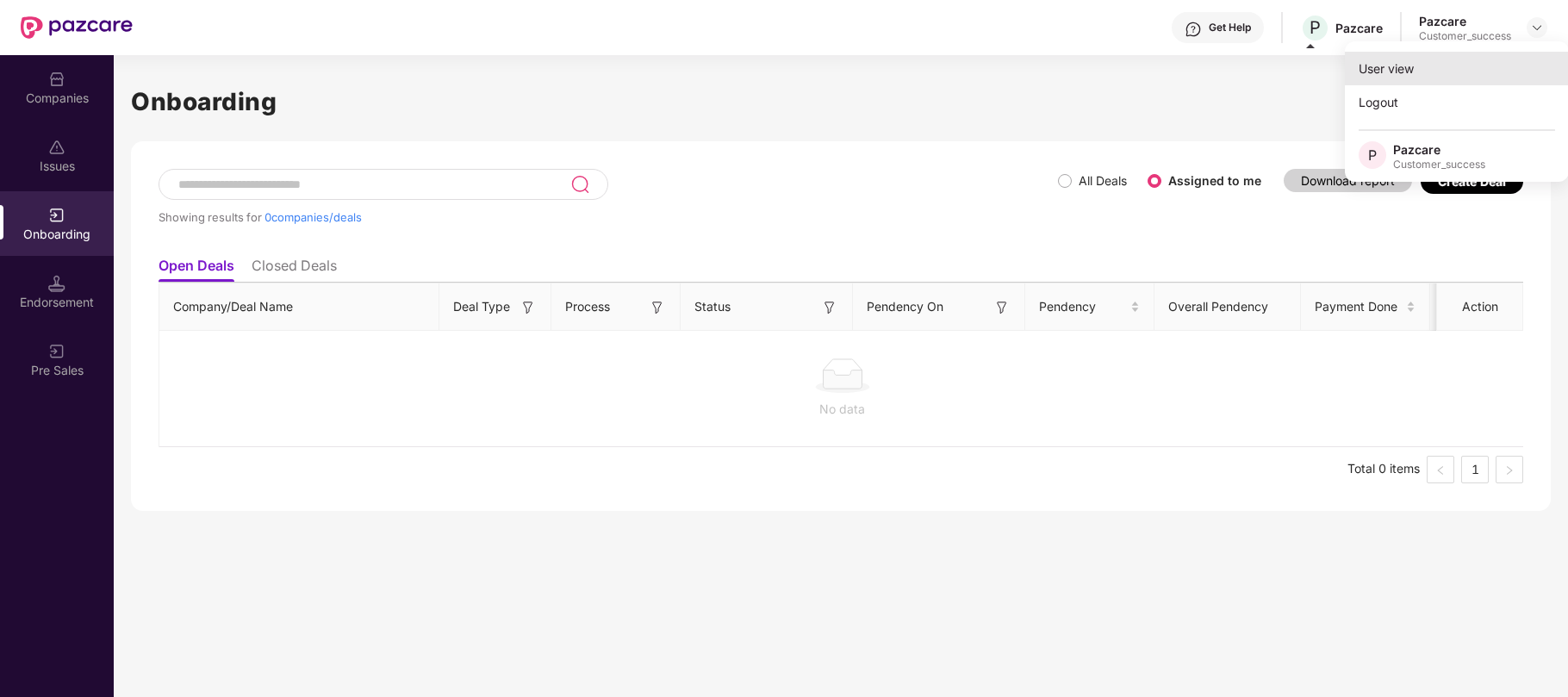
click at [1397, 73] on div "User view" at bounding box center [1457, 69] width 224 height 33
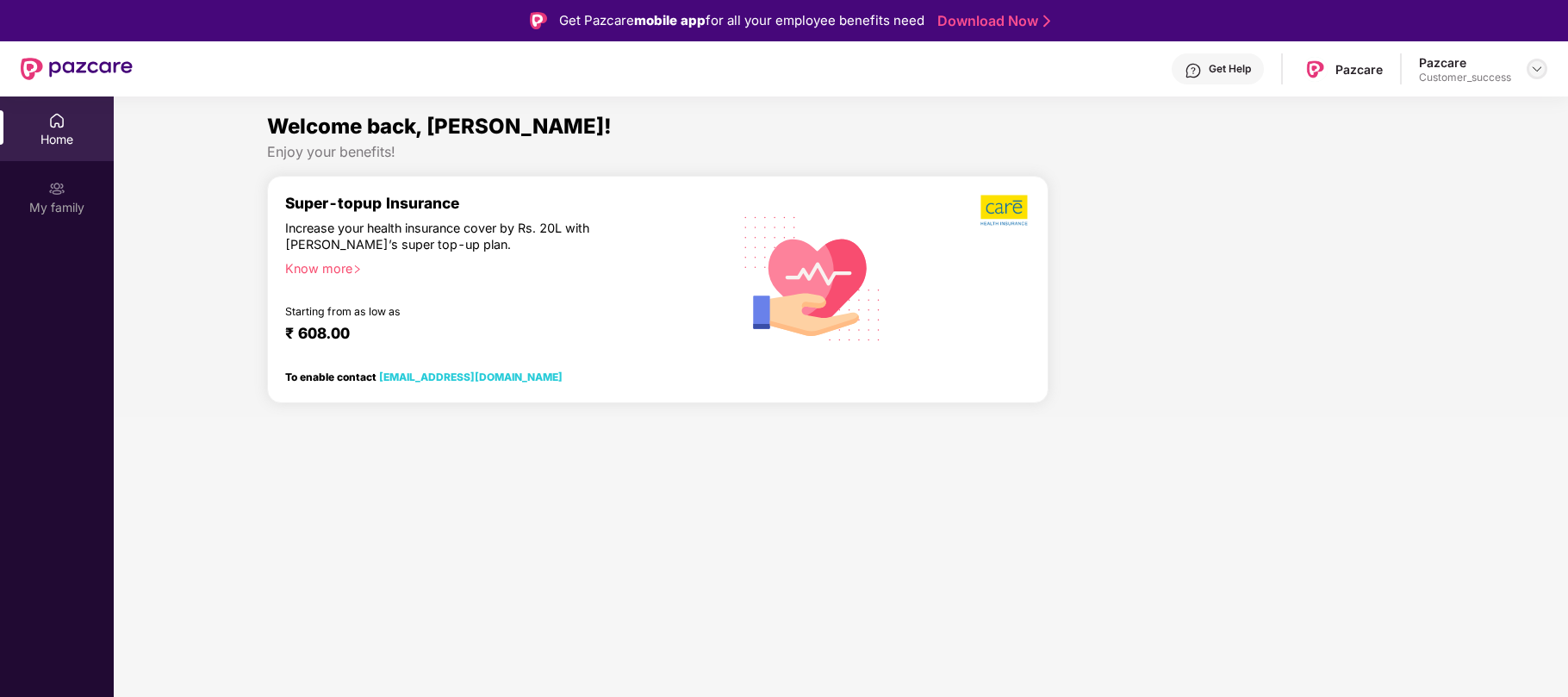
click at [1535, 69] on img at bounding box center [1536, 69] width 14 height 14
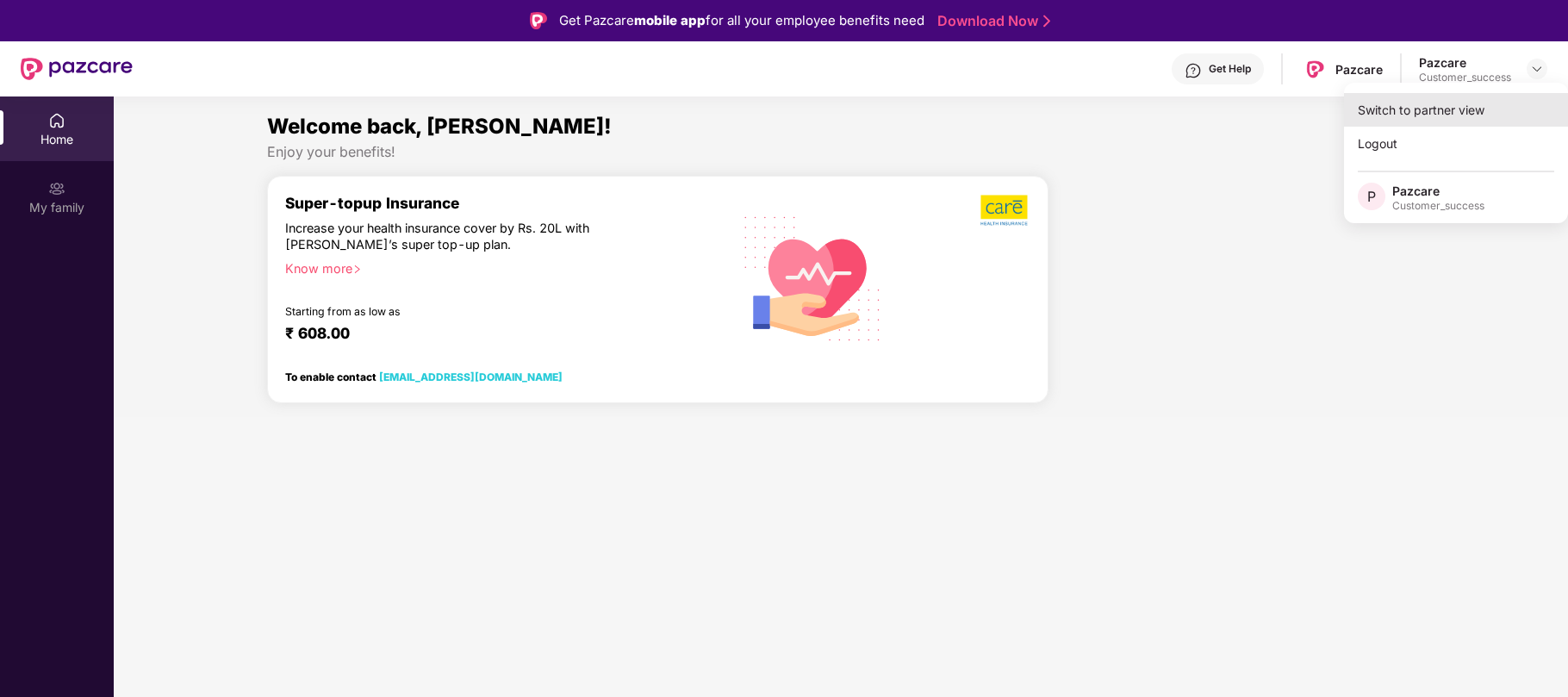
click at [1417, 114] on div "Switch to partner view" at bounding box center [1456, 110] width 224 height 33
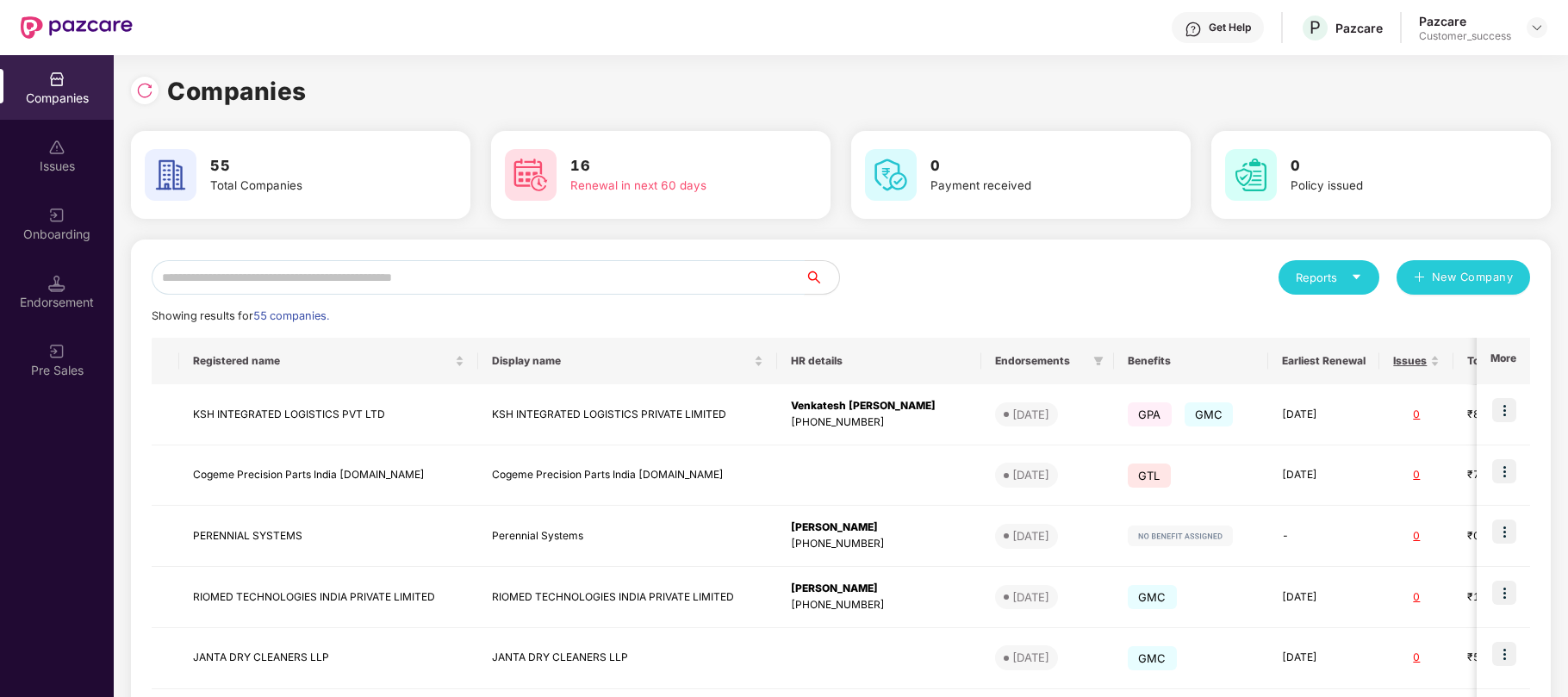
click at [570, 281] on input "text" at bounding box center [477, 277] width 653 height 34
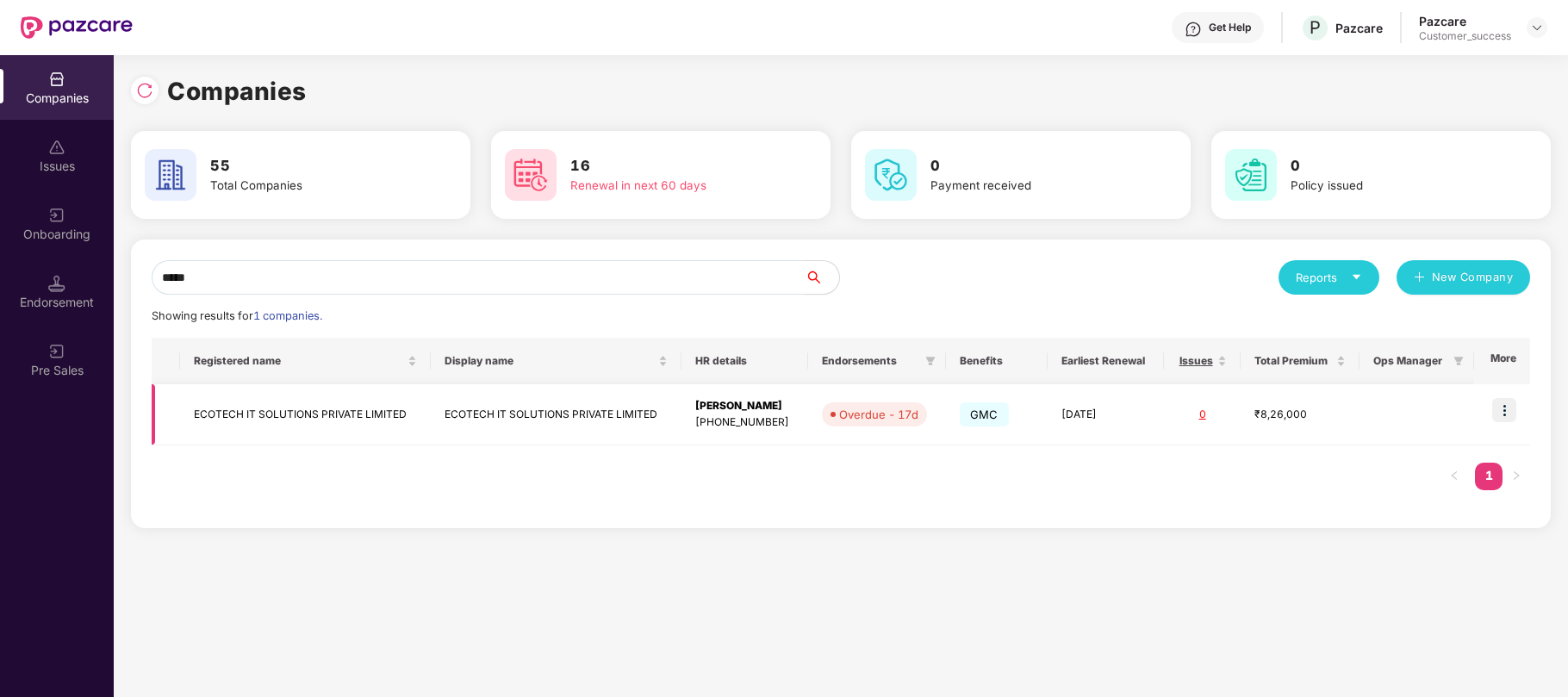
type input "*****"
click at [1048, 418] on td "03 Aug 2026" at bounding box center [1105, 415] width 115 height 61
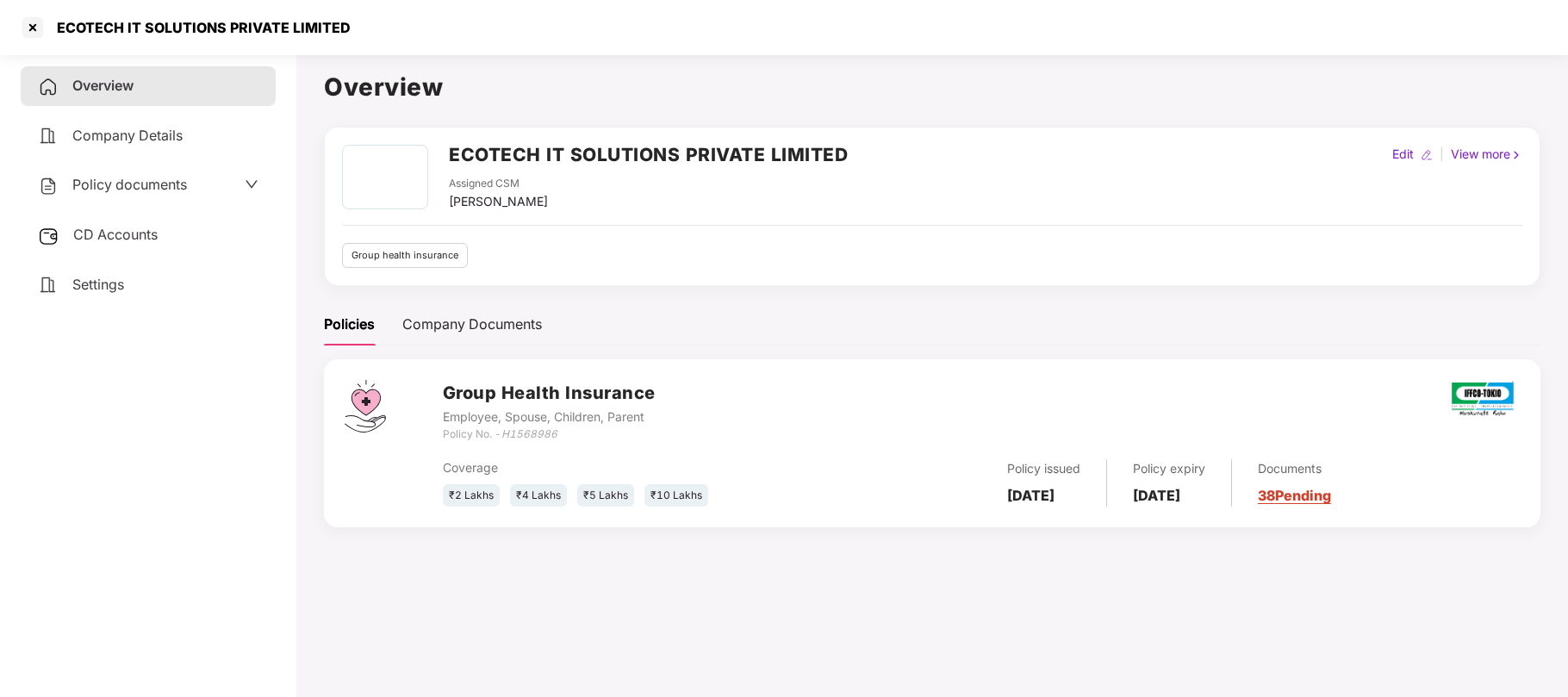
click at [124, 191] on div "Policy documents" at bounding box center [112, 185] width 149 height 22
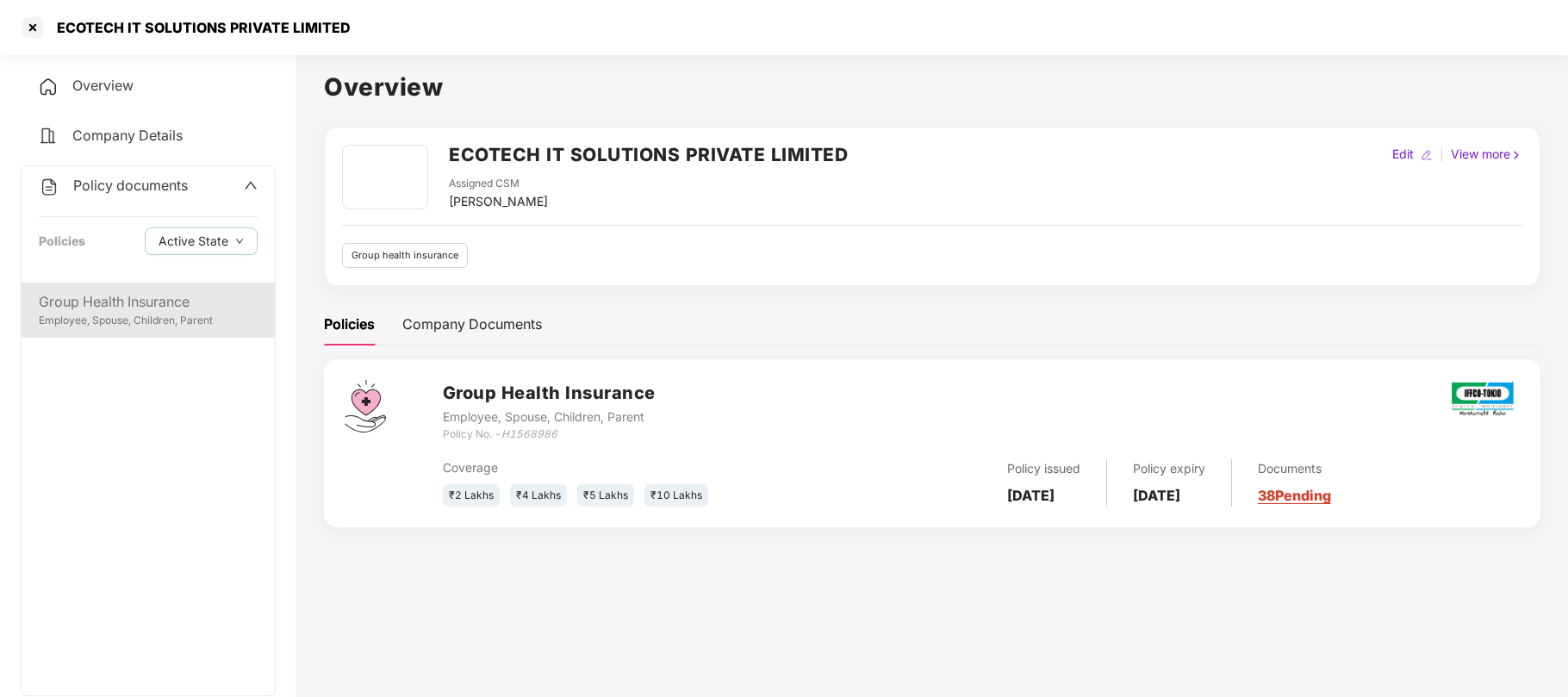
click at [135, 305] on div "Group Health Insurance" at bounding box center [149, 301] width 219 height 21
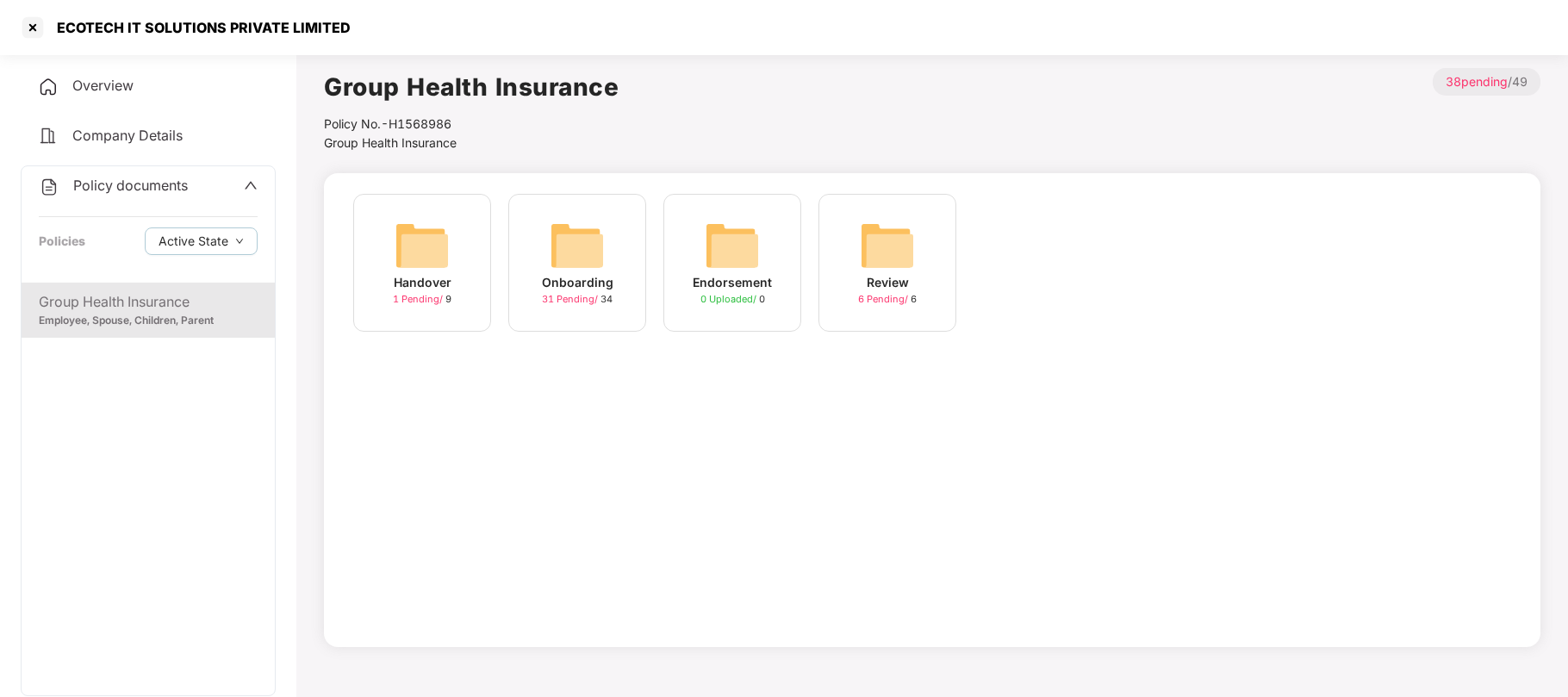
click at [608, 301] on div "31 Pending / 34" at bounding box center [577, 299] width 71 height 15
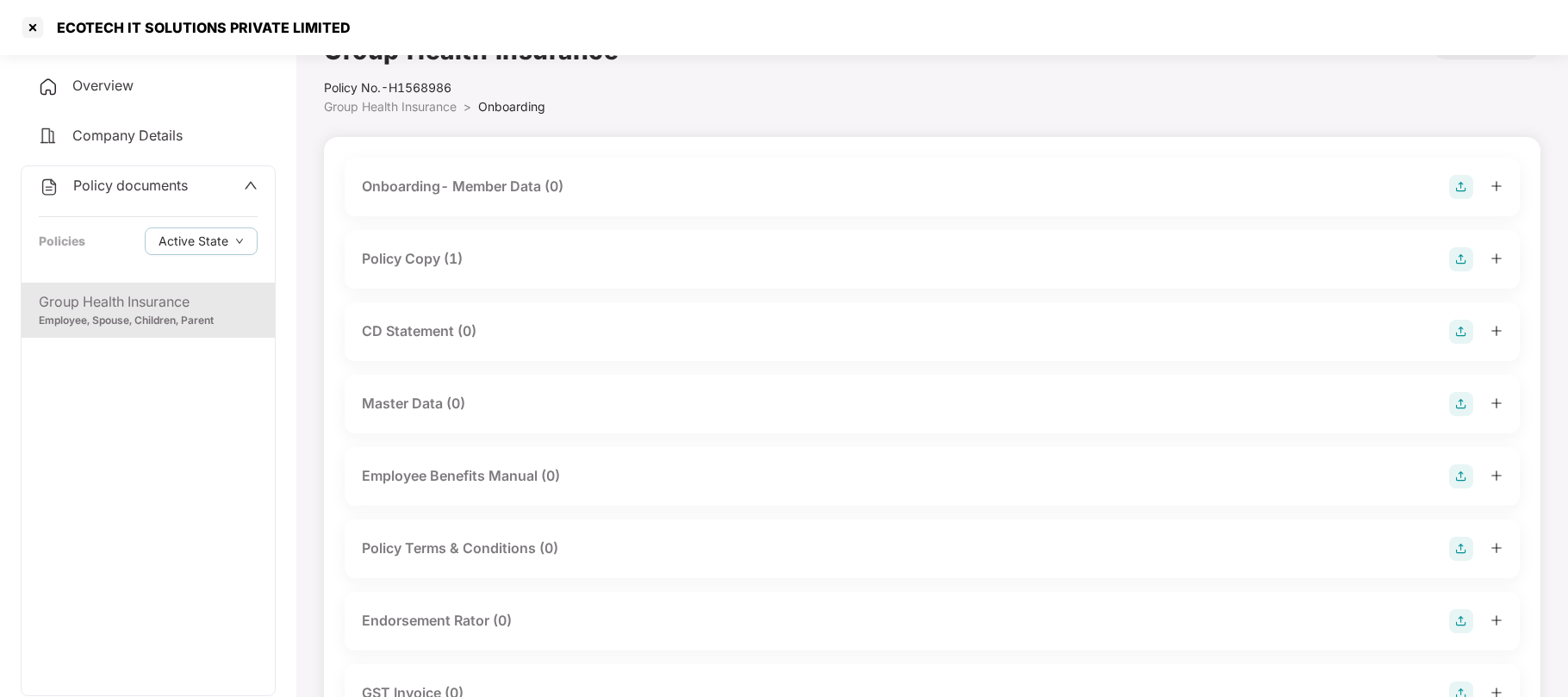
scroll to position [40, 0]
click at [470, 611] on div "Endorsement Rator (0)" at bounding box center [436, 617] width 150 height 21
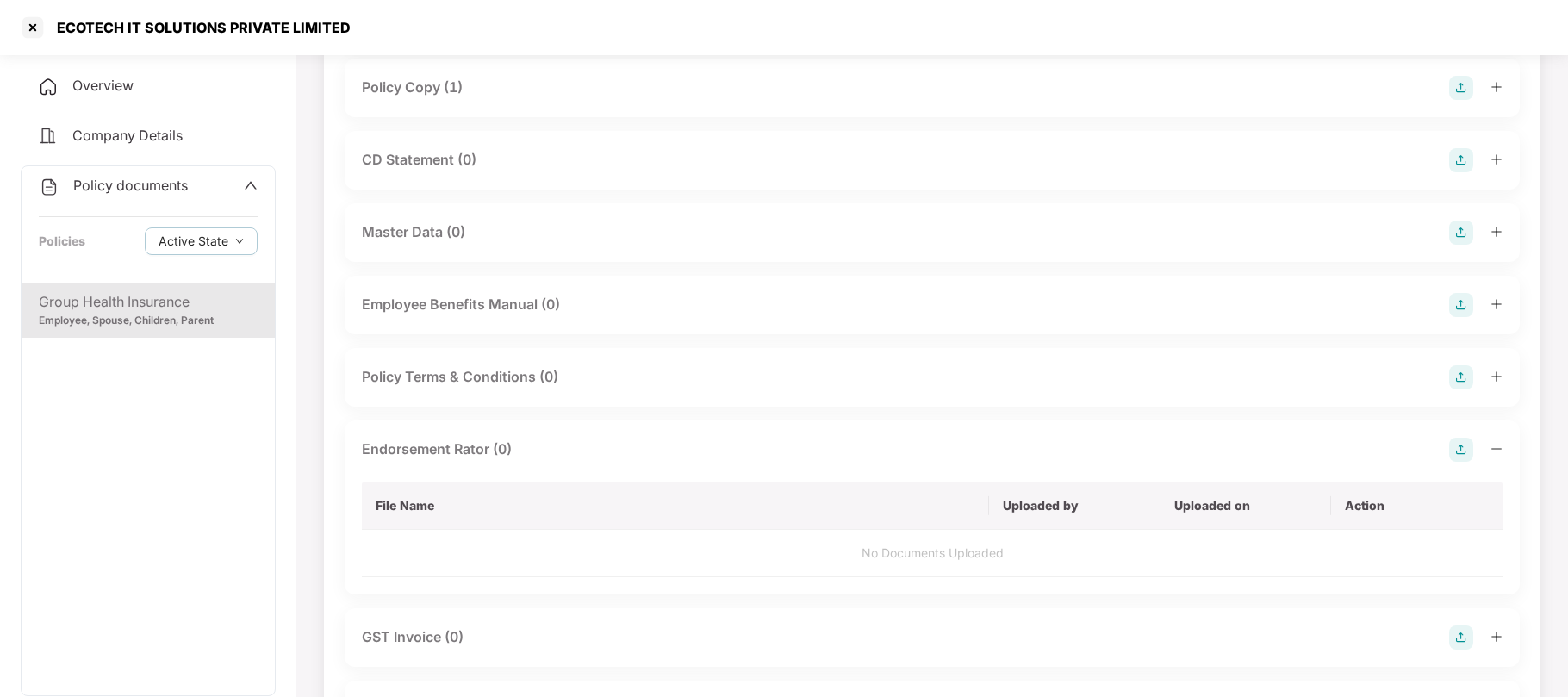
scroll to position [217, 0]
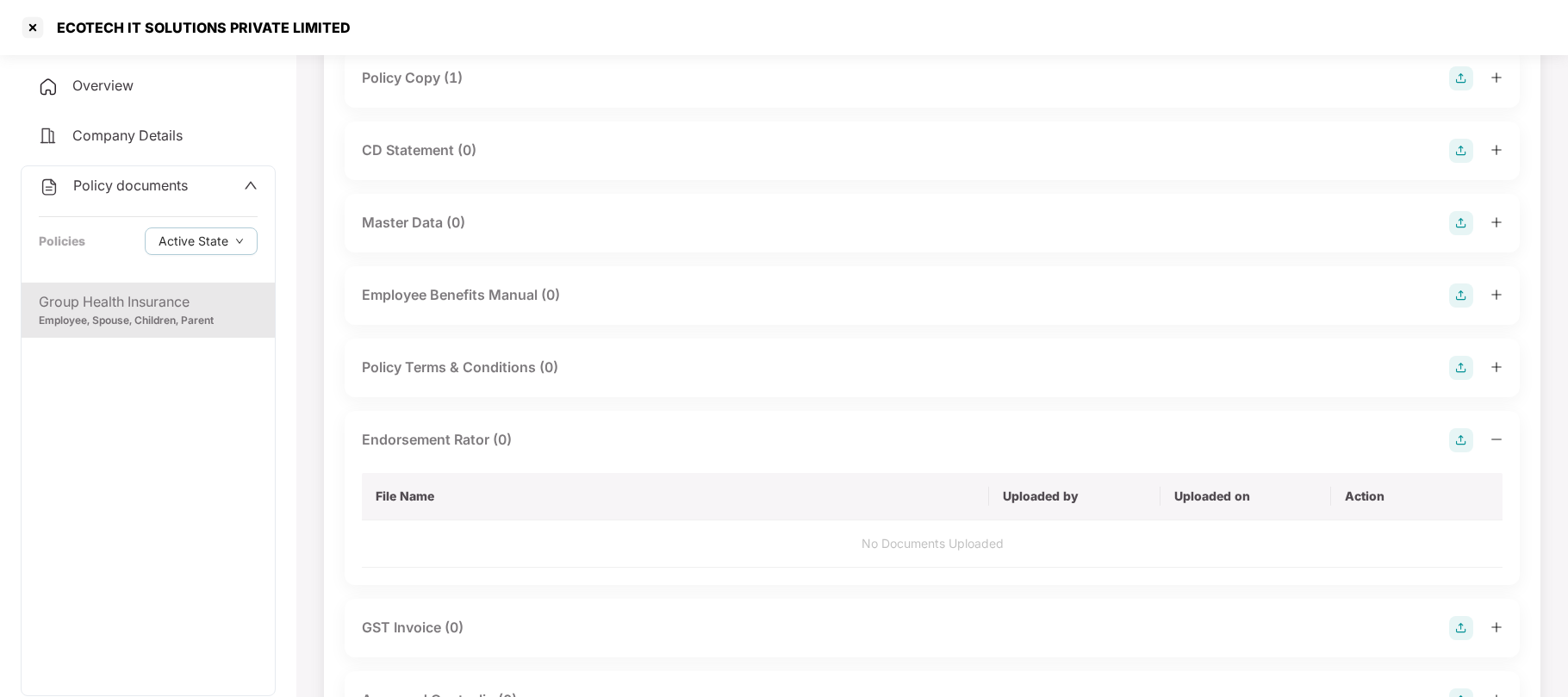
click at [1459, 436] on img at bounding box center [1461, 441] width 24 height 24
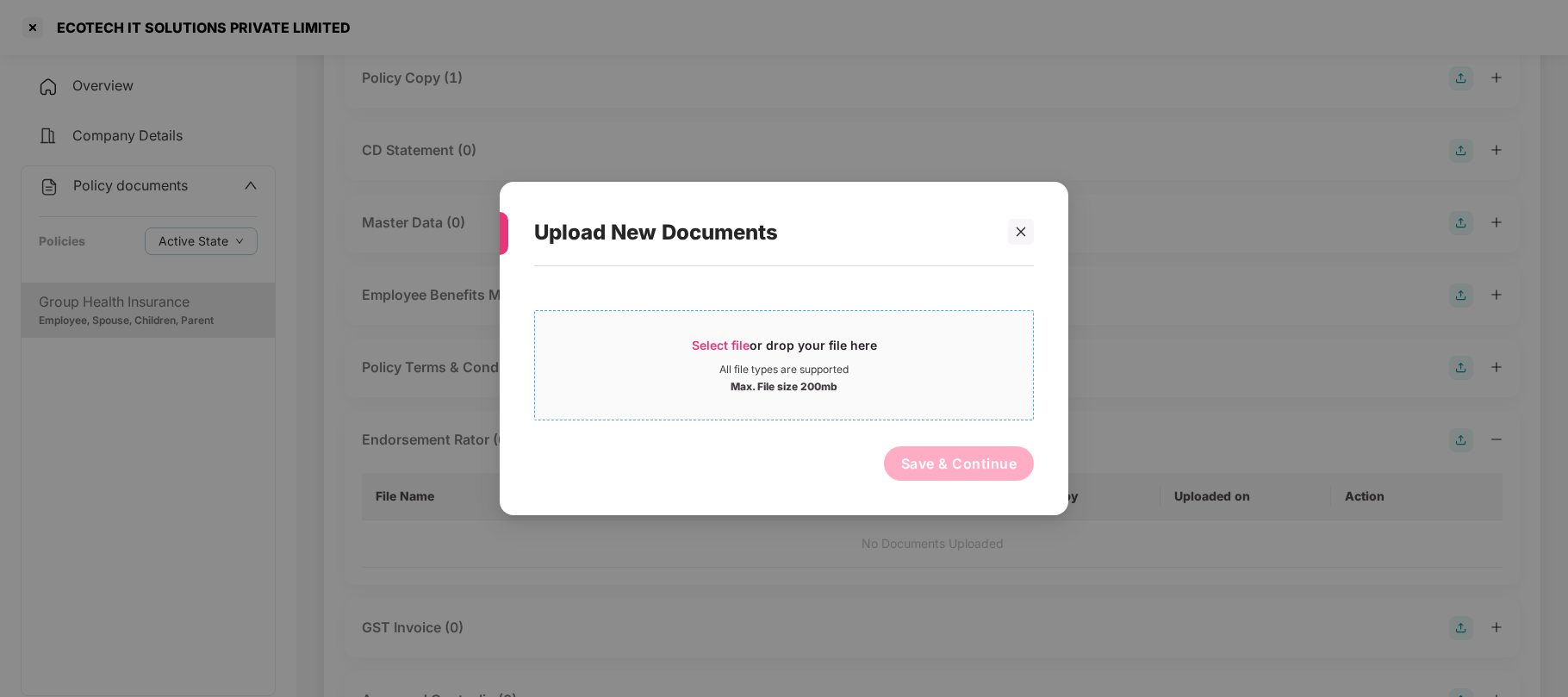
click at [736, 339] on span "Select file" at bounding box center [721, 346] width 58 height 15
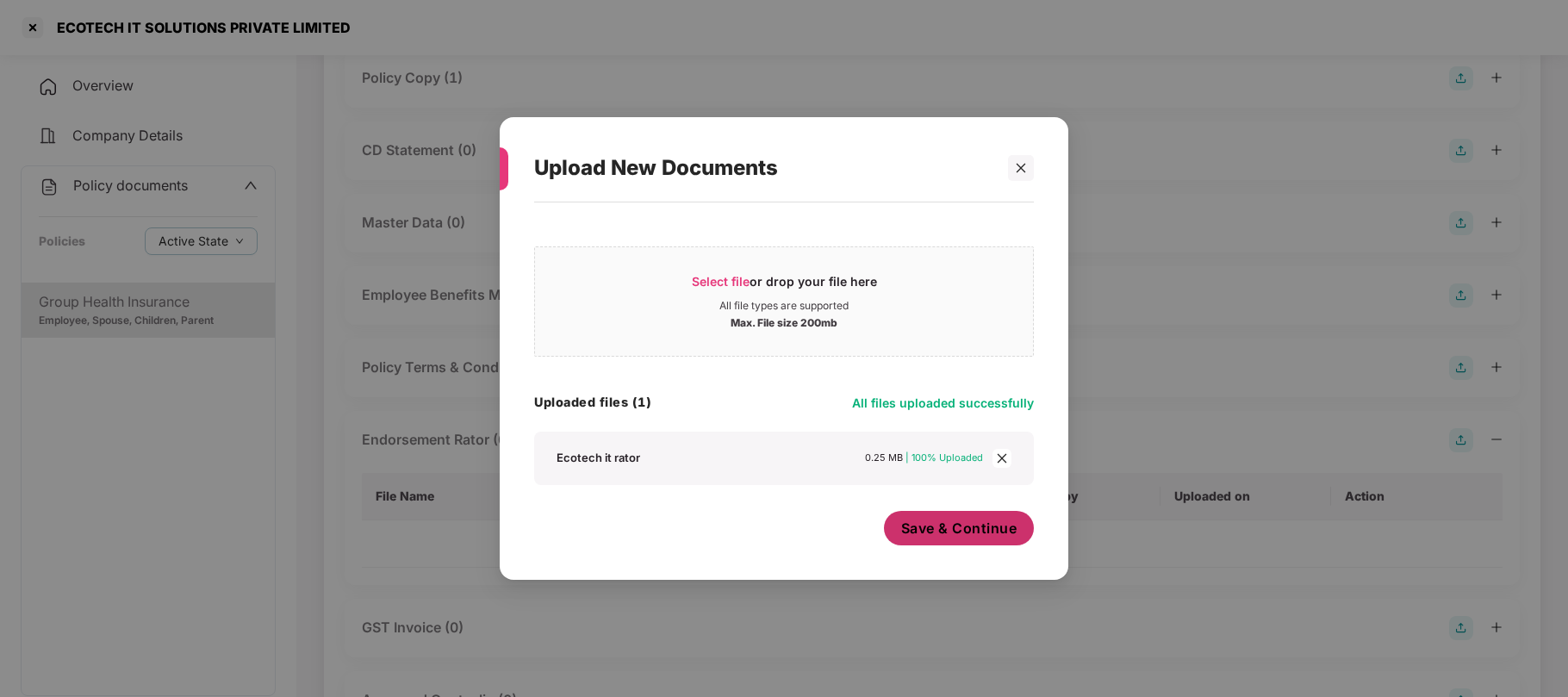
click at [966, 526] on span "Save & Continue" at bounding box center [959, 528] width 116 height 19
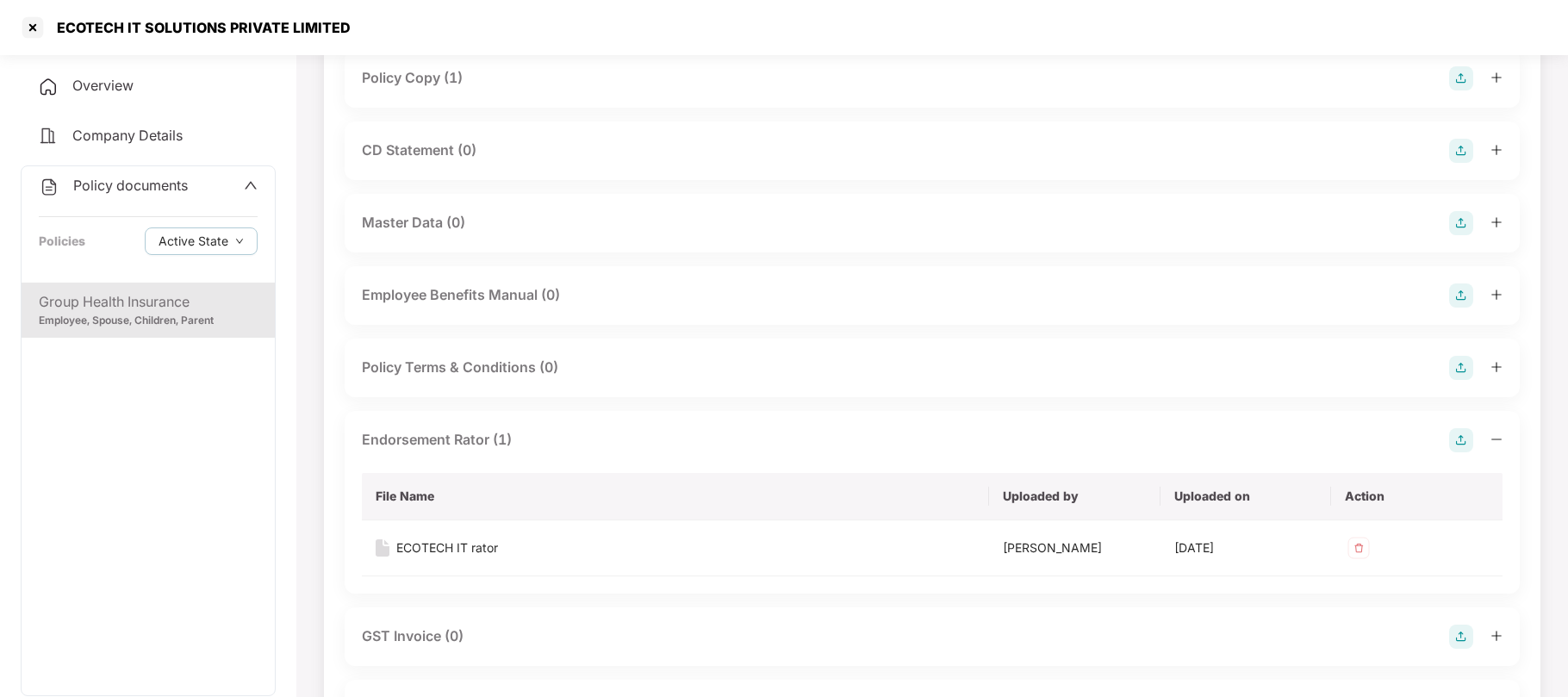
click at [1459, 290] on img at bounding box center [1461, 296] width 24 height 24
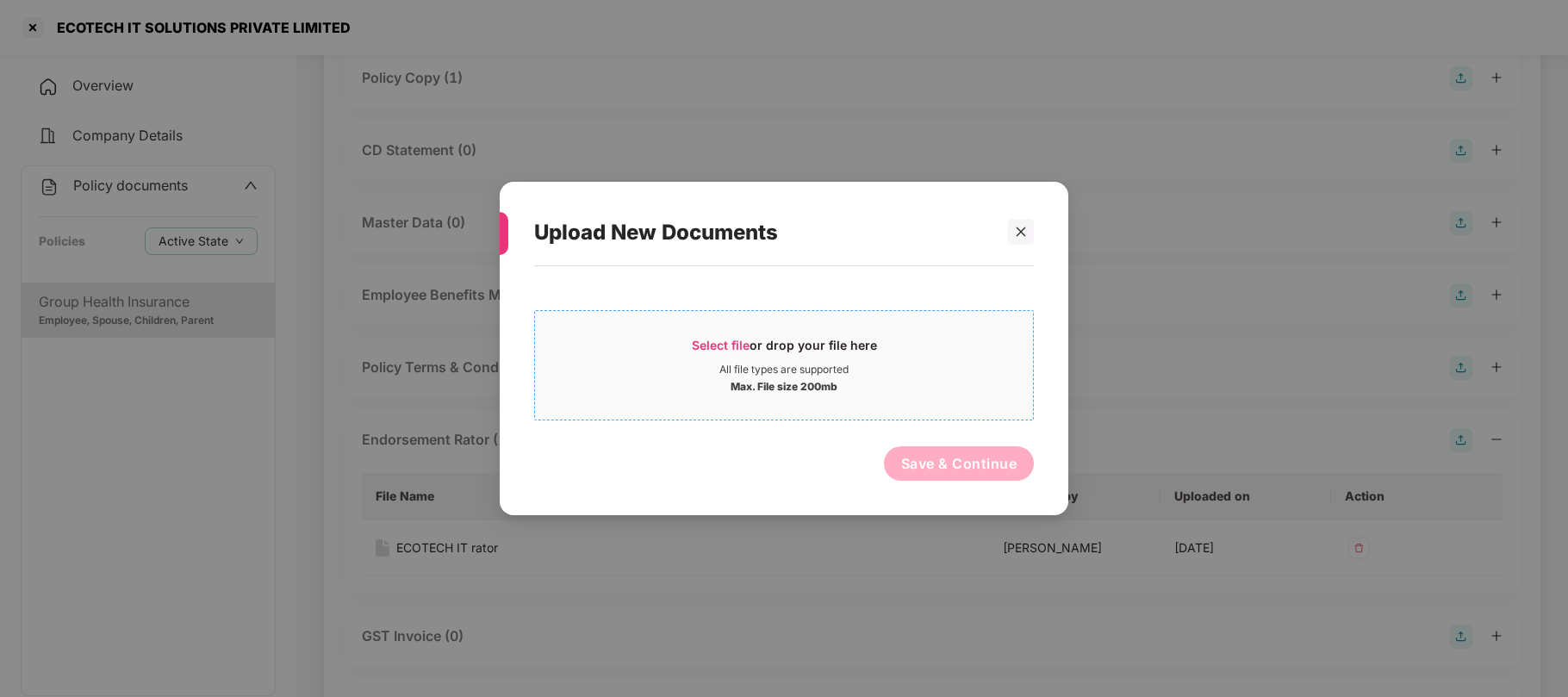
click at [725, 349] on span "Select file" at bounding box center [721, 346] width 58 height 15
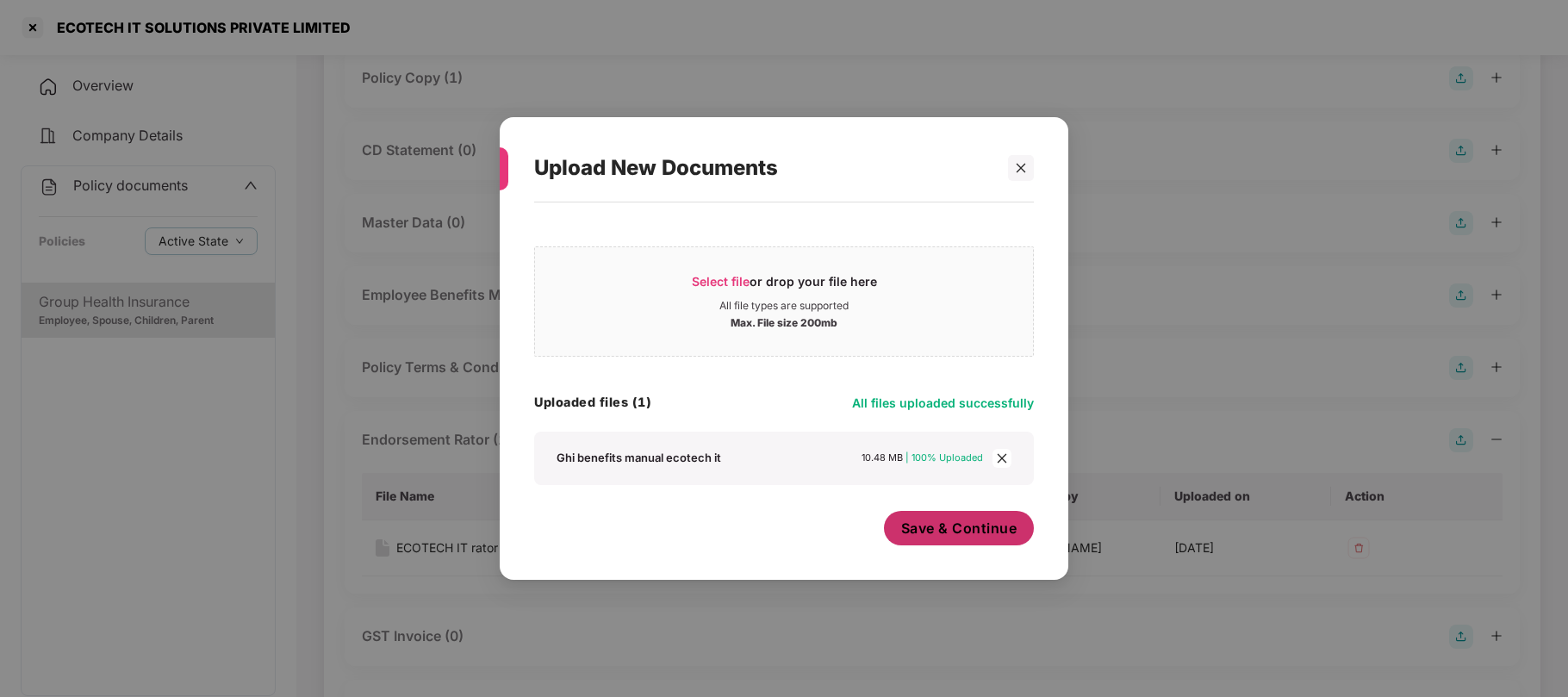
click at [961, 543] on button "Save & Continue" at bounding box center [959, 528] width 150 height 34
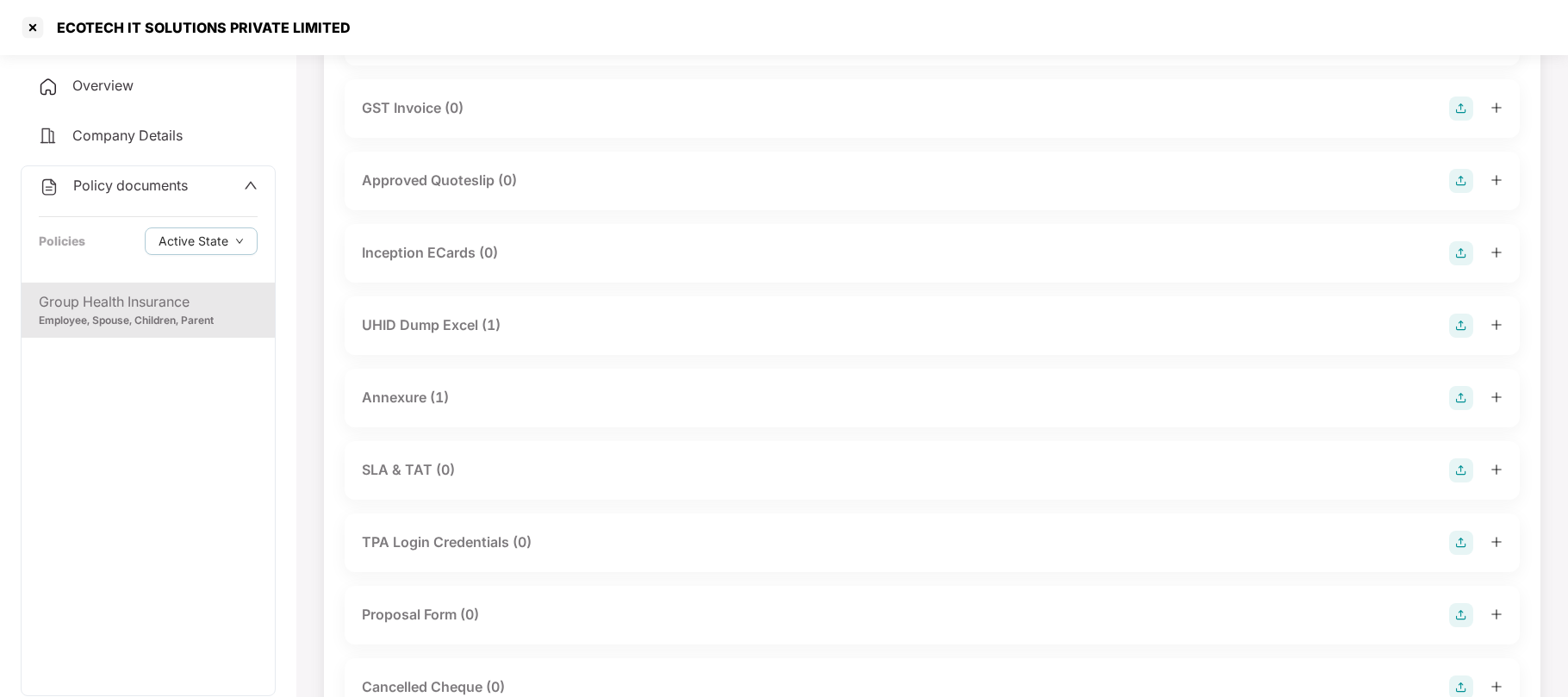
scroll to position [871, 0]
click at [32, 22] on div at bounding box center [33, 28] width 28 height 28
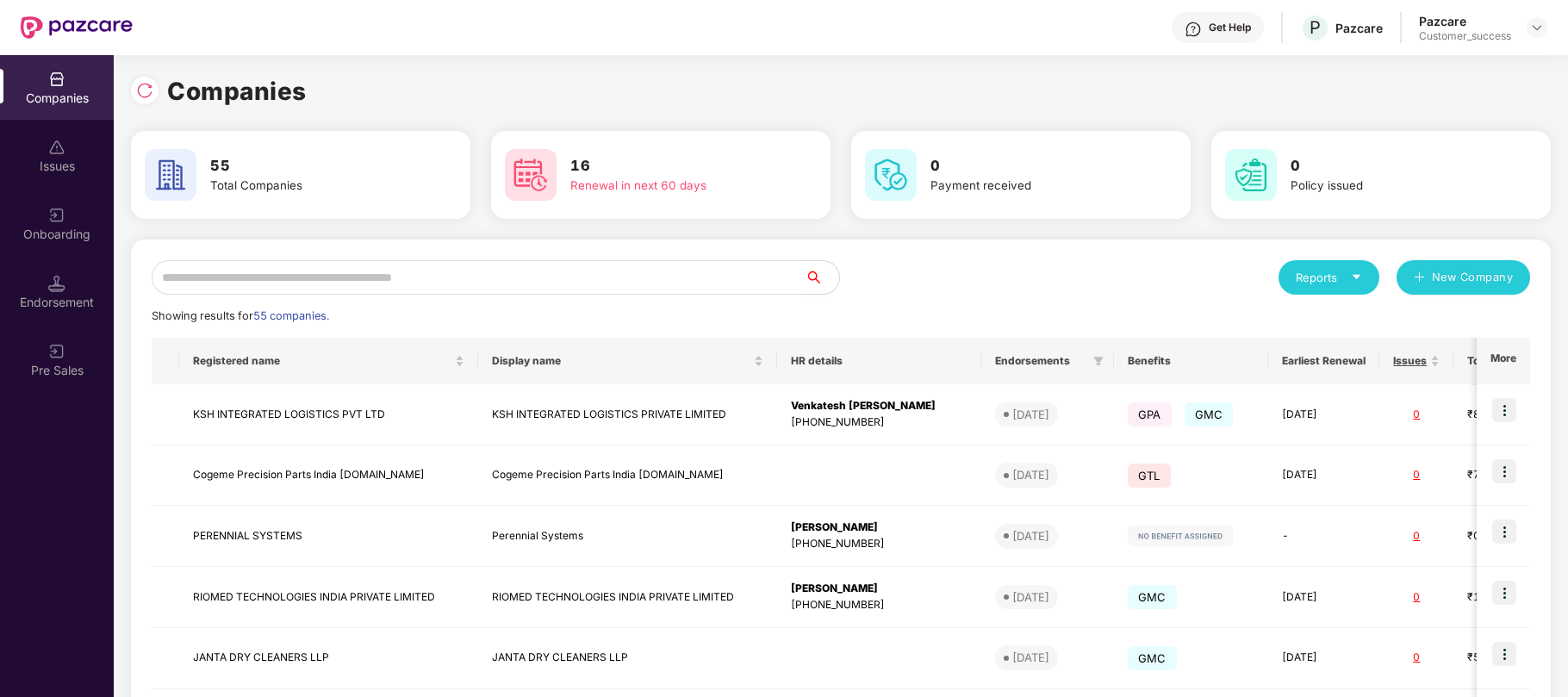
click at [628, 291] on input "text" at bounding box center [477, 277] width 653 height 34
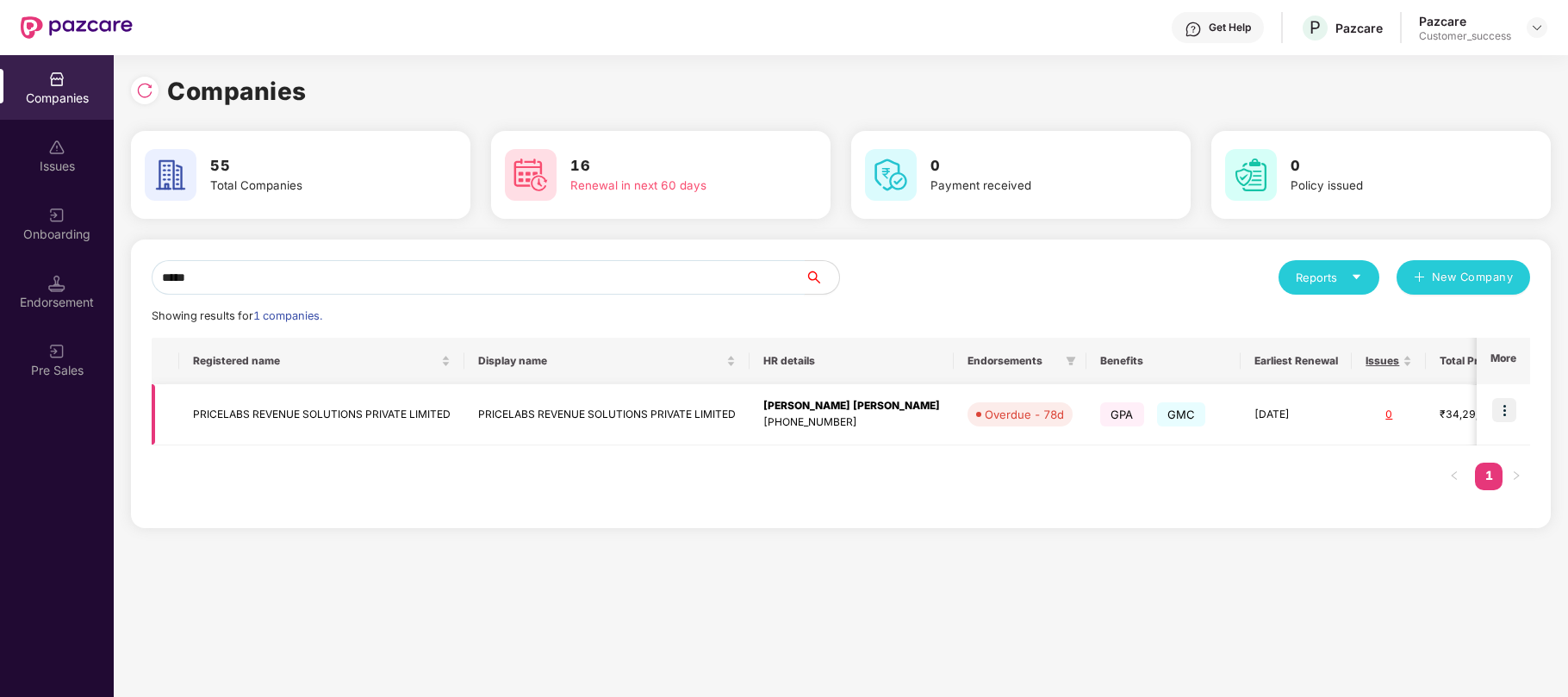
type input "*****"
click at [1513, 410] on img at bounding box center [1504, 410] width 24 height 24
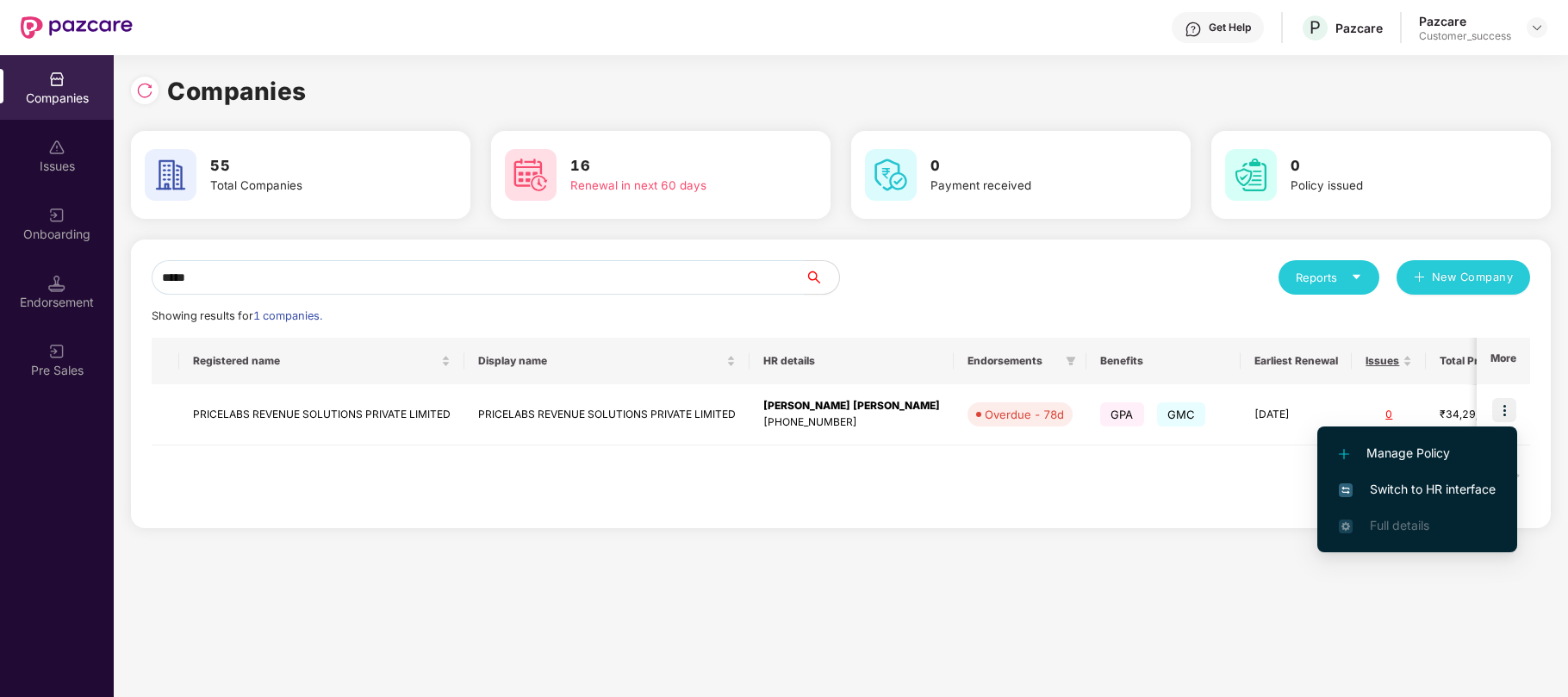
click at [1403, 482] on span "Switch to HR interface" at bounding box center [1417, 490] width 157 height 19
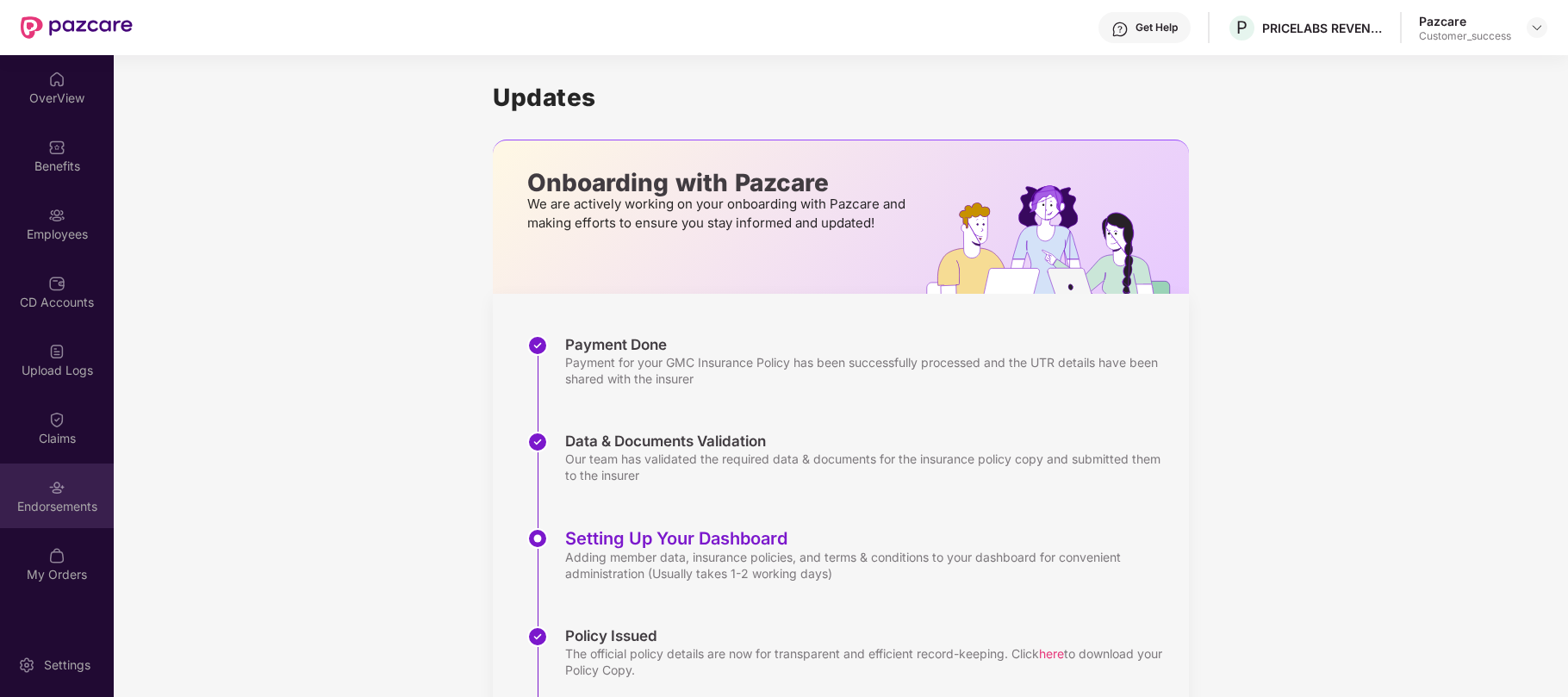
click at [53, 502] on div "Endorsements" at bounding box center [57, 506] width 113 height 18
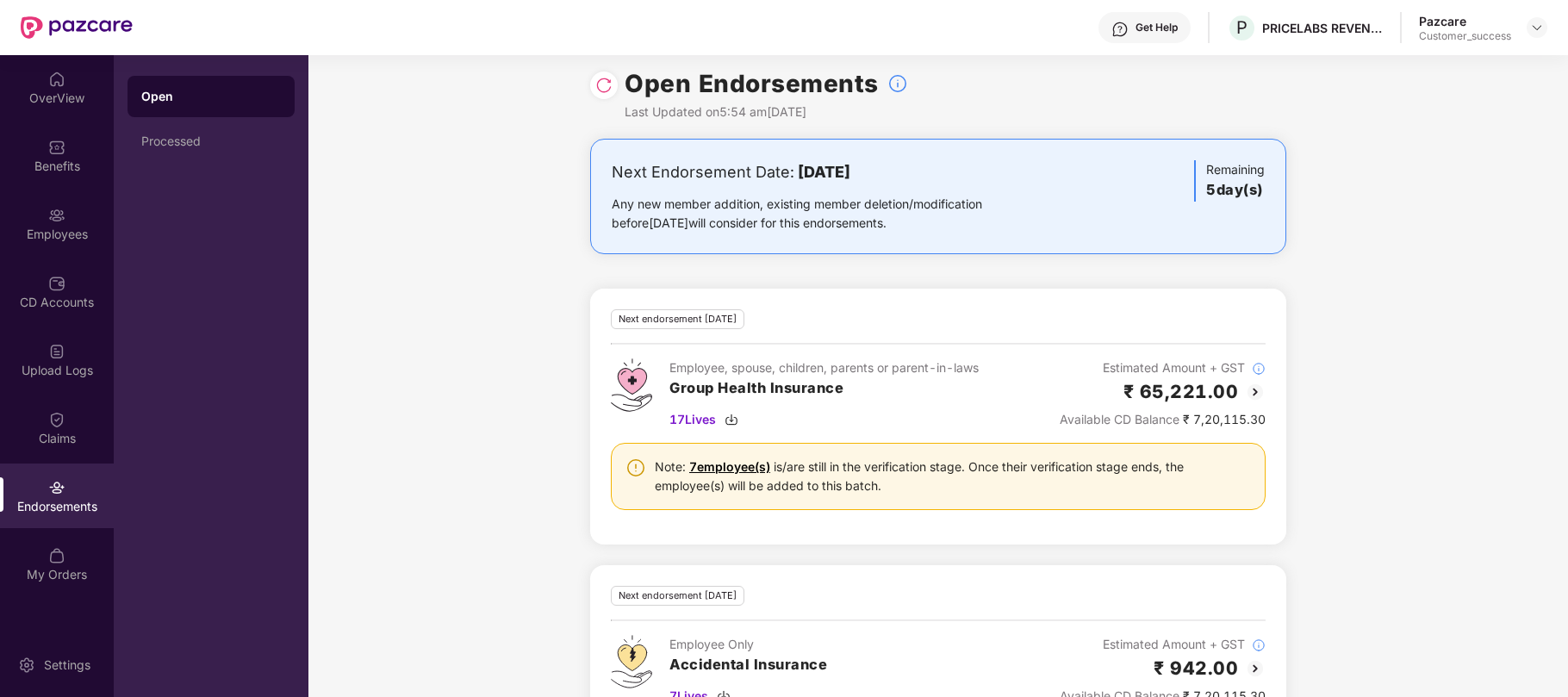
scroll to position [12, 0]
click at [57, 295] on div "CD Accounts" at bounding box center [57, 302] width 113 height 18
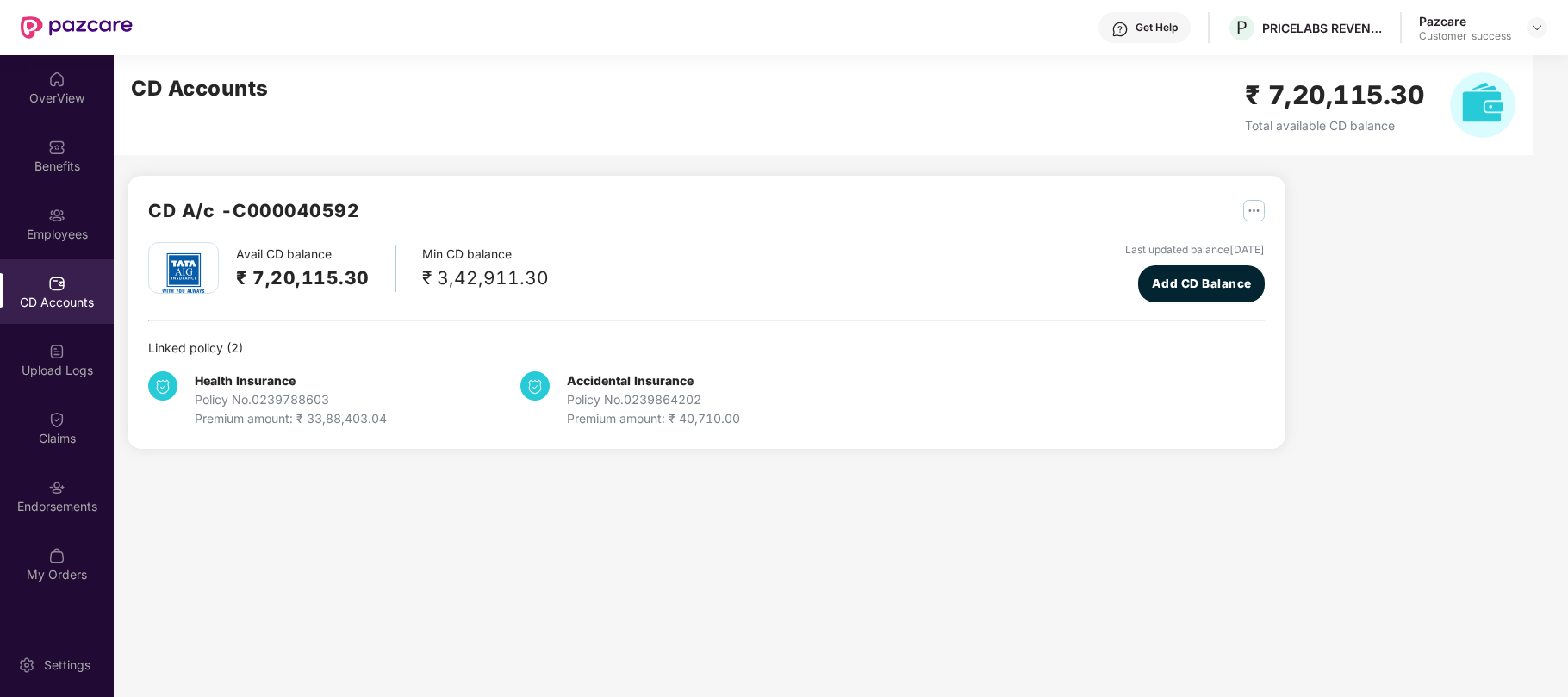
scroll to position [0, 0]
click at [63, 226] on div "Employees" at bounding box center [57, 234] width 113 height 18
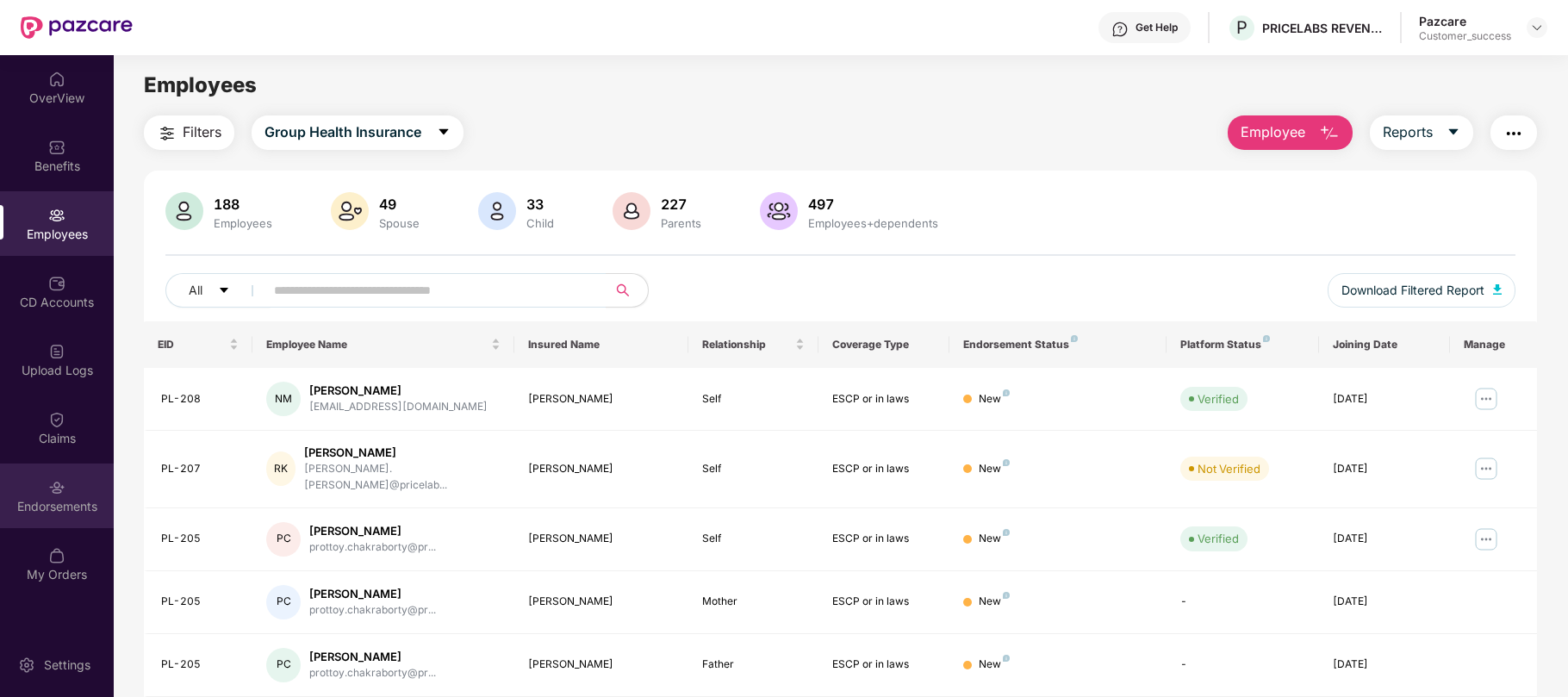
click at [62, 511] on div "Endorsements" at bounding box center [57, 506] width 113 height 18
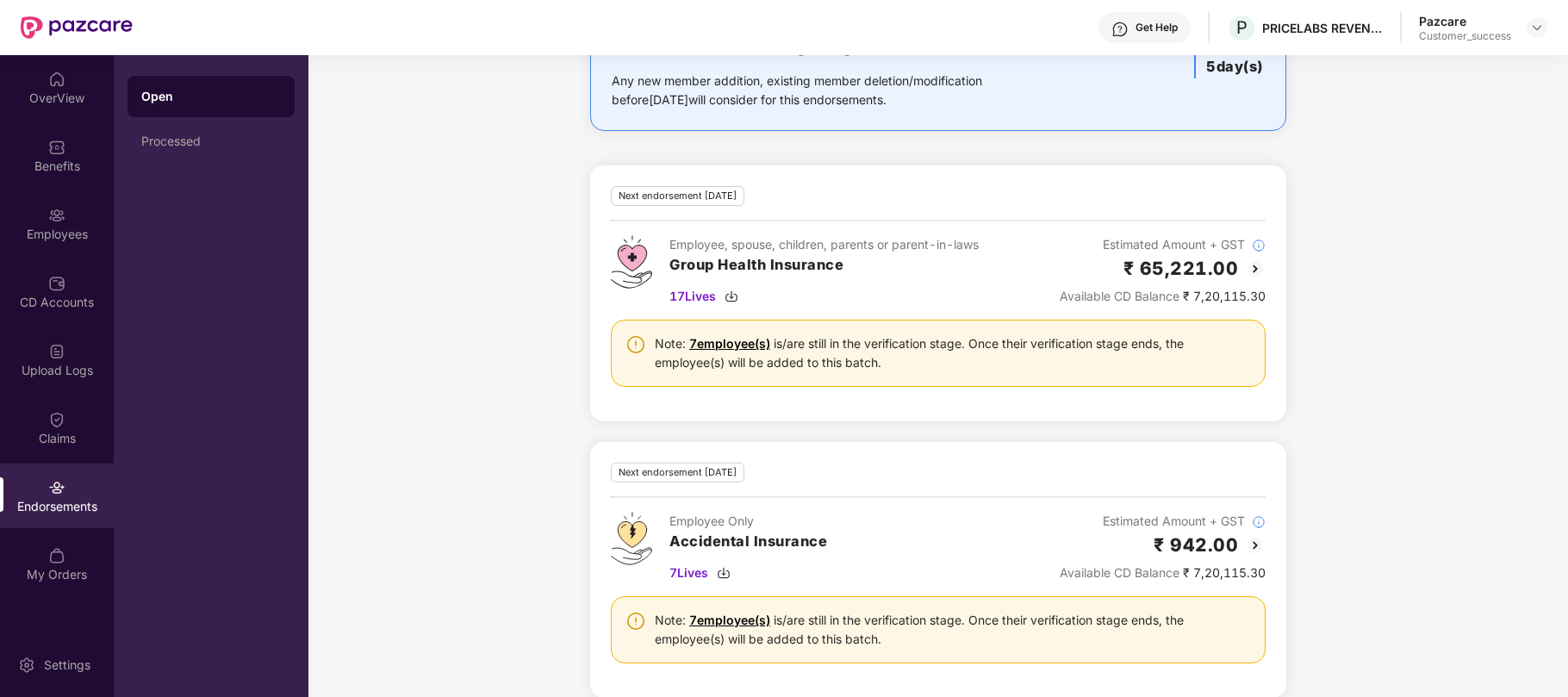
scroll to position [136, 0]
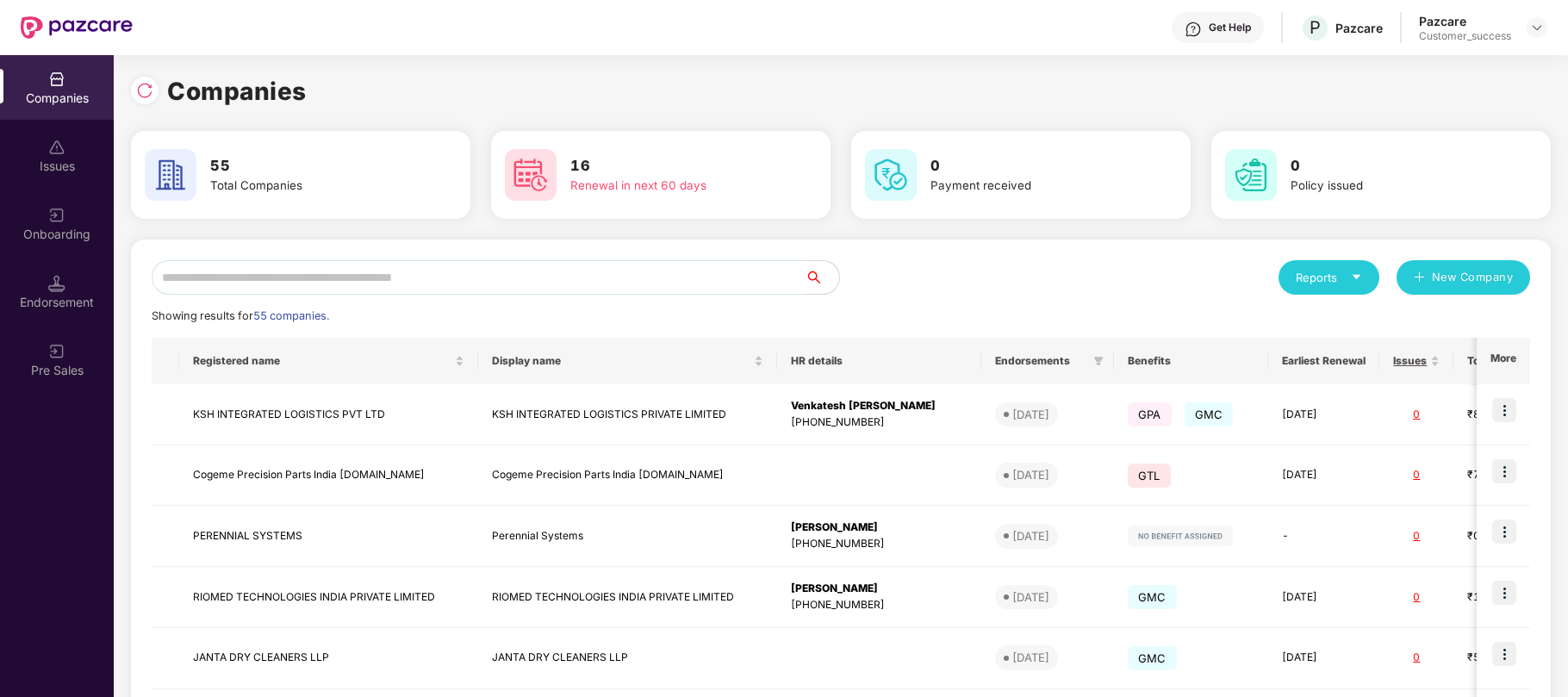
click at [403, 267] on input "text" at bounding box center [477, 277] width 653 height 34
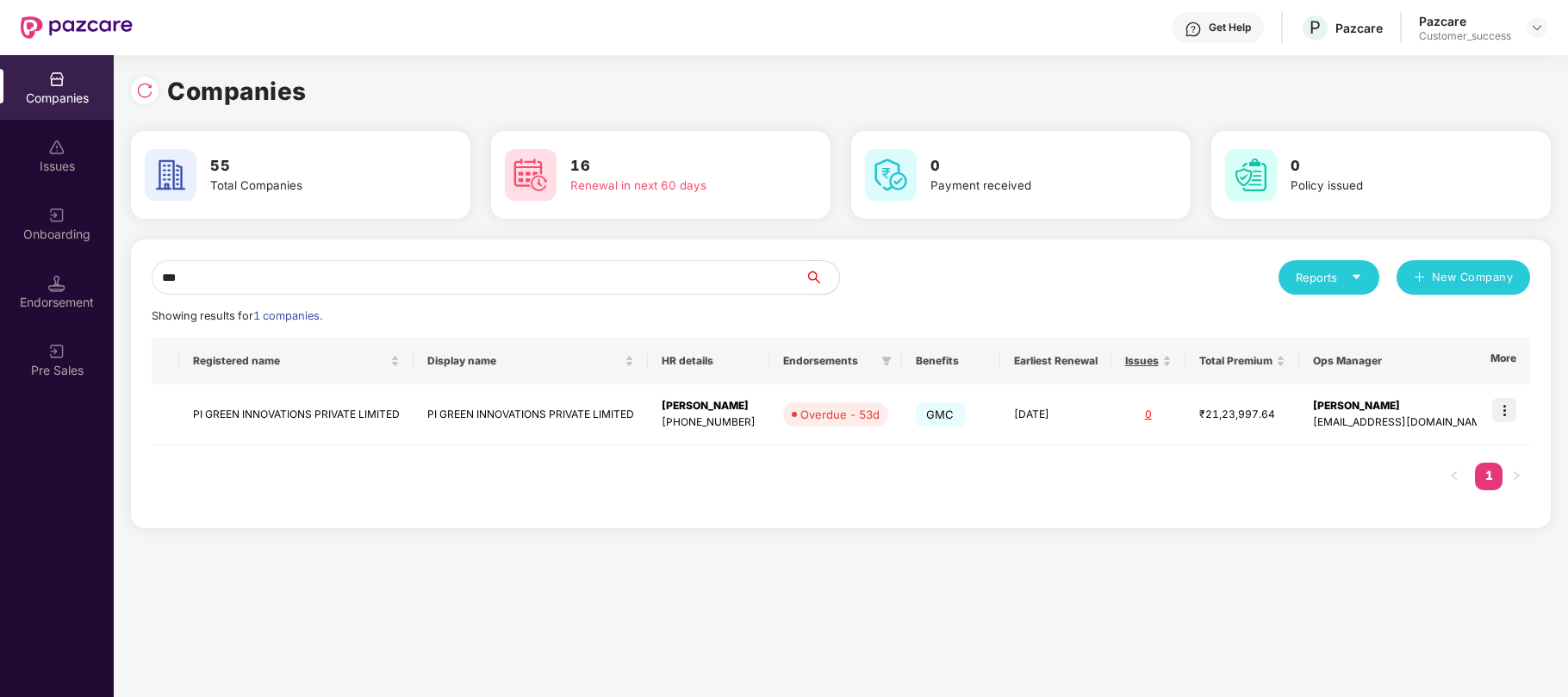
type input "**"
click at [56, 100] on div "Companies" at bounding box center [57, 98] width 113 height 18
click at [64, 226] on div "Onboarding" at bounding box center [57, 234] width 113 height 18
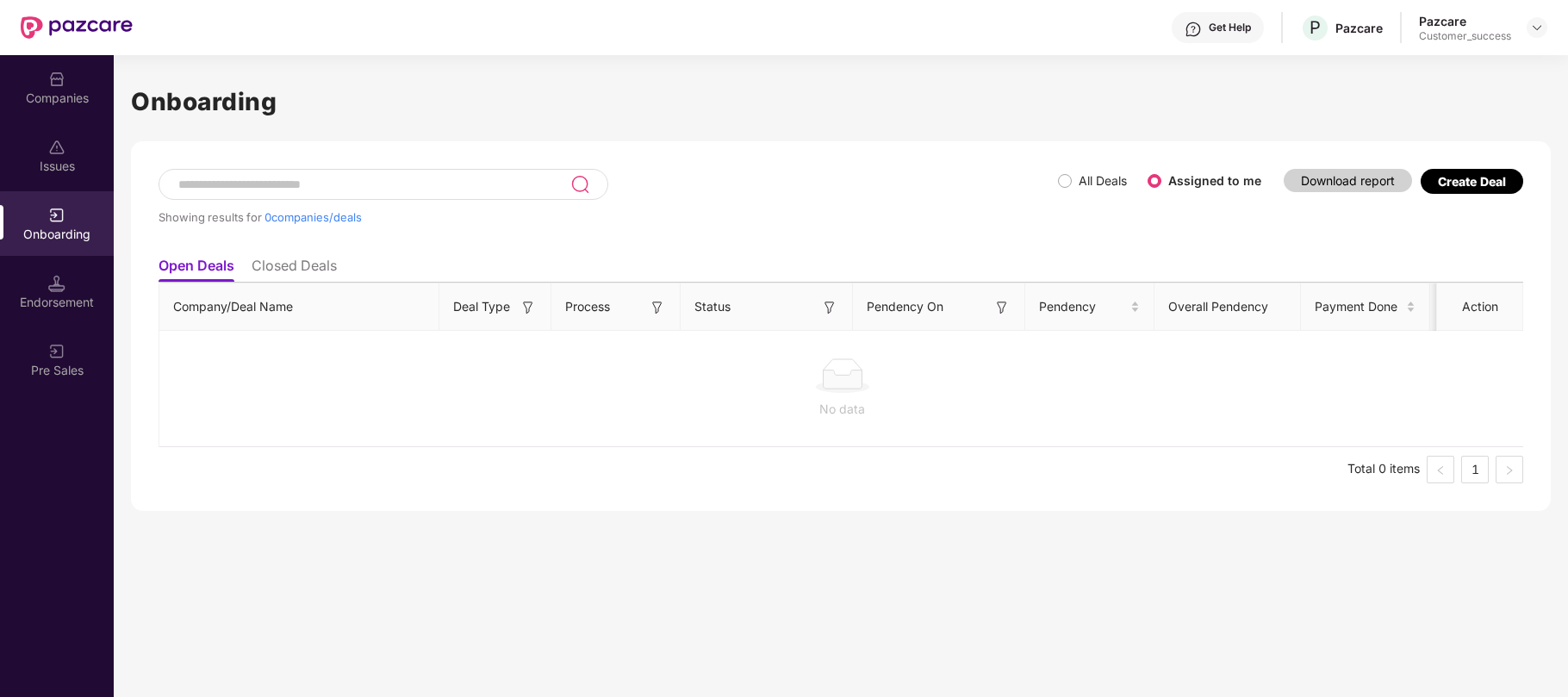
click at [1452, 184] on div "Create Deal" at bounding box center [1471, 181] width 68 height 15
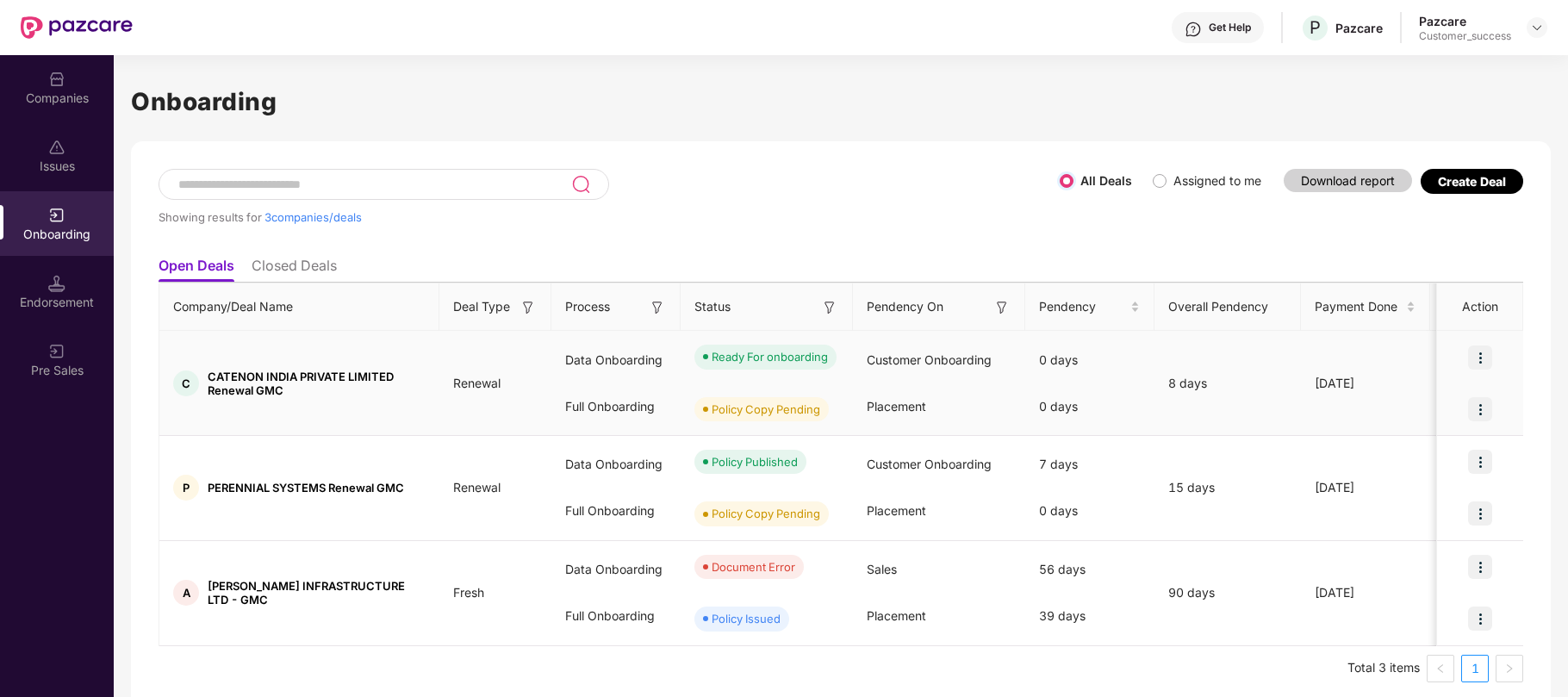
scroll to position [12, 0]
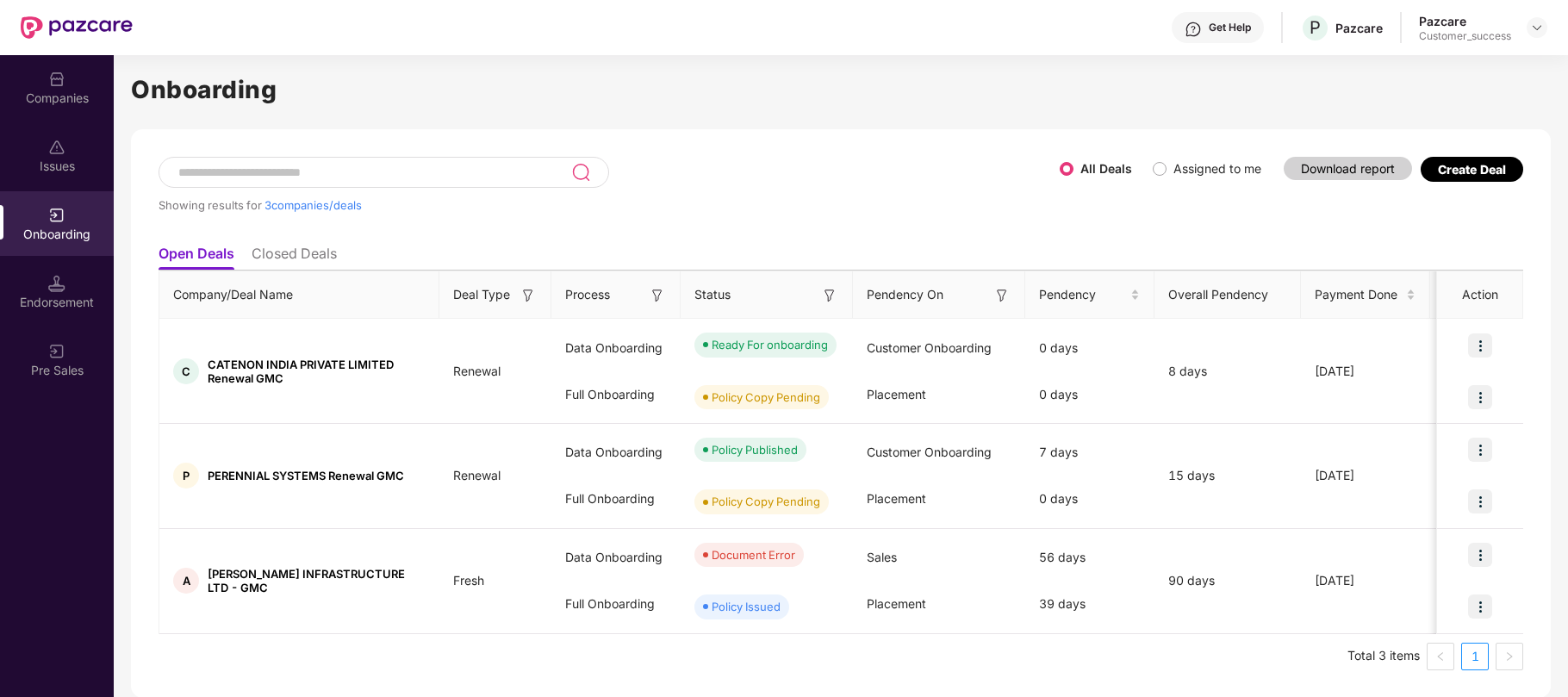
click at [53, 235] on div "Onboarding" at bounding box center [57, 234] width 113 height 18
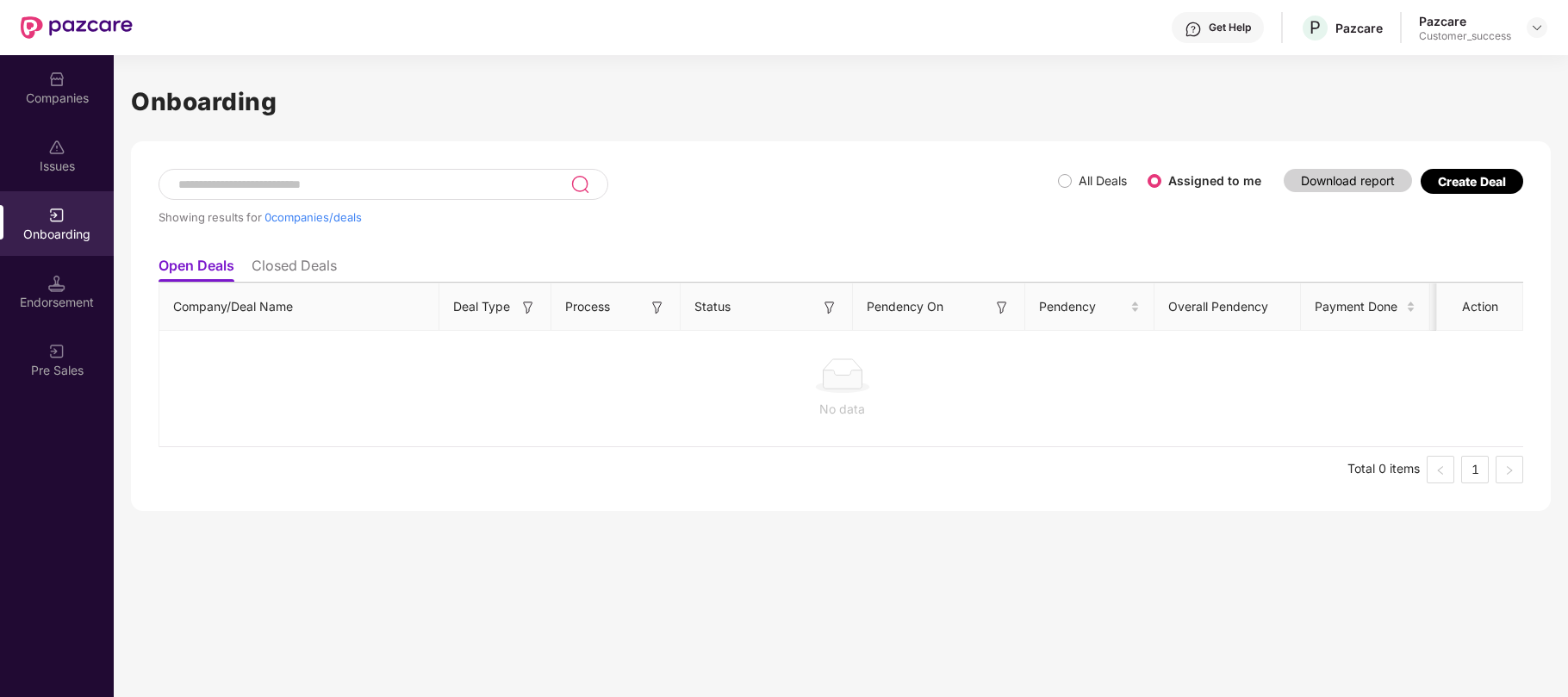
click at [1457, 180] on div "Create Deal" at bounding box center [1471, 181] width 68 height 15
click at [1464, 181] on div "Create Deal" at bounding box center [1471, 181] width 68 height 15
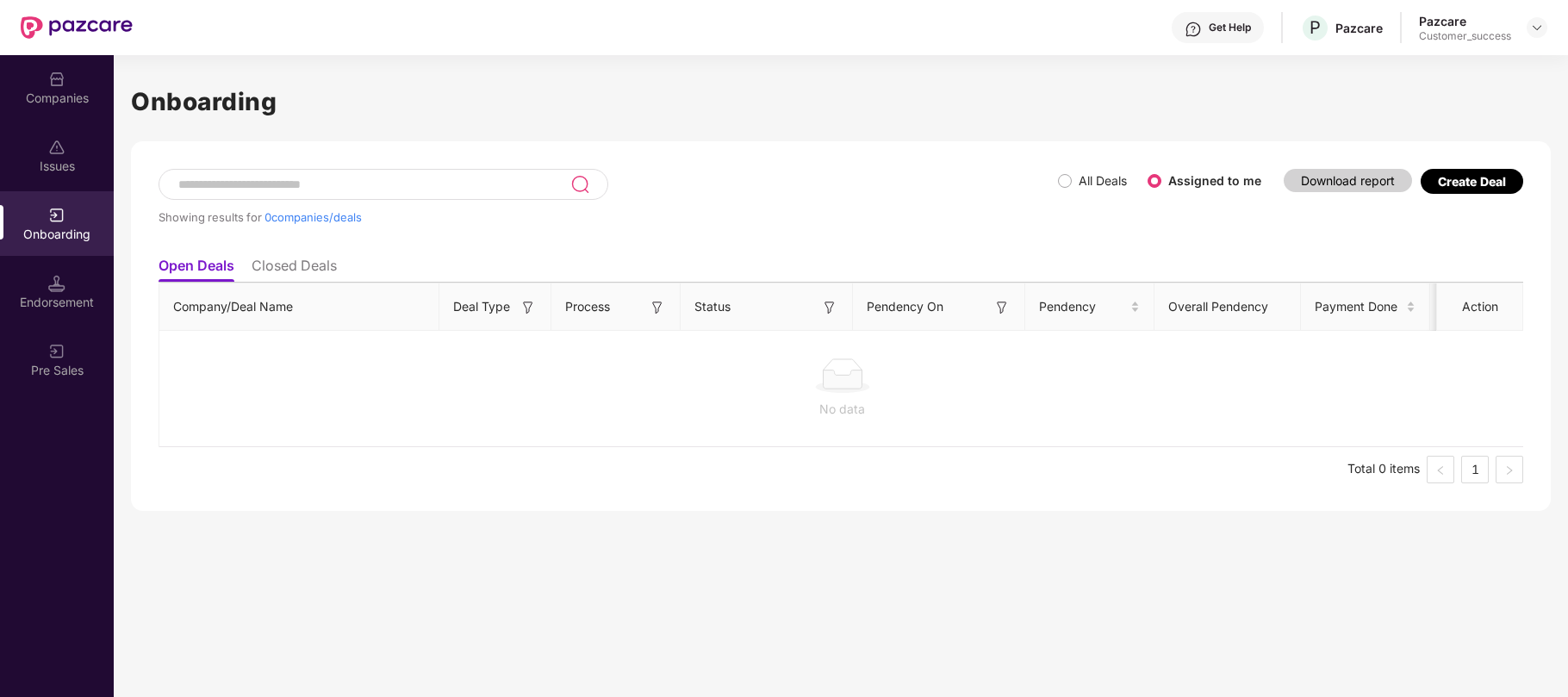
click at [1475, 198] on div "Create Deal" at bounding box center [1471, 186] width 102 height 34
click at [52, 104] on div "Companies" at bounding box center [57, 98] width 113 height 18
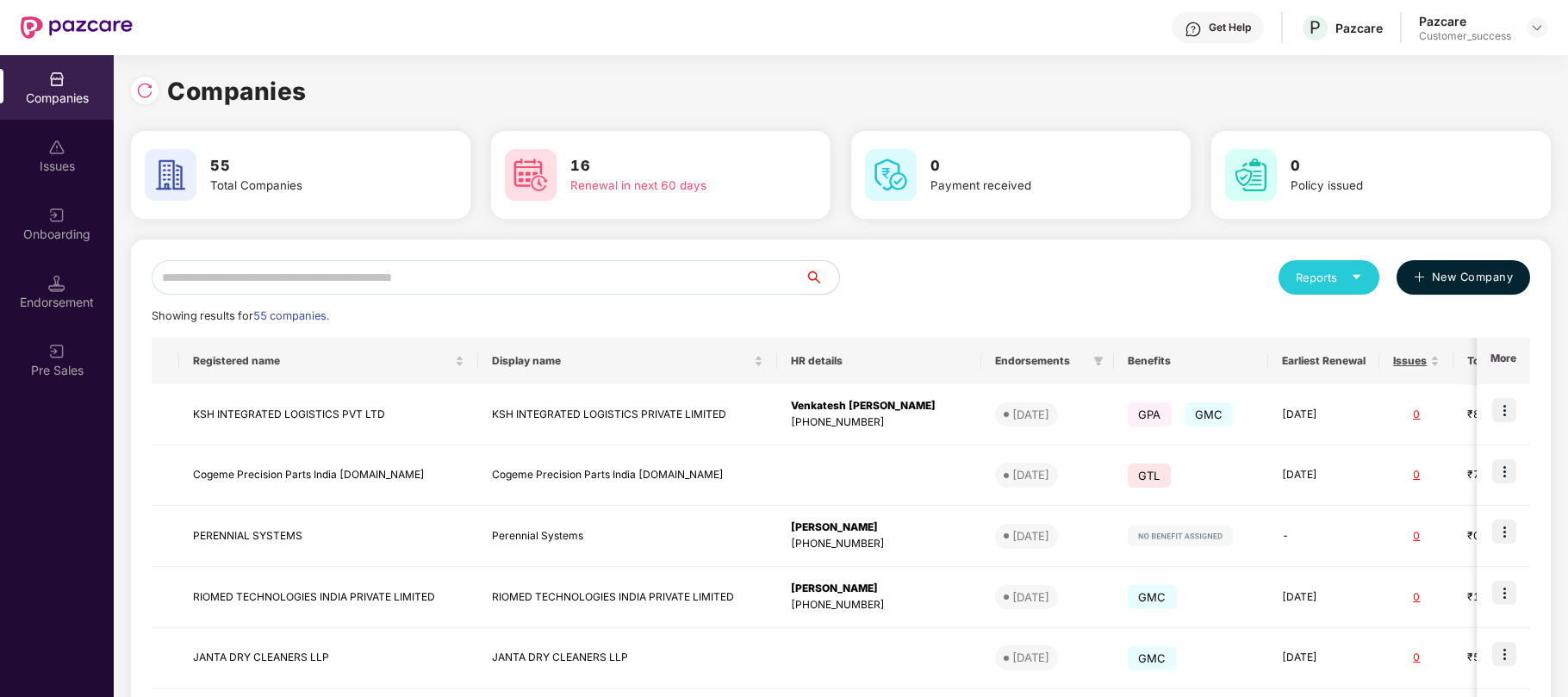
click at [1458, 287] on button "New Company" at bounding box center [1463, 277] width 134 height 34
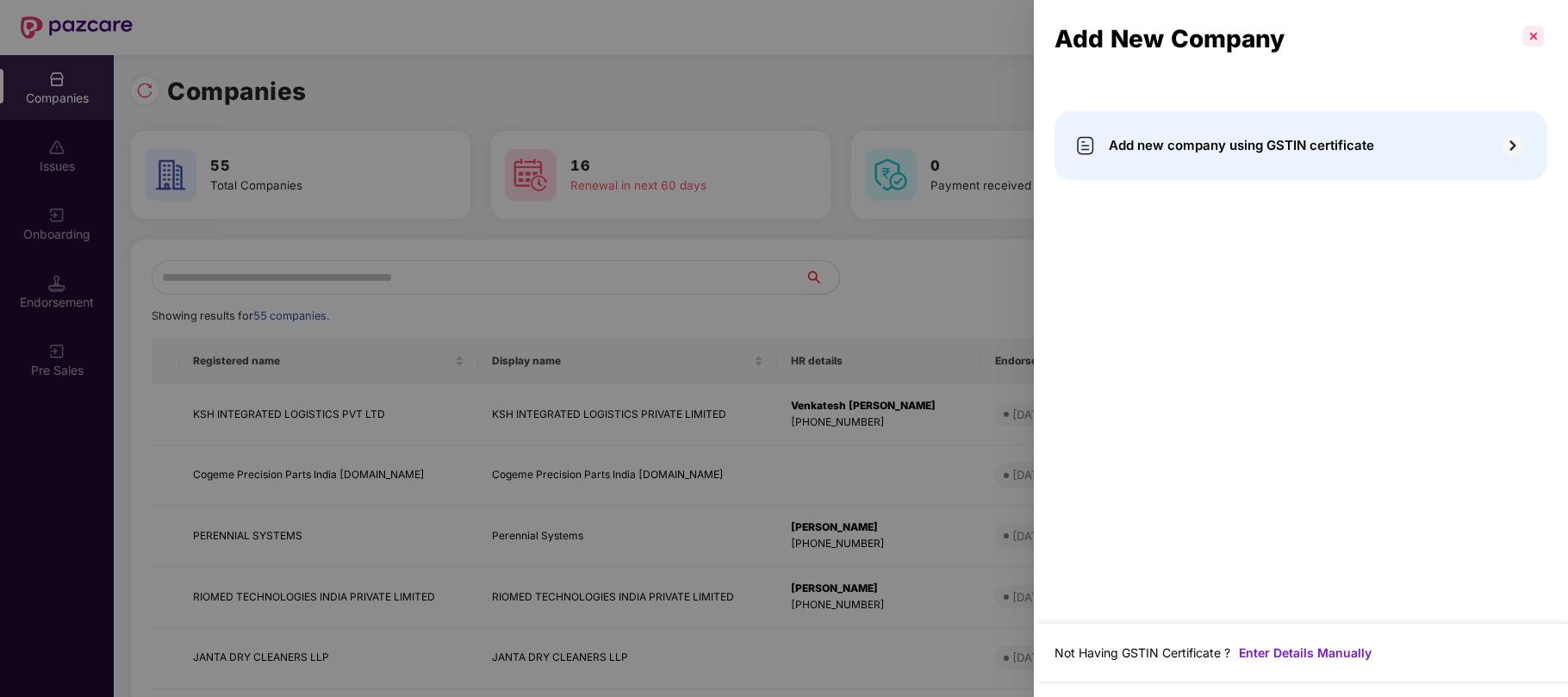
click at [1532, 30] on p at bounding box center [1534, 36] width 28 height 28
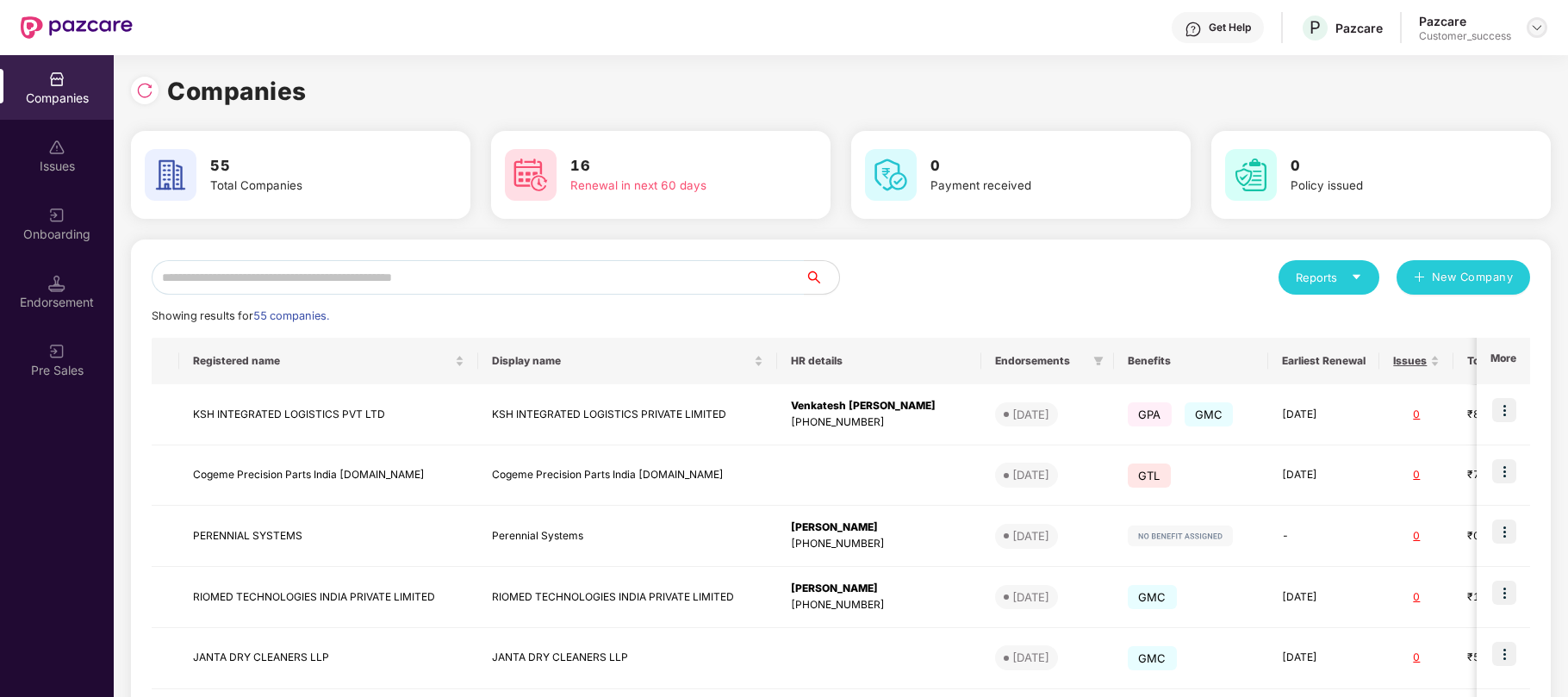
click at [1535, 26] on img at bounding box center [1536, 27] width 14 height 14
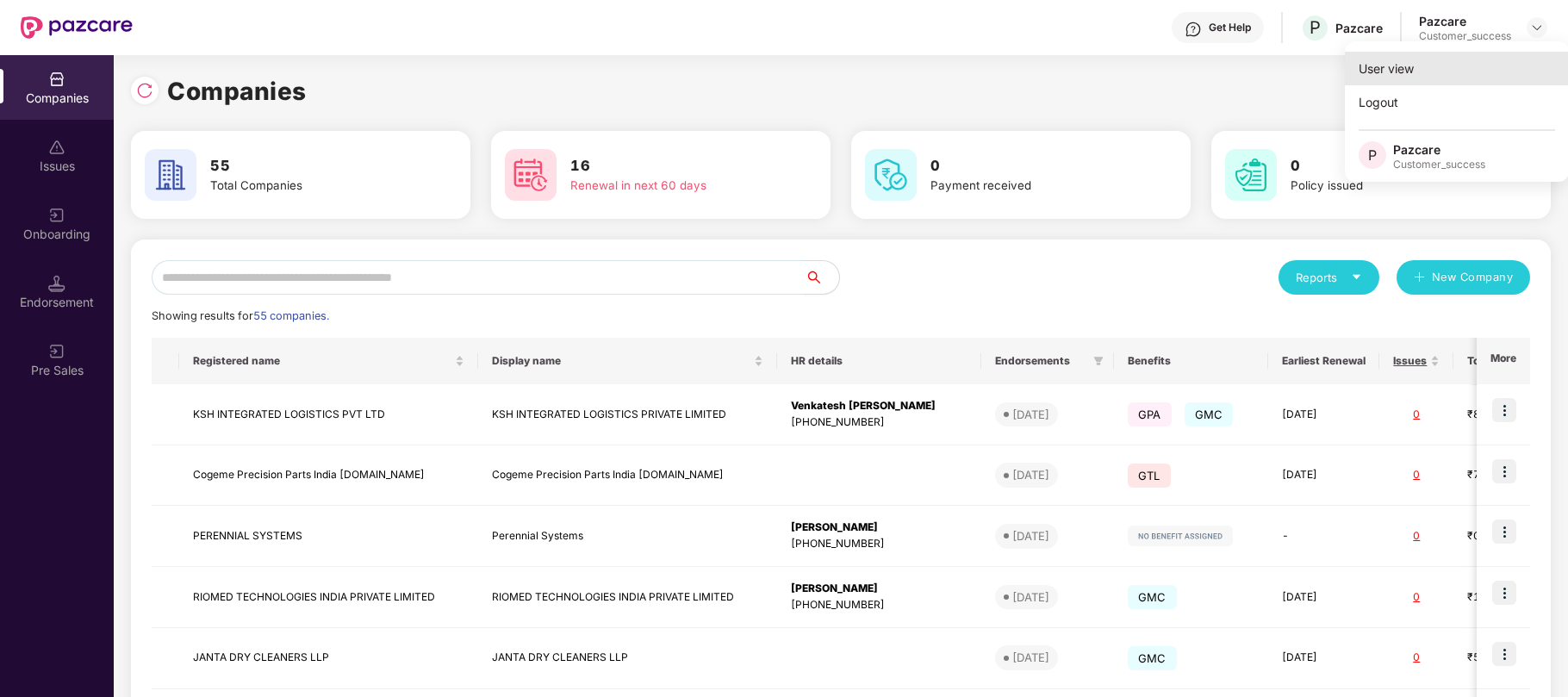
click at [1425, 72] on div "User view" at bounding box center [1457, 69] width 224 height 33
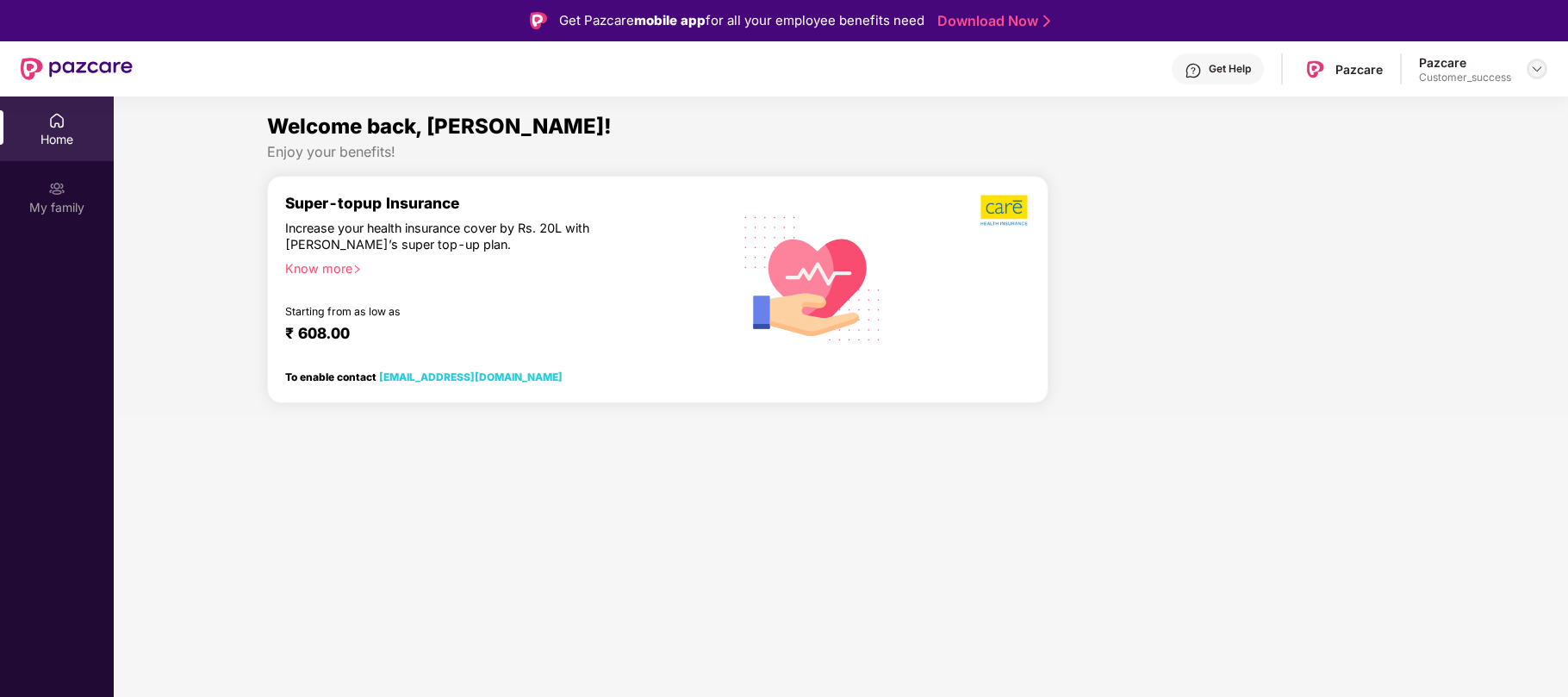
click at [1535, 66] on img at bounding box center [1536, 69] width 14 height 14
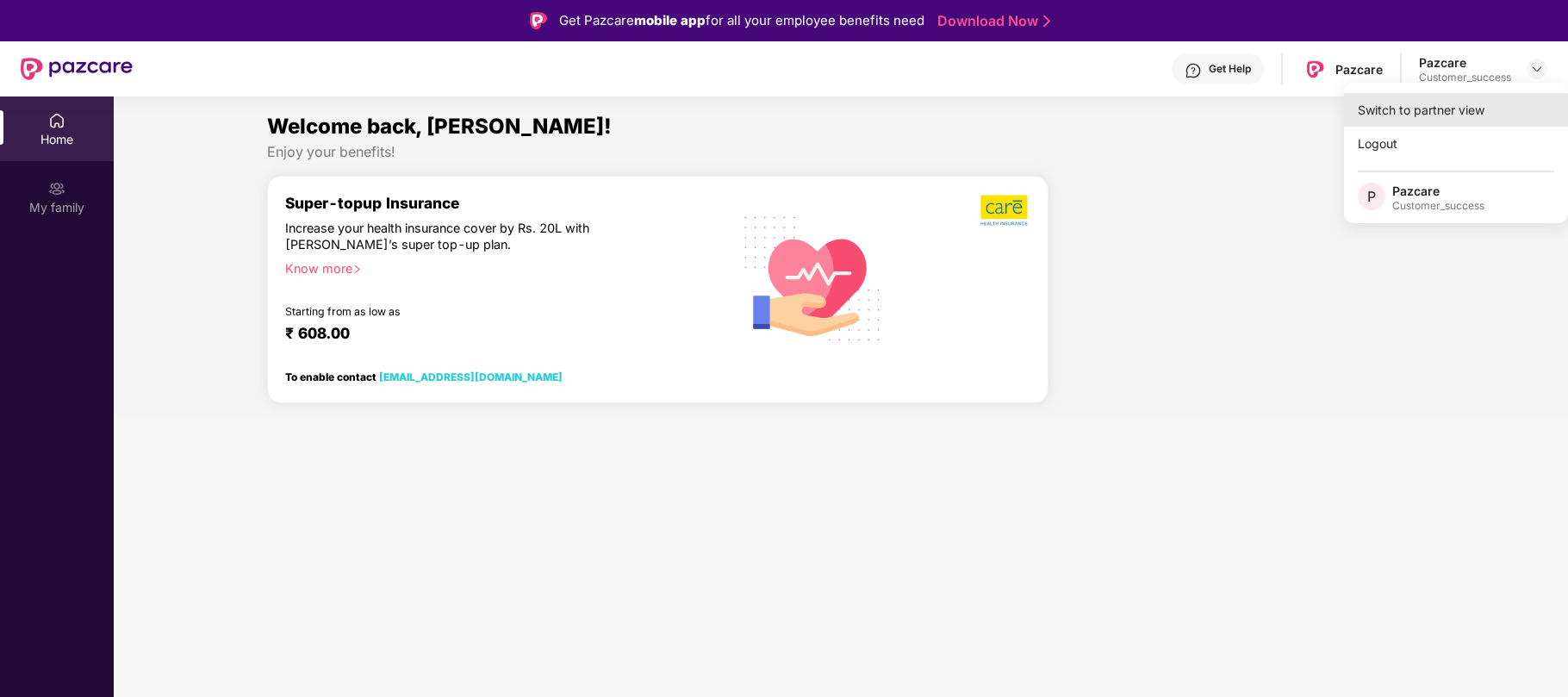
click at [1448, 109] on div "Switch to partner view" at bounding box center [1456, 110] width 224 height 33
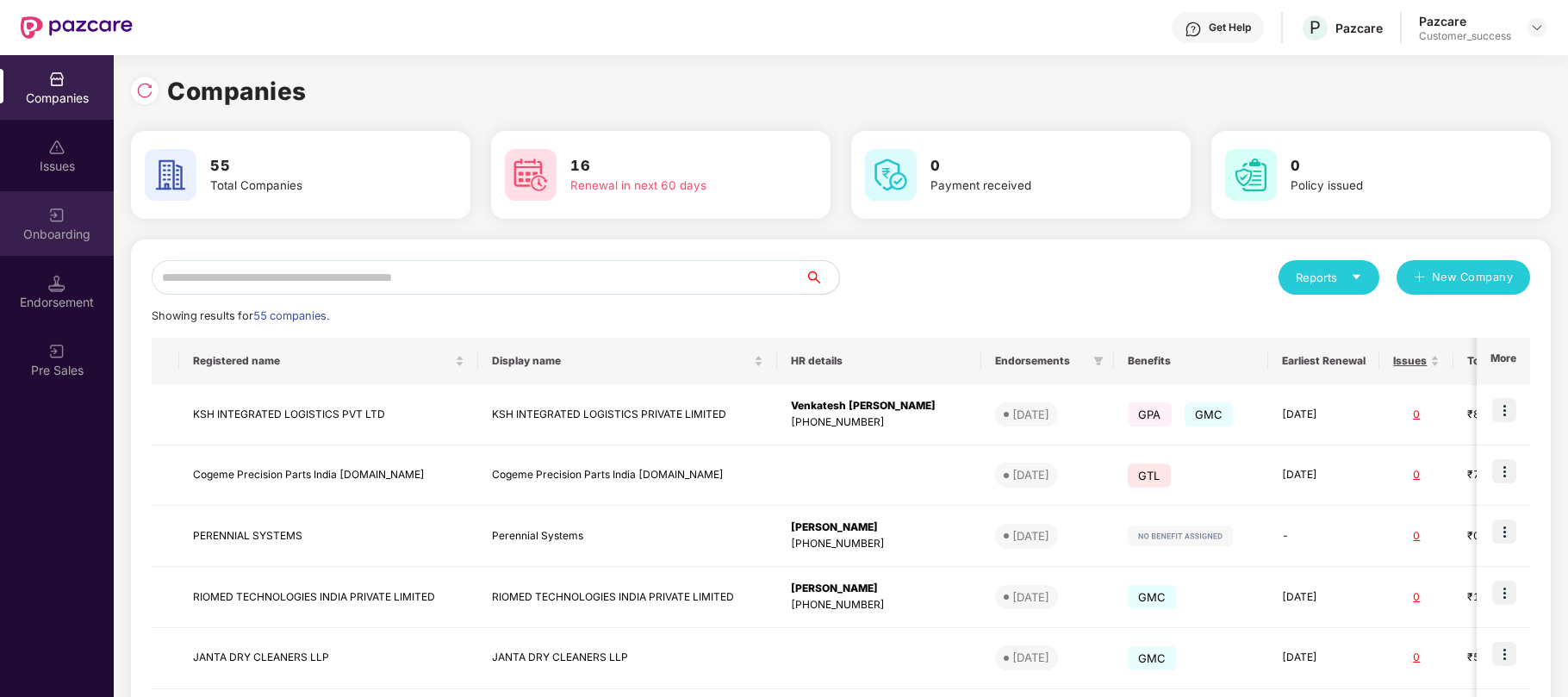
click at [56, 234] on div "Onboarding" at bounding box center [57, 234] width 113 height 18
